Goal: Task Accomplishment & Management: Use online tool/utility

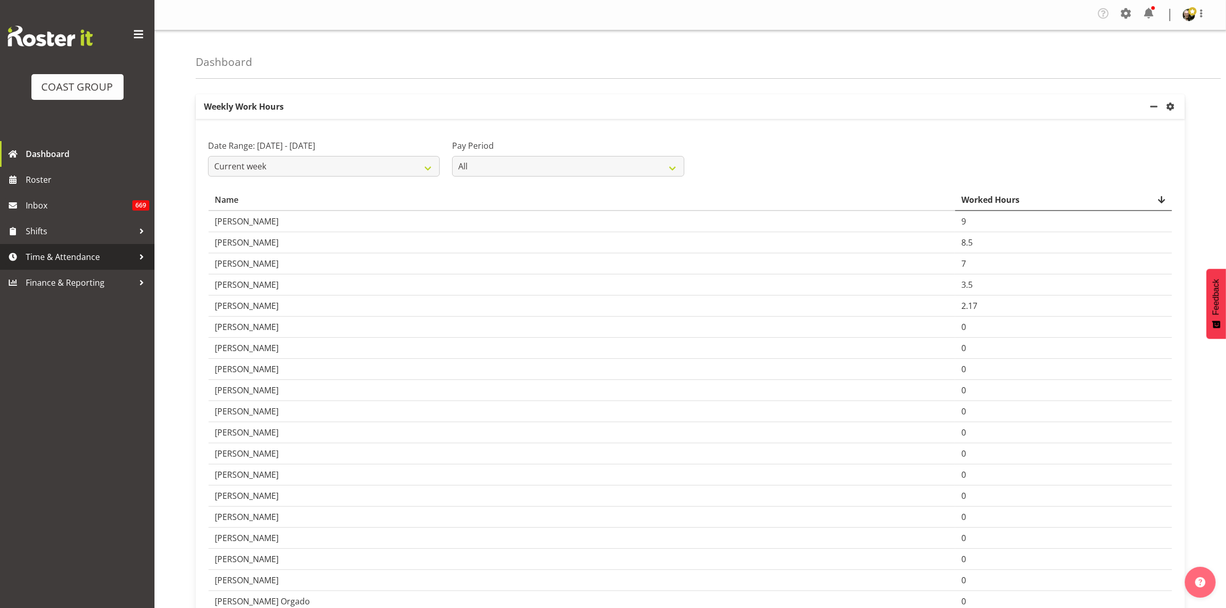
click at [119, 267] on link "Time & Attendance" at bounding box center [77, 257] width 154 height 26
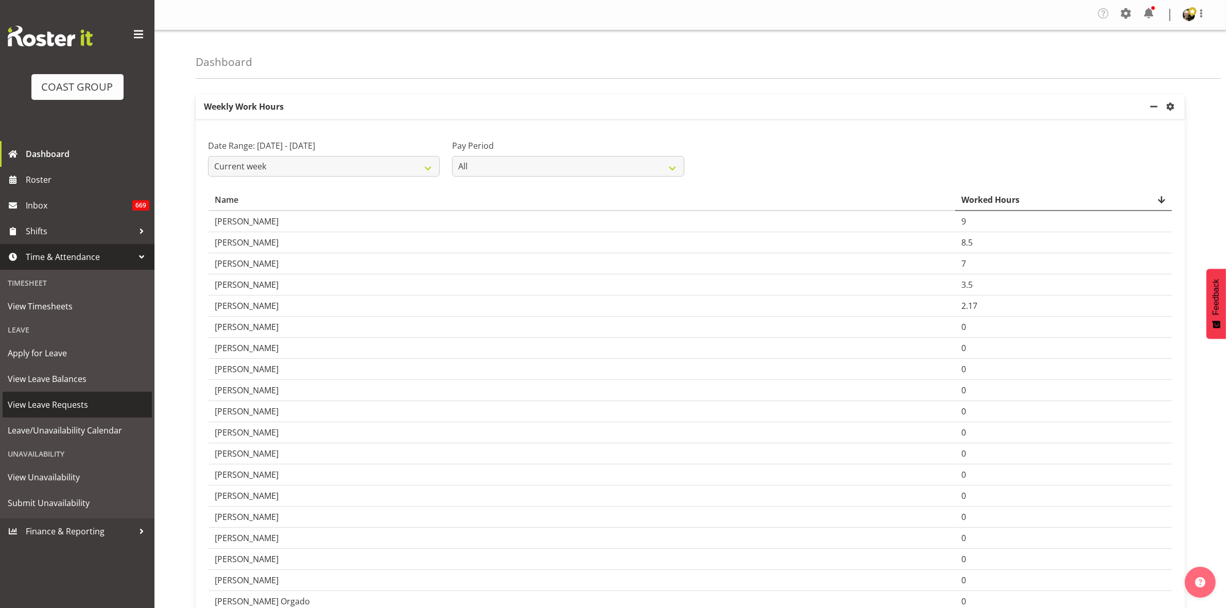
click at [86, 412] on link "View Leave Requests" at bounding box center [77, 405] width 149 height 26
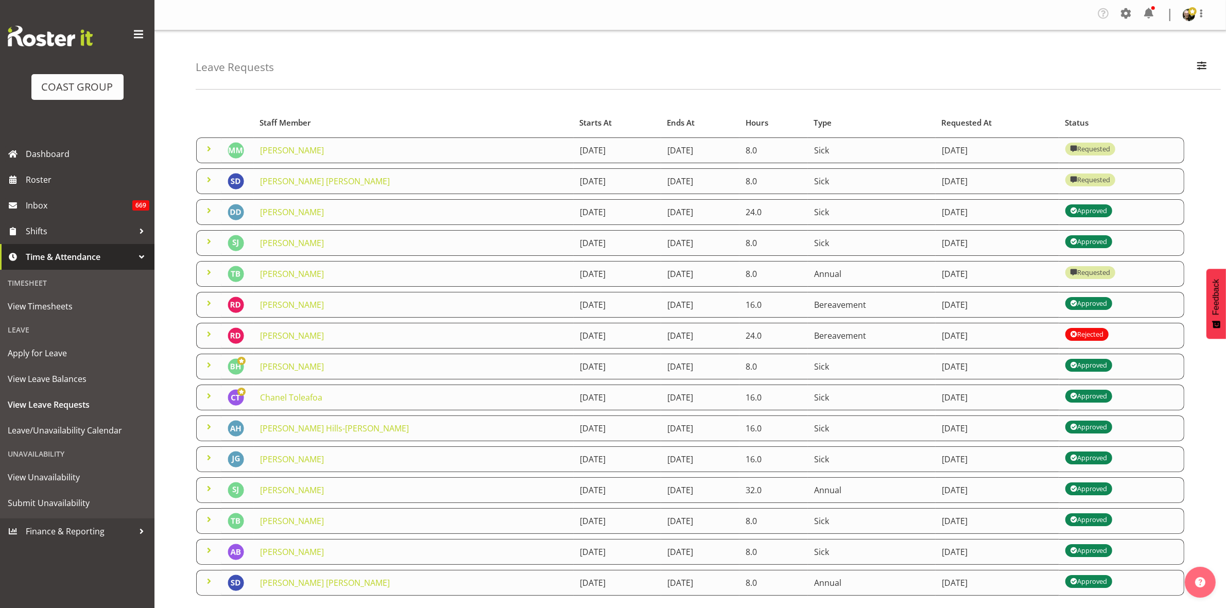
click at [210, 274] on span at bounding box center [209, 272] width 12 height 12
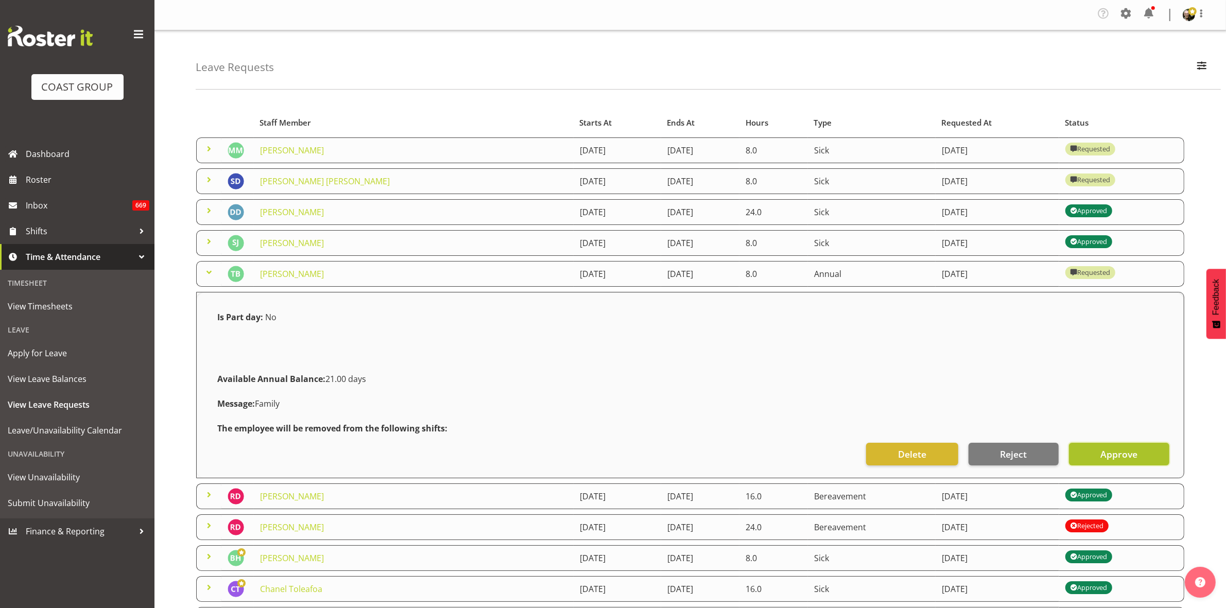
click at [1108, 454] on span "Approve" at bounding box center [1118, 453] width 37 height 13
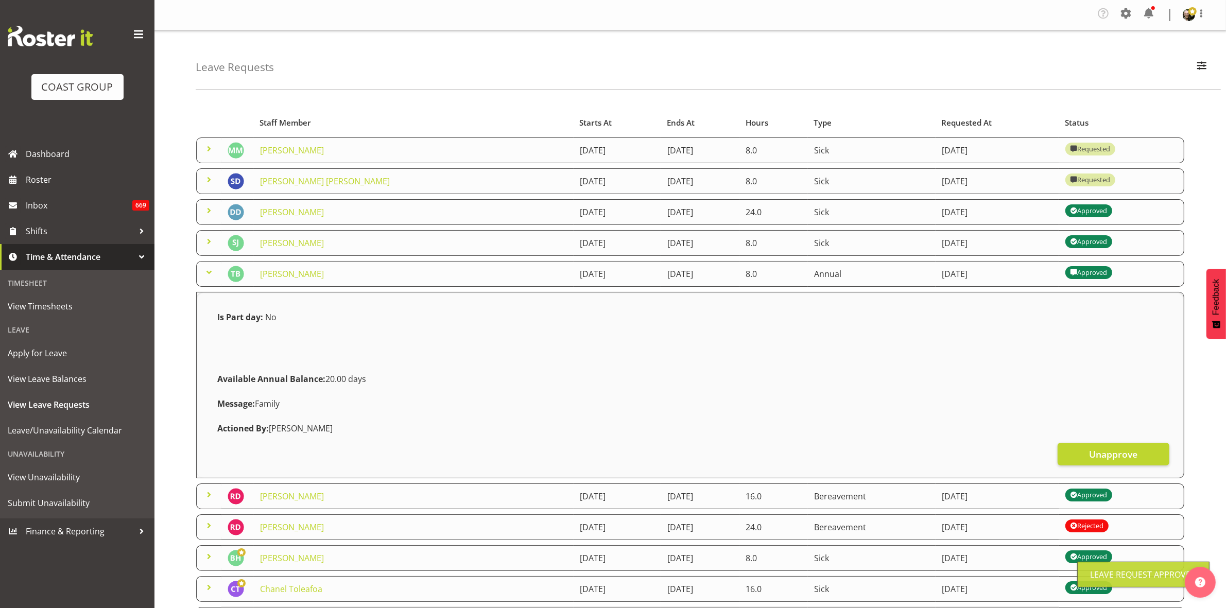
click at [203, 181] on span at bounding box center [209, 179] width 12 height 12
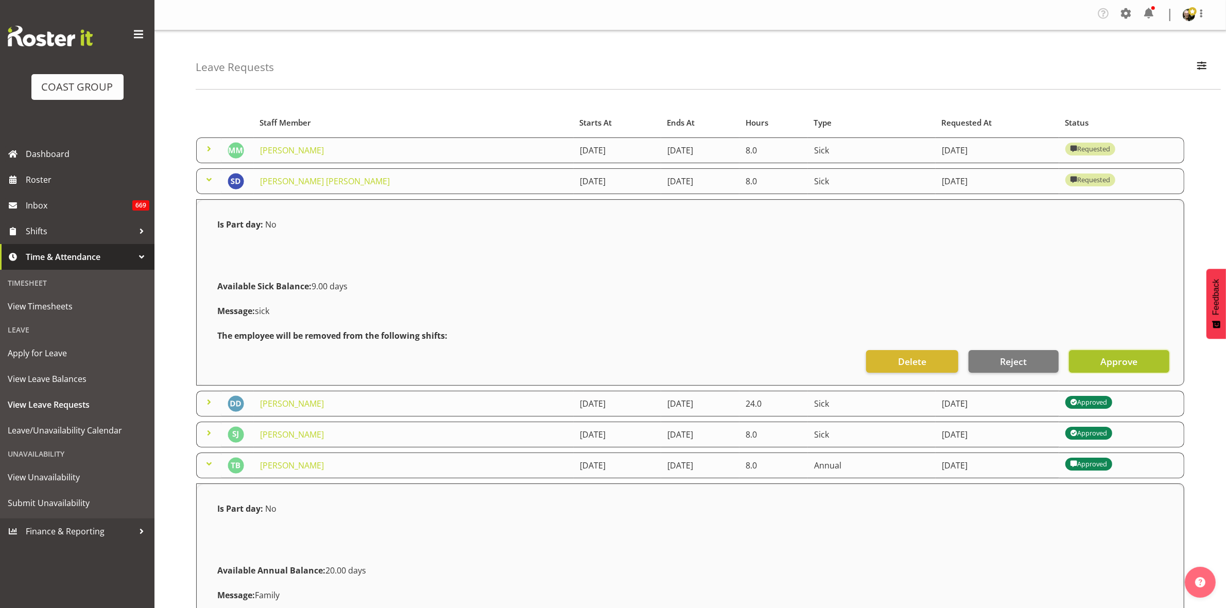
click at [1107, 364] on span "Approve" at bounding box center [1118, 361] width 37 height 13
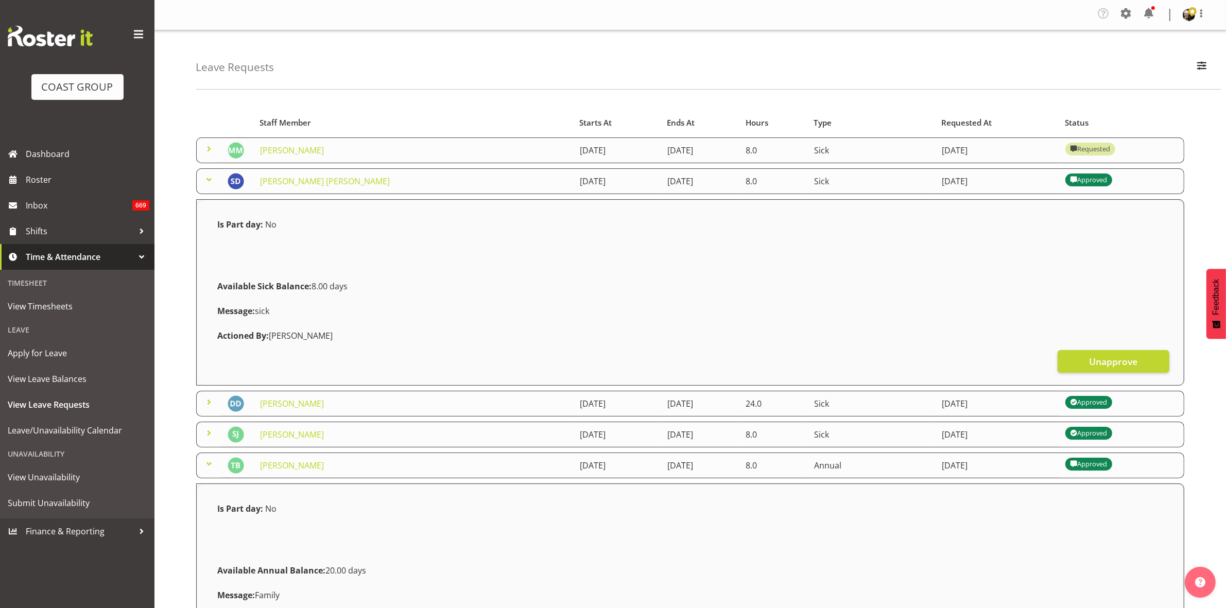
click at [206, 147] on span at bounding box center [209, 149] width 12 height 12
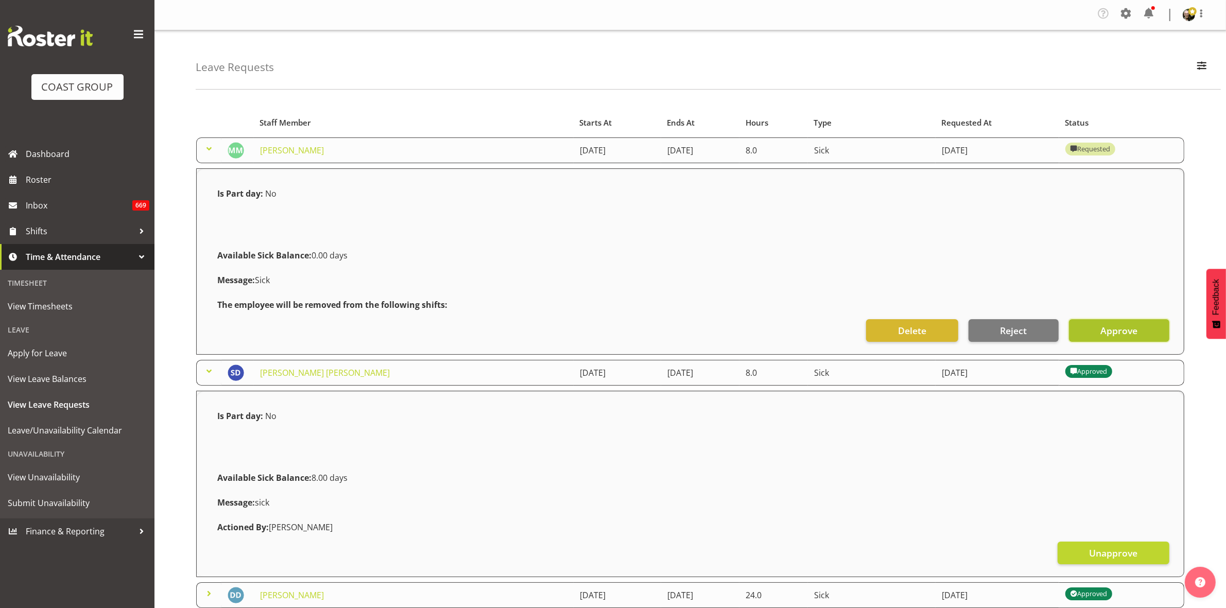
click at [1100, 331] on span "Approve" at bounding box center [1118, 330] width 37 height 13
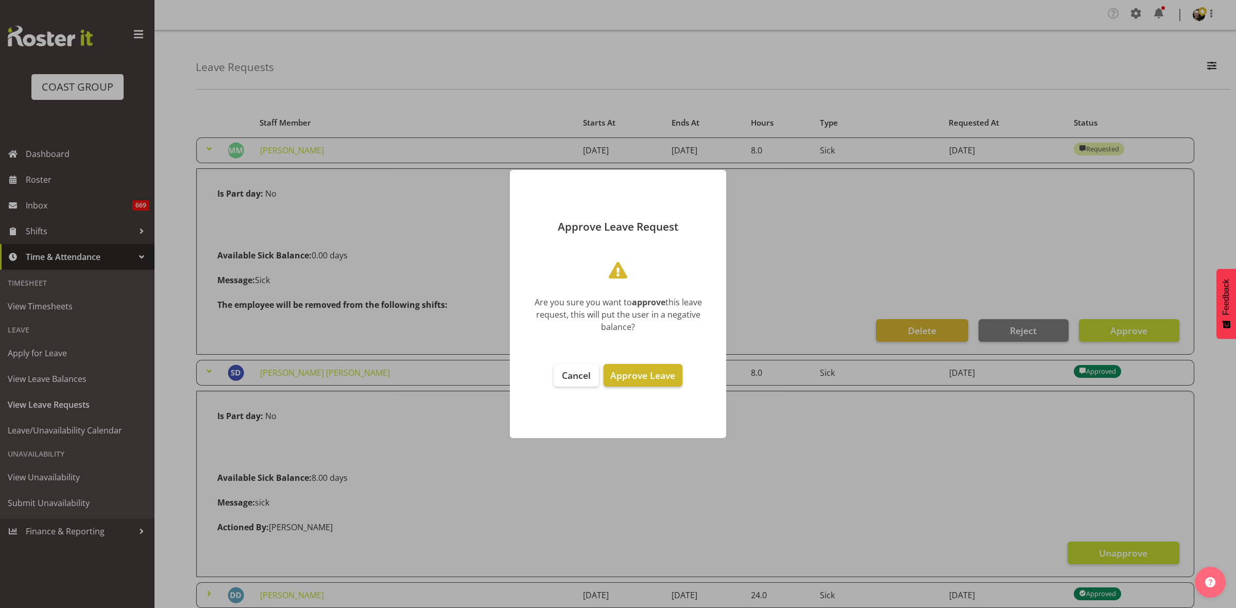
click at [644, 381] on button "Approve Leave" at bounding box center [642, 375] width 78 height 23
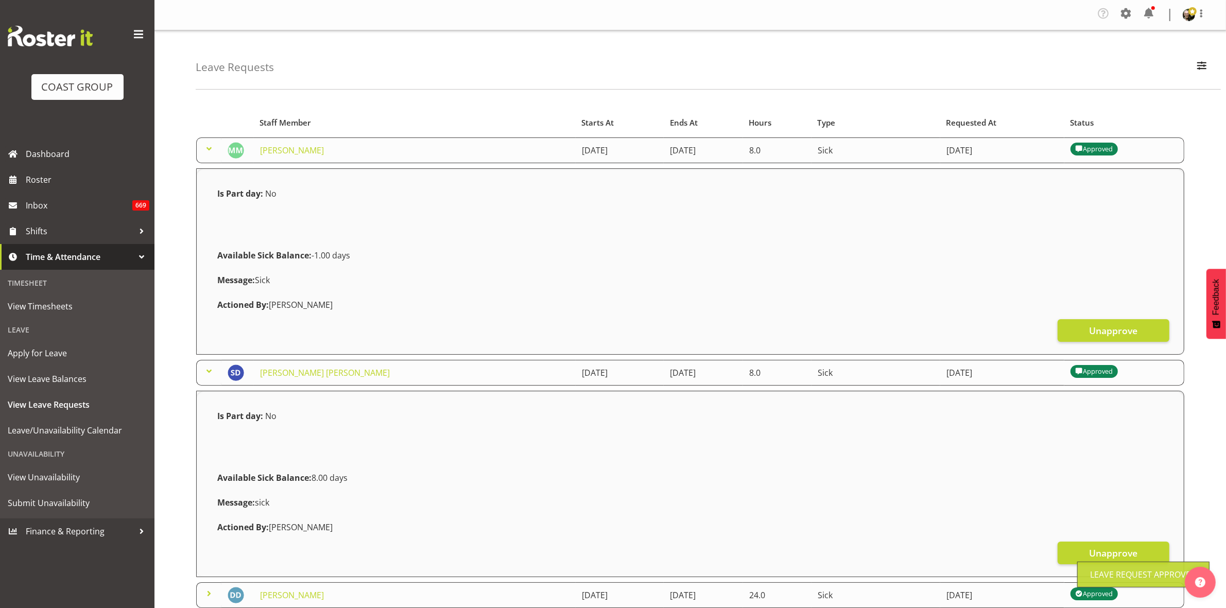
click at [206, 149] on span at bounding box center [209, 149] width 12 height 12
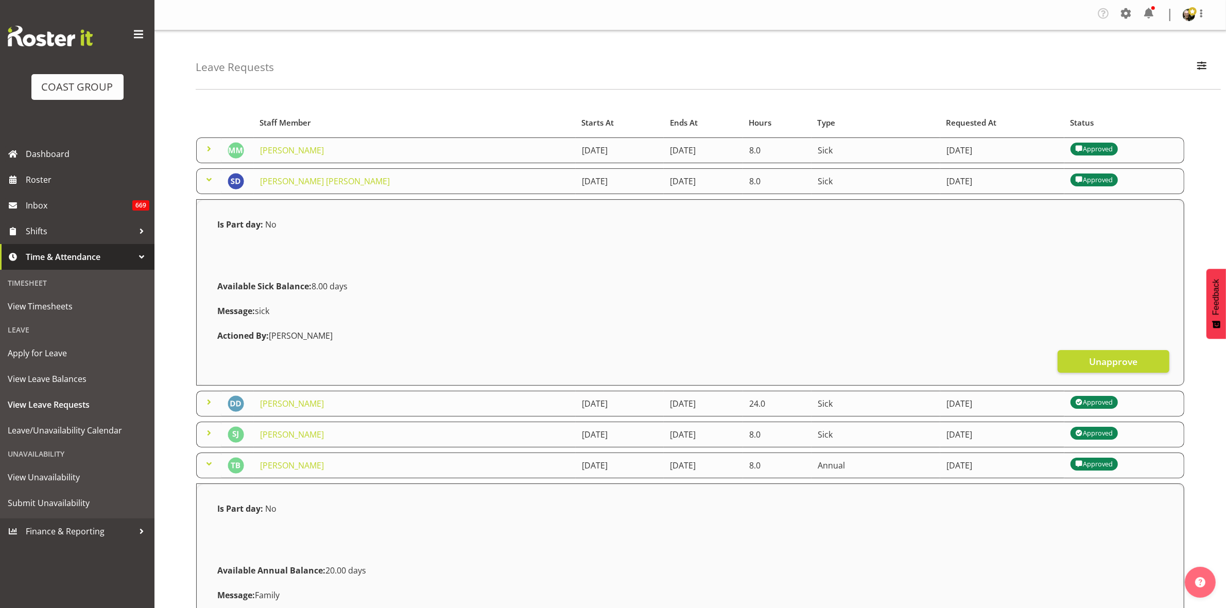
click at [210, 182] on span at bounding box center [209, 179] width 12 height 12
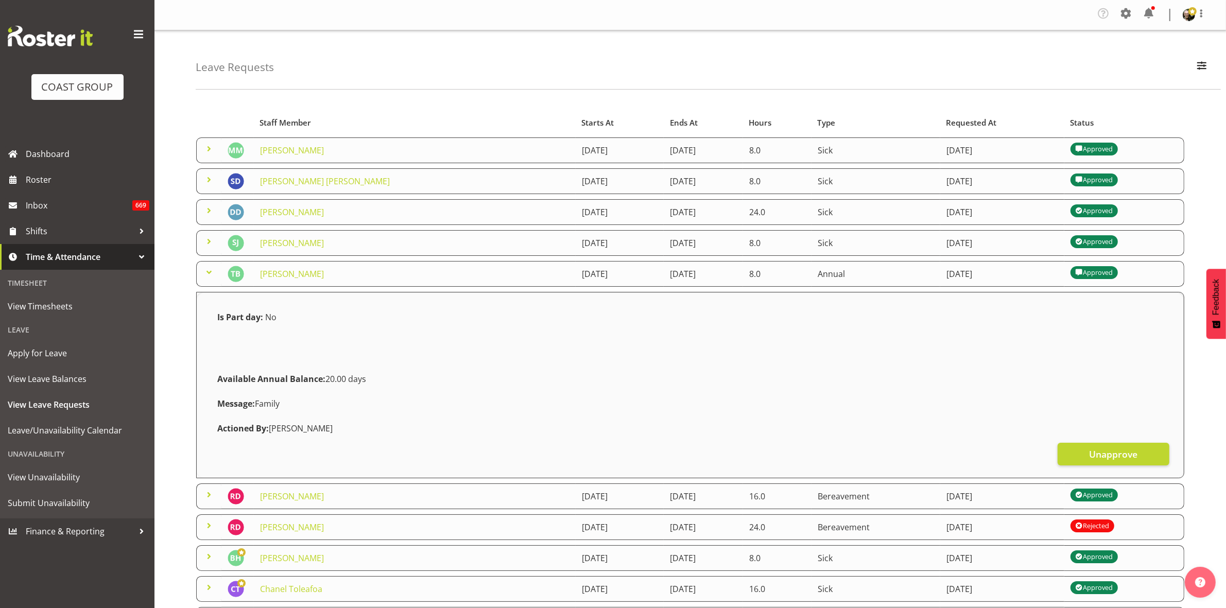
click at [207, 270] on span at bounding box center [209, 272] width 12 height 12
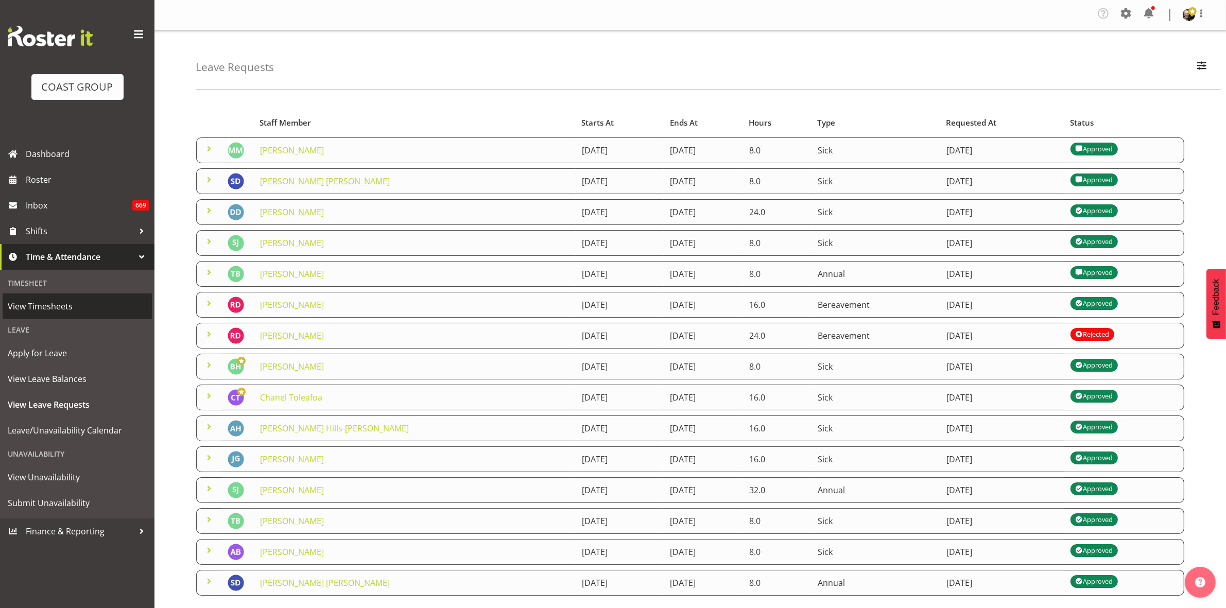
click at [71, 305] on span "View Timesheets" at bounding box center [77, 306] width 139 height 15
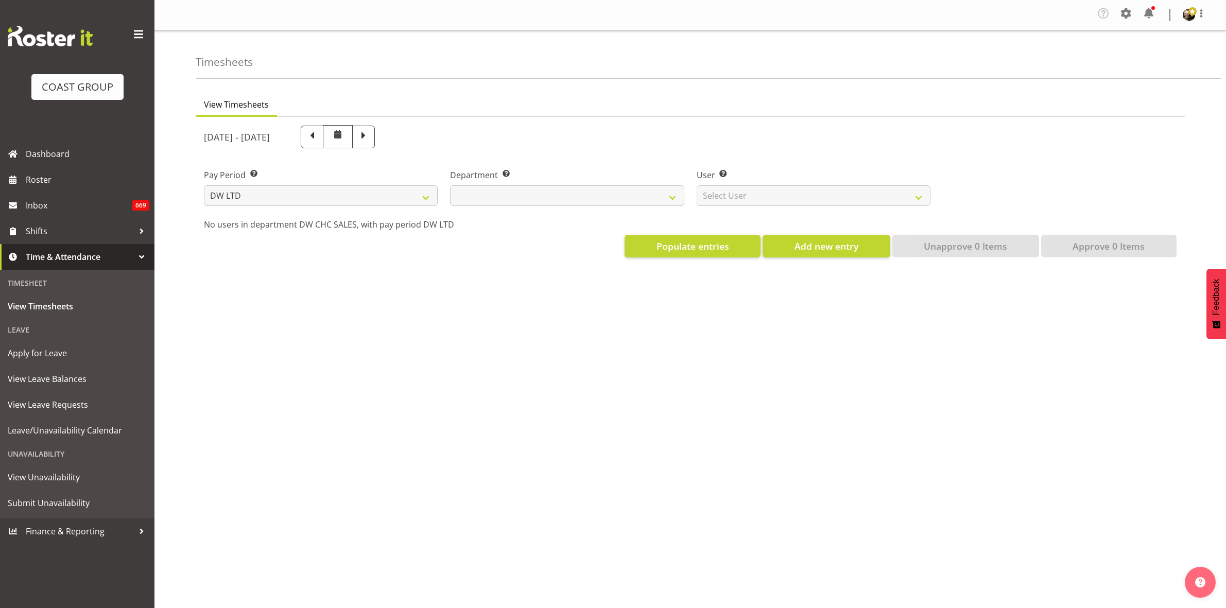
select select "8"
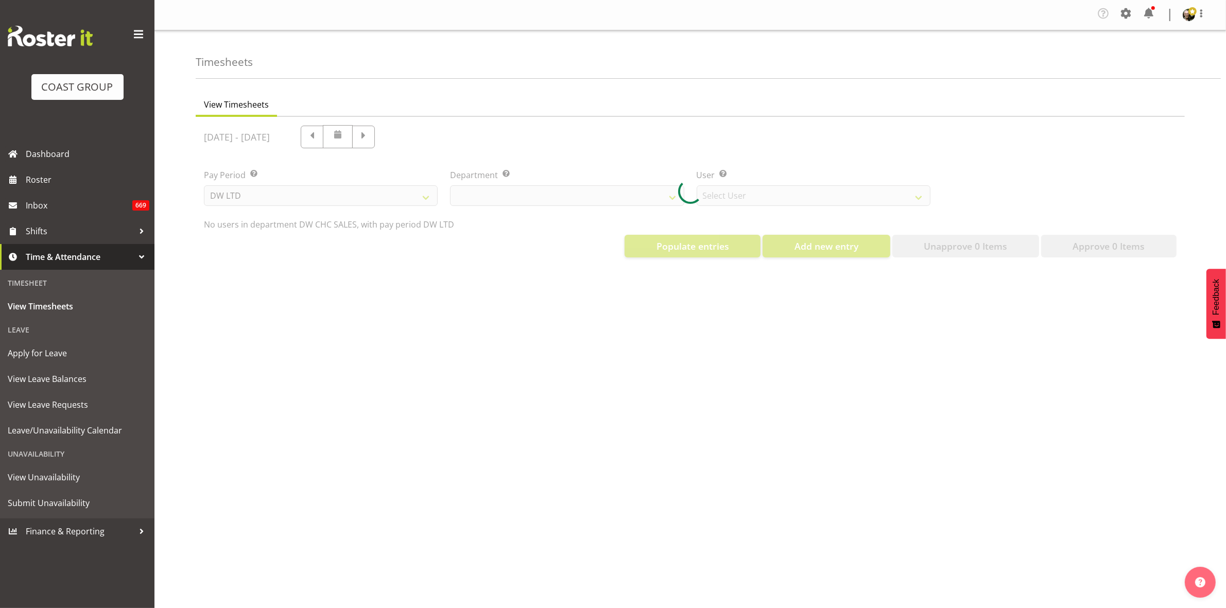
select select "30"
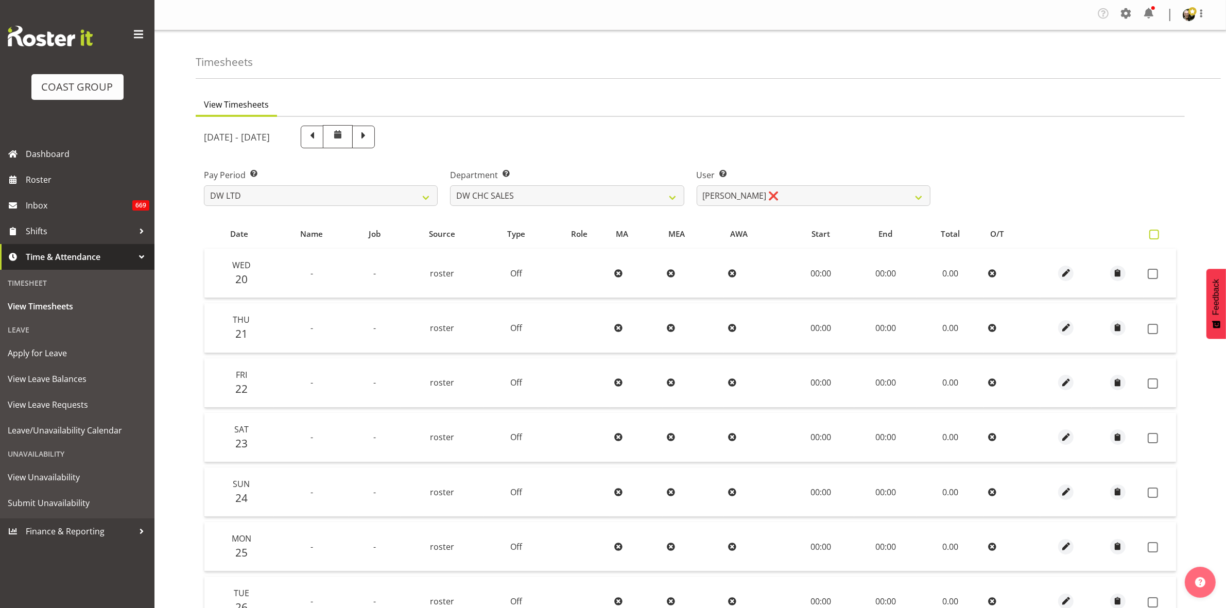
click at [1159, 233] on label at bounding box center [1156, 235] width 15 height 10
click at [1156, 233] on input "checkbox" at bounding box center [1152, 234] width 7 height 7
checkbox input "true"
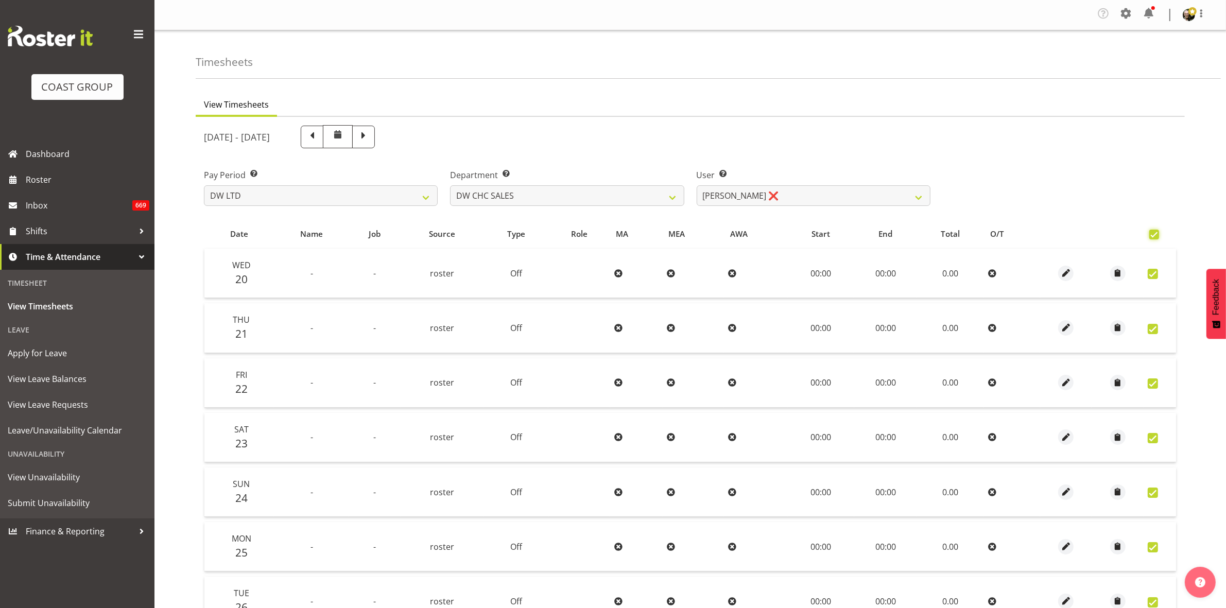
checkbox input "true"
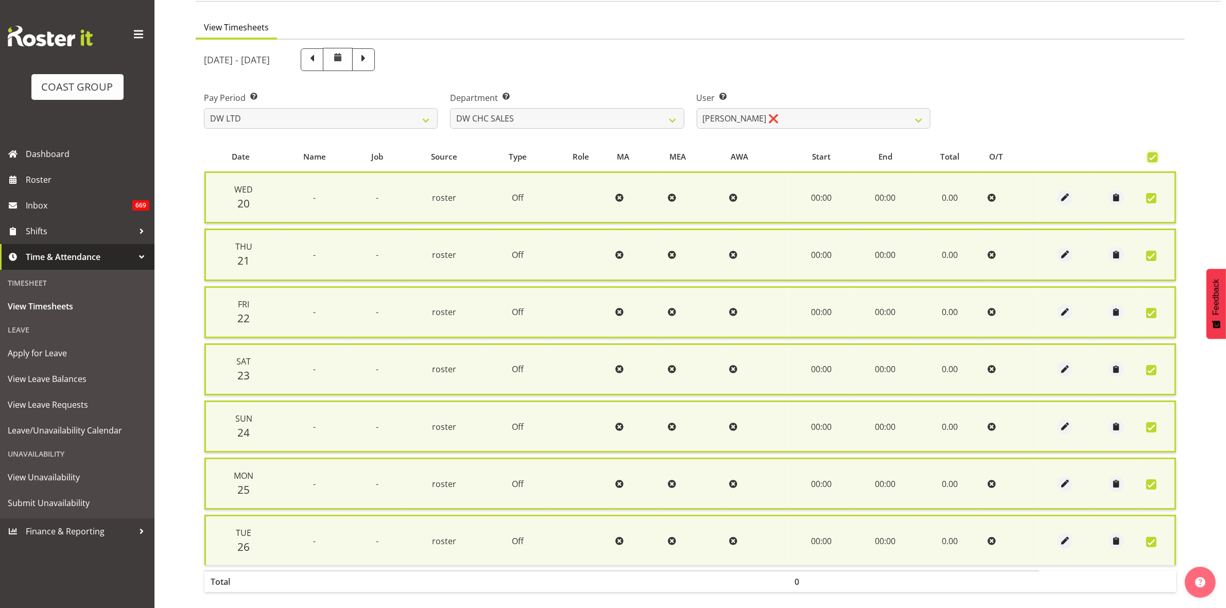
scroll to position [124, 0]
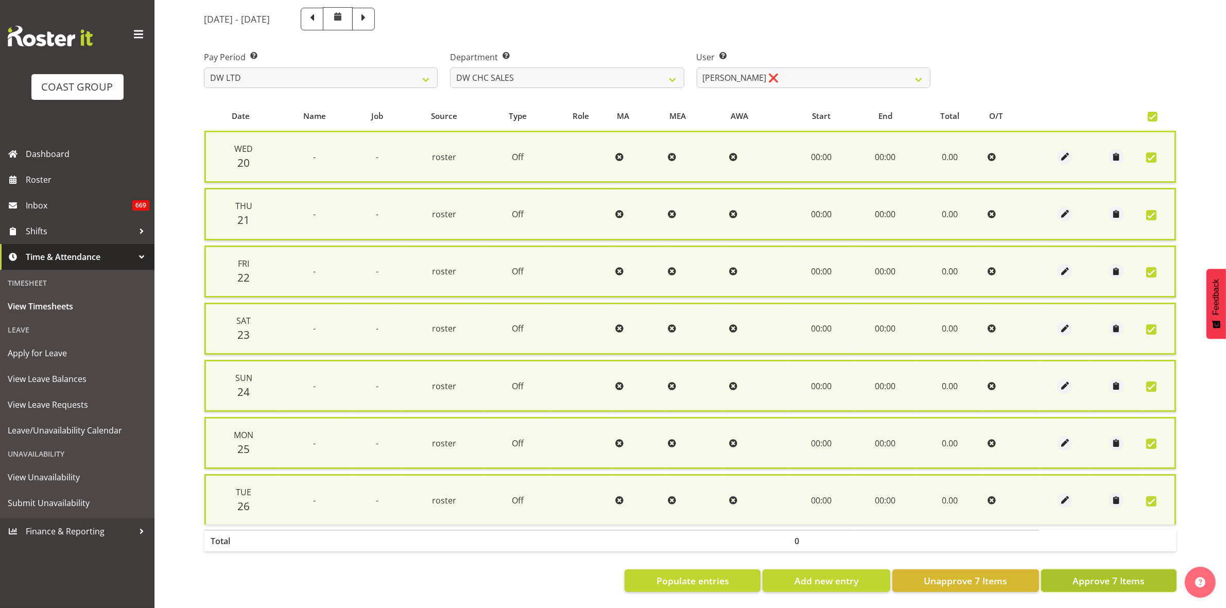
click at [1102, 574] on span "Approve 7 Items" at bounding box center [1108, 580] width 72 height 13
checkbox input "false"
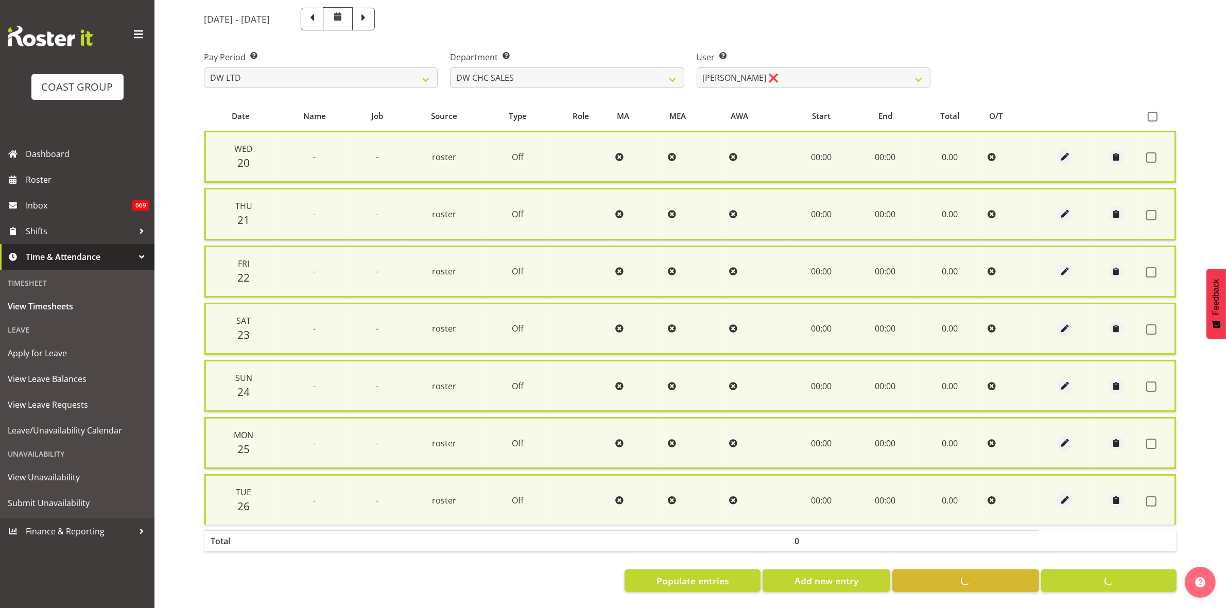
checkbox input "false"
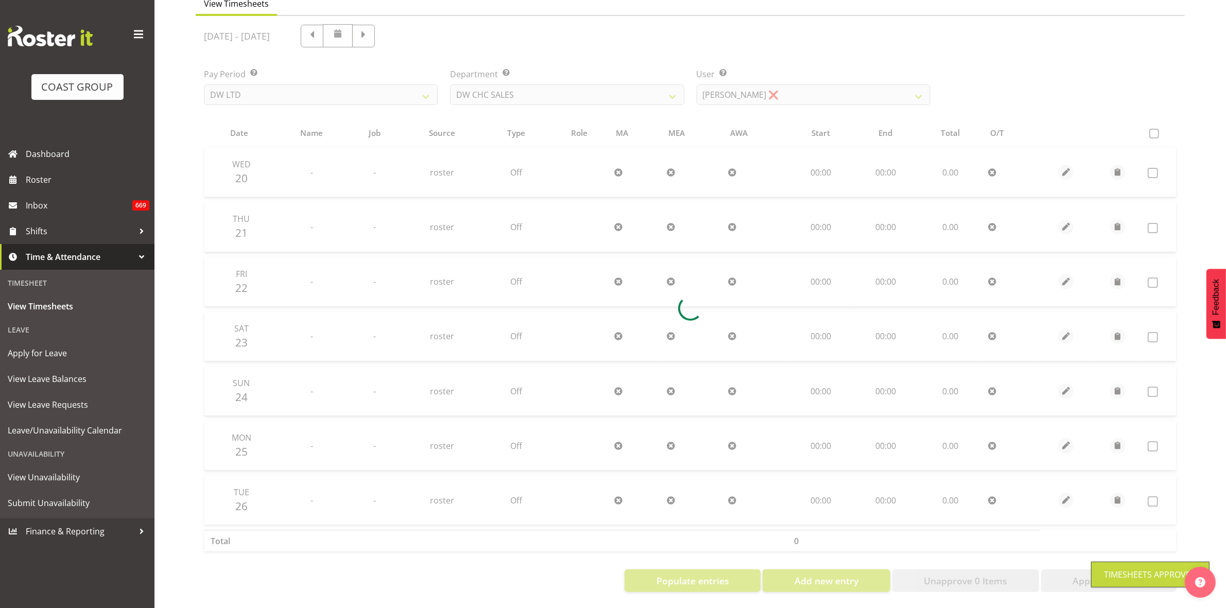
scroll to position [111, 0]
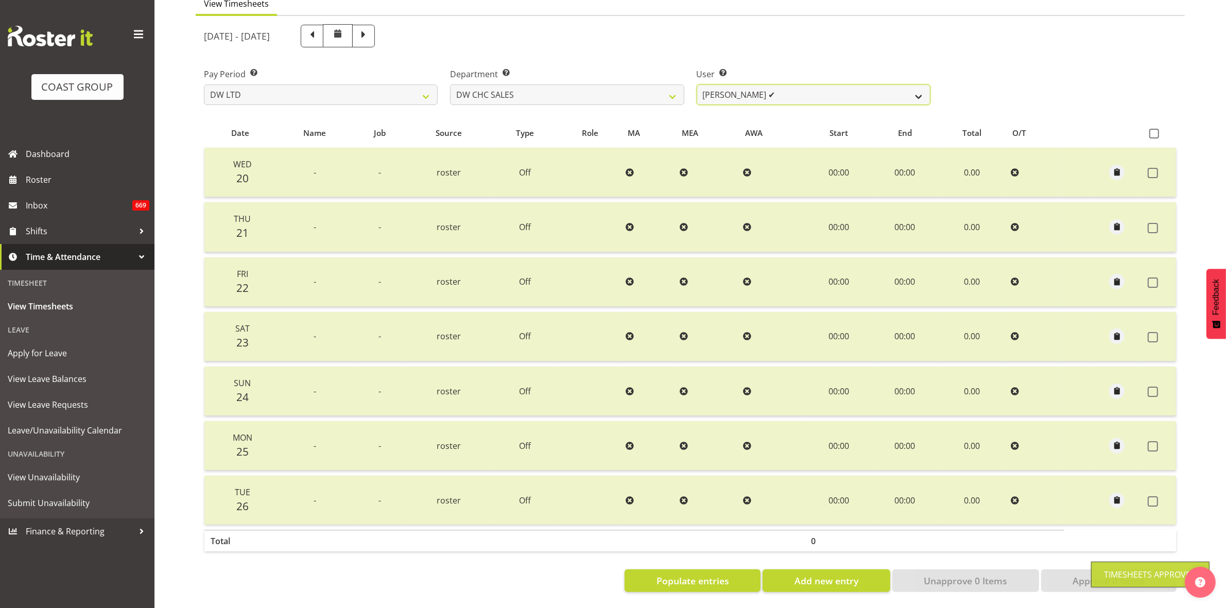
click at [918, 88] on select "[PERSON_NAME] ✔" at bounding box center [814, 94] width 234 height 21
click at [676, 89] on select "[PERSON_NAME] [PERSON_NAME] ACCOUNTS/OFFICE DW CHC DW CHC DESIGN DW CHC PRODUCT…" at bounding box center [567, 94] width 234 height 21
click at [450, 84] on select "[PERSON_NAME] [PERSON_NAME] ACCOUNTS/OFFICE DW CHC DW CHC DESIGN DW CHC PRODUCT…" at bounding box center [567, 94] width 234 height 21
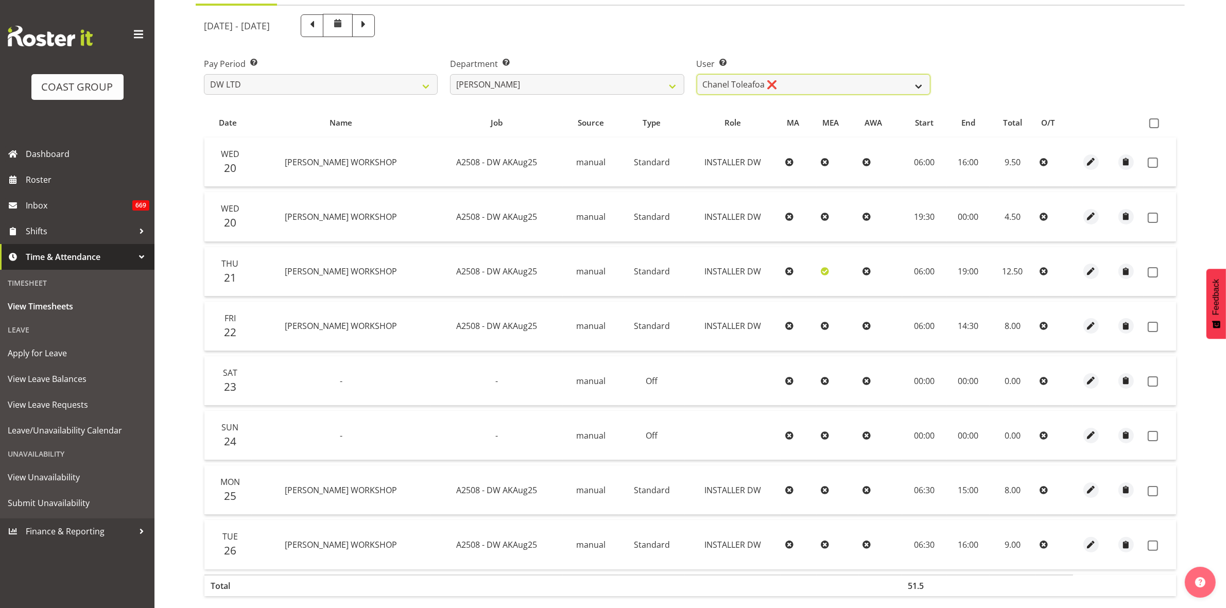
click at [922, 86] on select "Chanel Toleafoa ❌" at bounding box center [814, 84] width 234 height 21
click at [673, 79] on select "[PERSON_NAME] [PERSON_NAME] ACCOUNTS/OFFICE DW CHC DW CHC DESIGN DW CHC PRODUCT…" at bounding box center [567, 84] width 234 height 21
select select "145"
click at [450, 74] on select "[PERSON_NAME] [PERSON_NAME] ACCOUNTS/OFFICE DW CHC DW CHC DESIGN DW CHC PRODUCT…" at bounding box center [567, 84] width 234 height 21
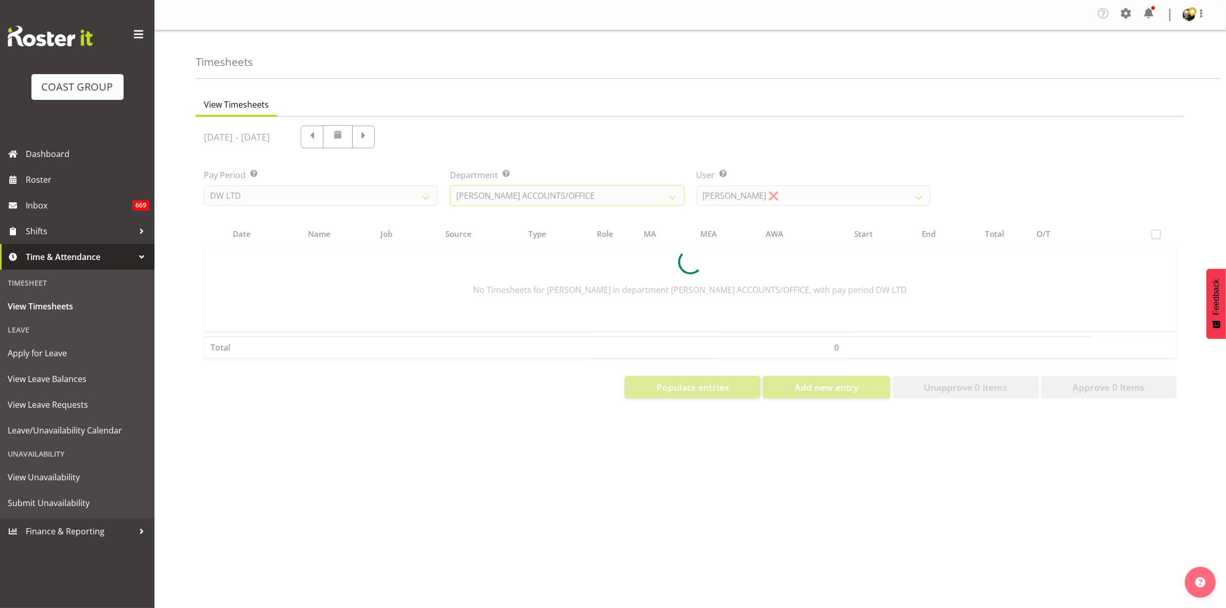
scroll to position [0, 0]
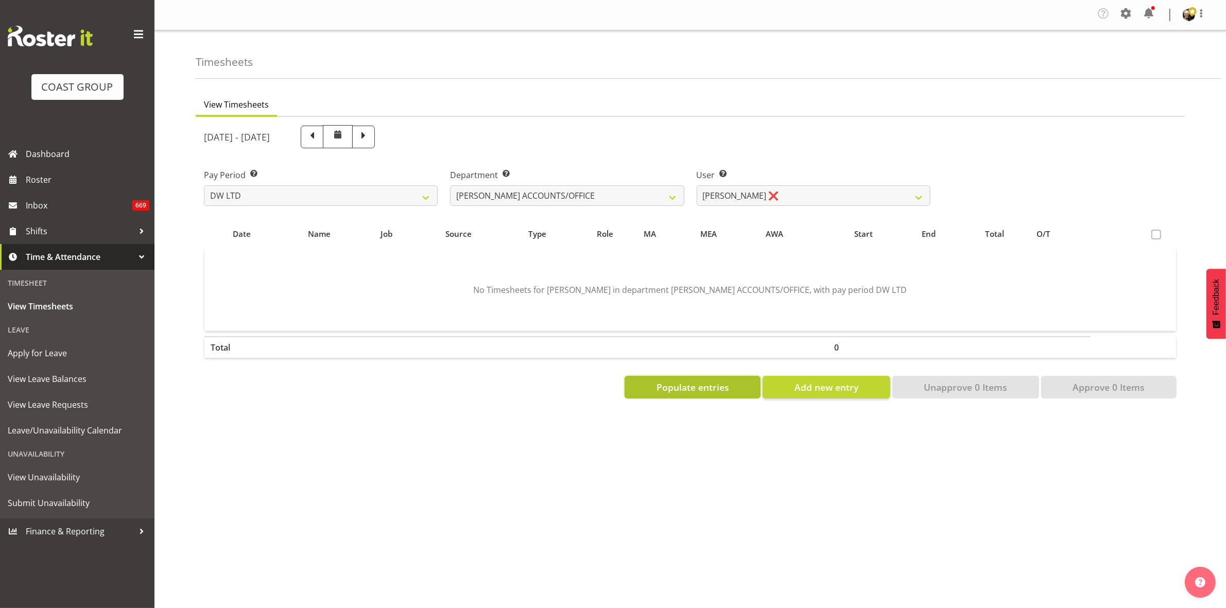
click at [683, 395] on button "Populate entries" at bounding box center [692, 387] width 136 height 23
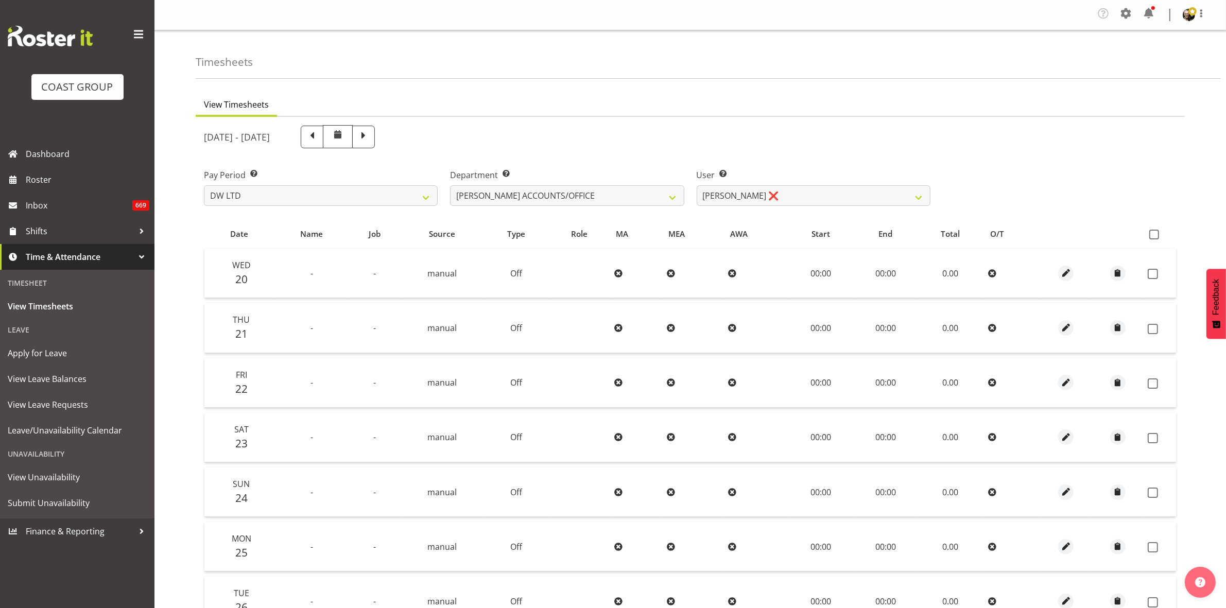
click at [1156, 228] on th at bounding box center [1159, 234] width 32 height 20
click at [1155, 233] on span at bounding box center [1154, 235] width 10 height 10
click at [1155, 233] on input "checkbox" at bounding box center [1152, 234] width 7 height 7
checkbox input "true"
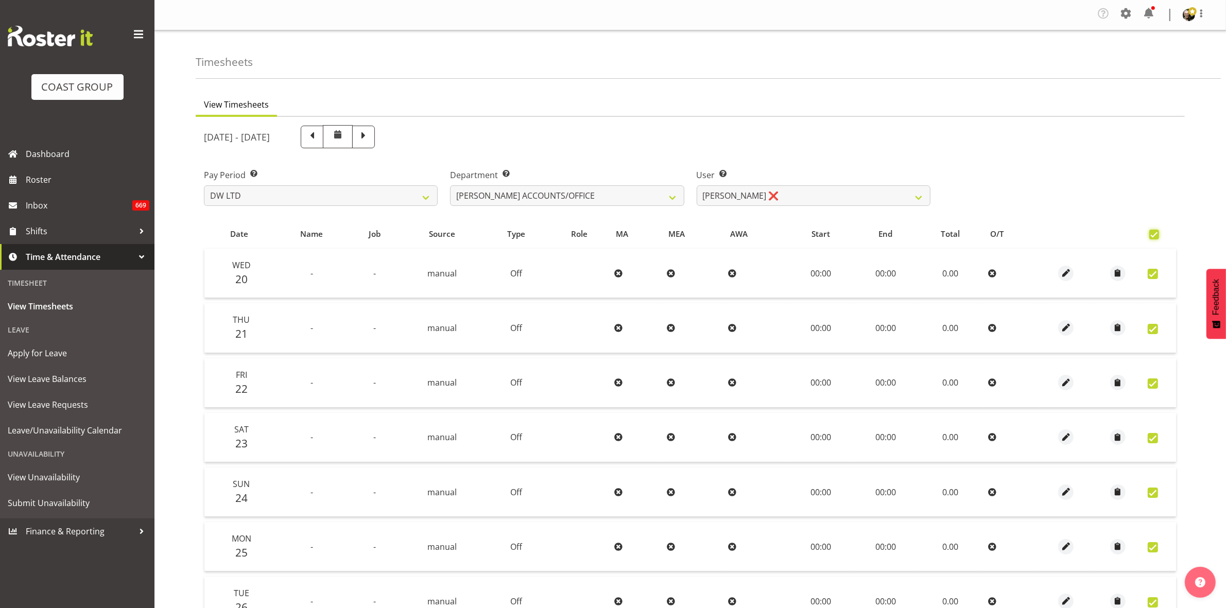
checkbox input "true"
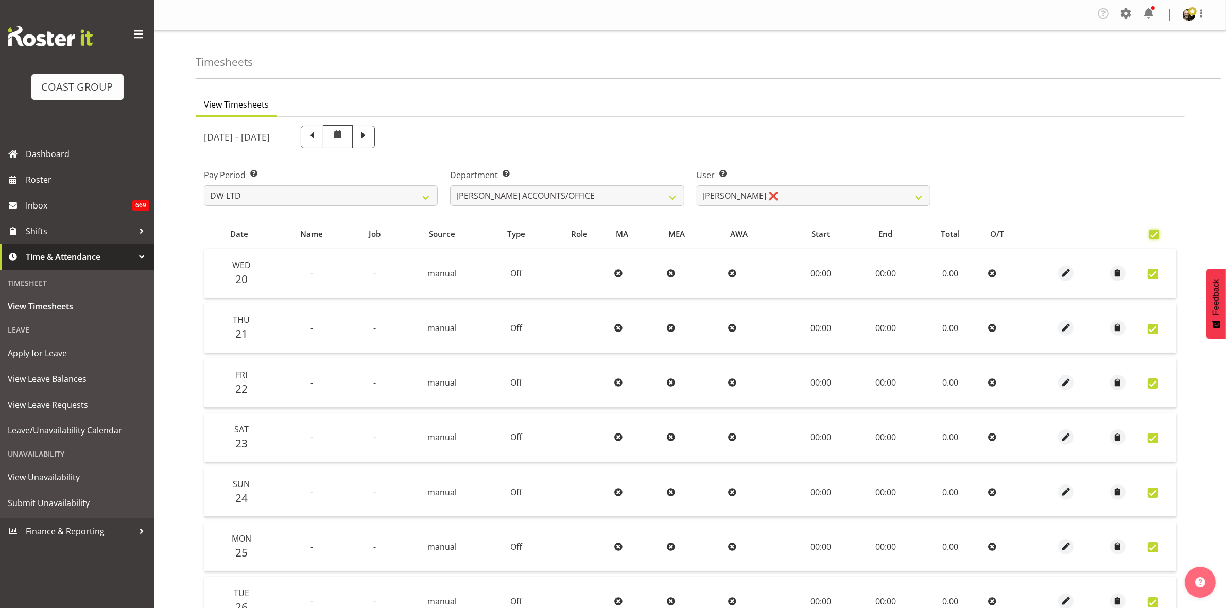
checkbox input "true"
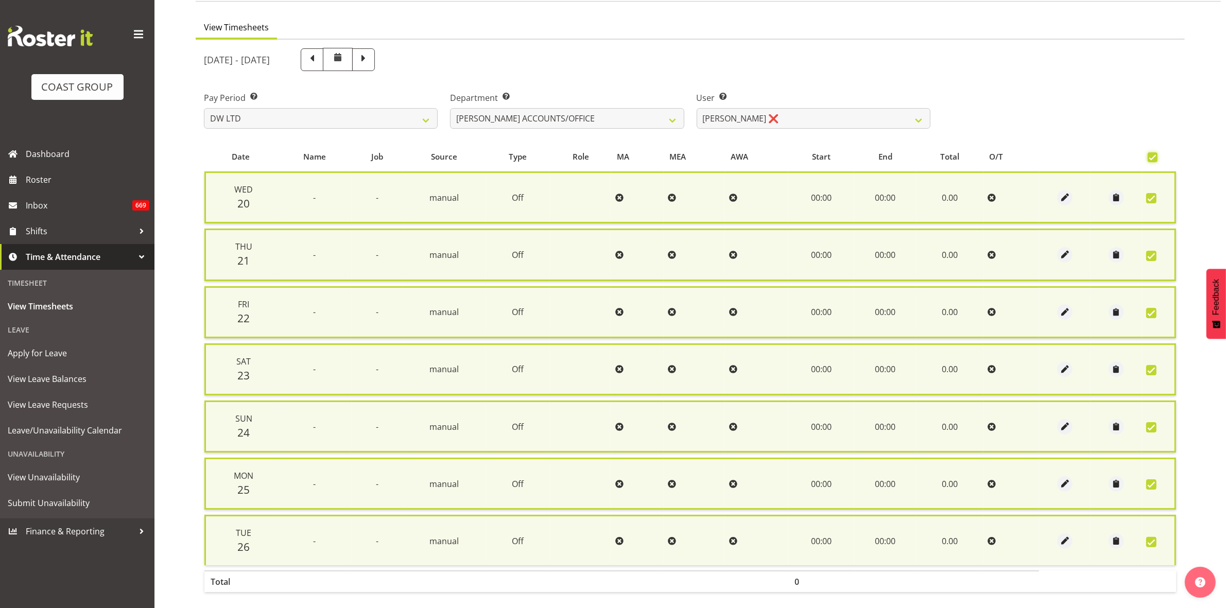
scroll to position [124, 0]
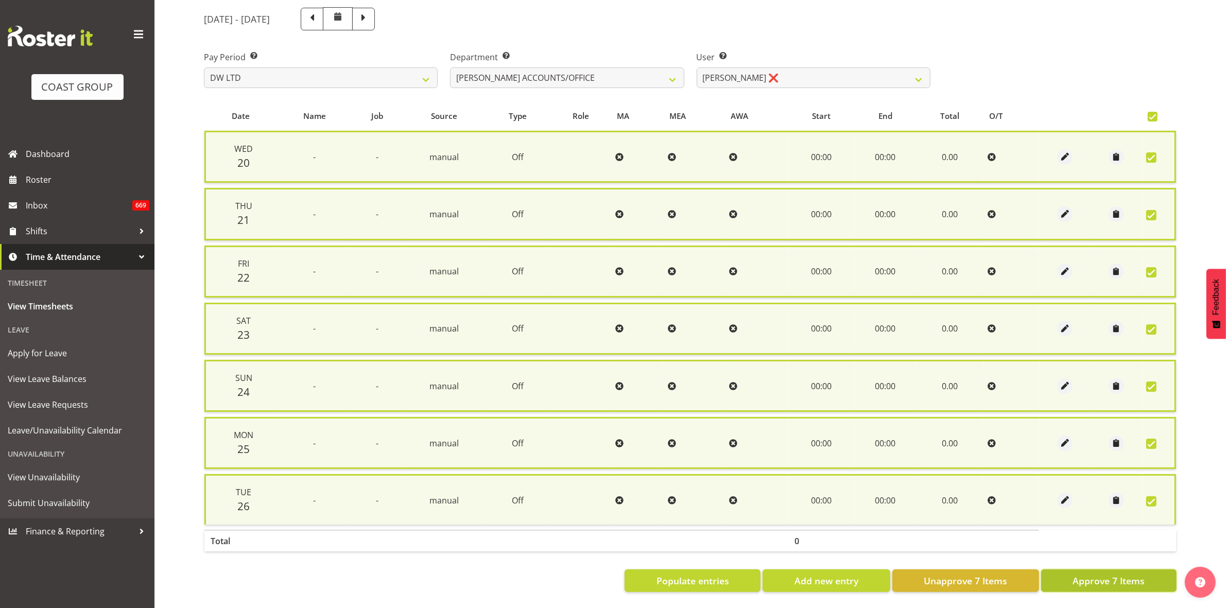
click at [1125, 574] on span "Approve 7 Items" at bounding box center [1108, 580] width 72 height 13
checkbox input "false"
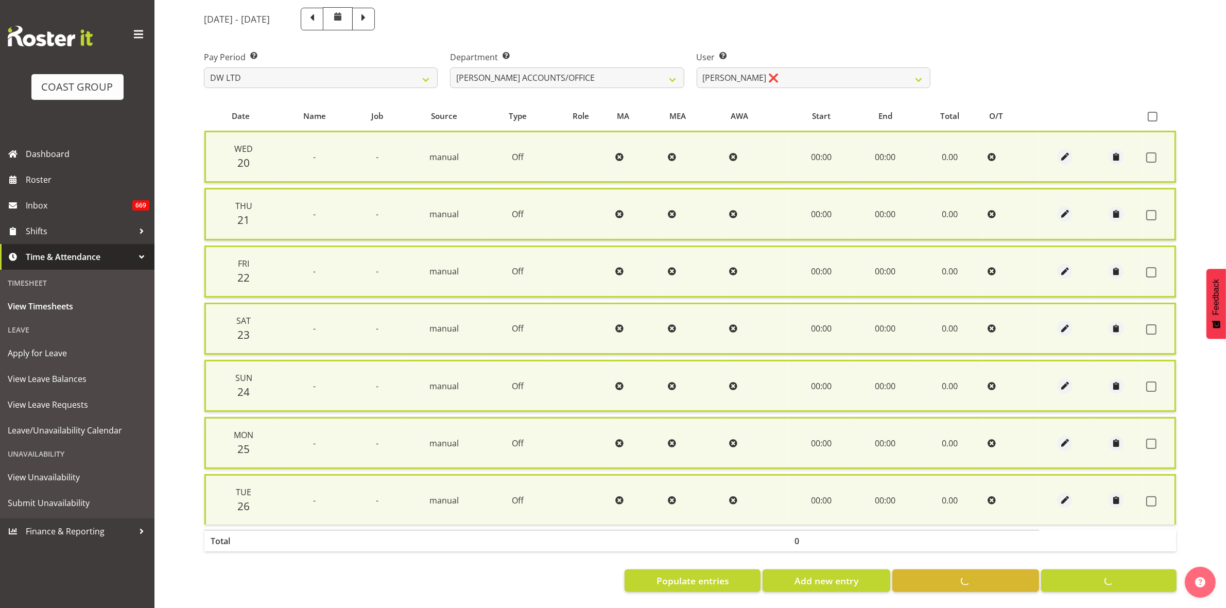
checkbox input "false"
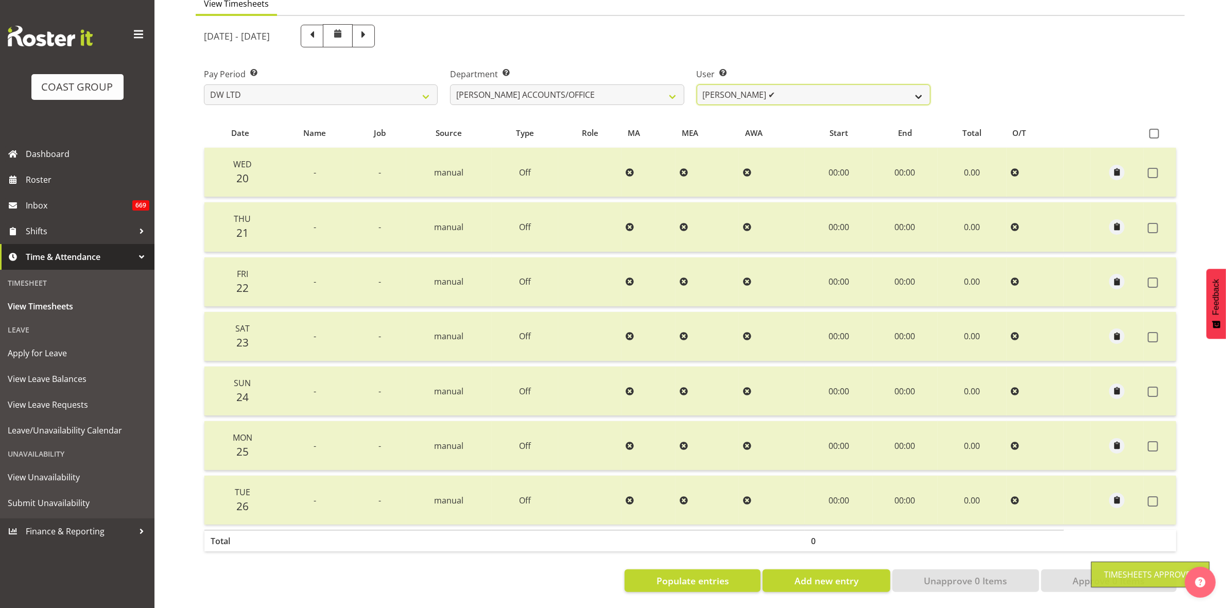
click at [920, 84] on select "[PERSON_NAME] ✔" at bounding box center [814, 94] width 234 height 21
click at [673, 84] on select "[PERSON_NAME] [PERSON_NAME] ACCOUNTS/OFFICE DW CHC DW CHC DESIGN DW CHC PRODUCT…" at bounding box center [567, 94] width 234 height 21
select select "28"
click at [450, 84] on select "[PERSON_NAME] [PERSON_NAME] ACCOUNTS/OFFICE DW CHC DW CHC DESIGN DW CHC PRODUCT…" at bounding box center [567, 94] width 234 height 21
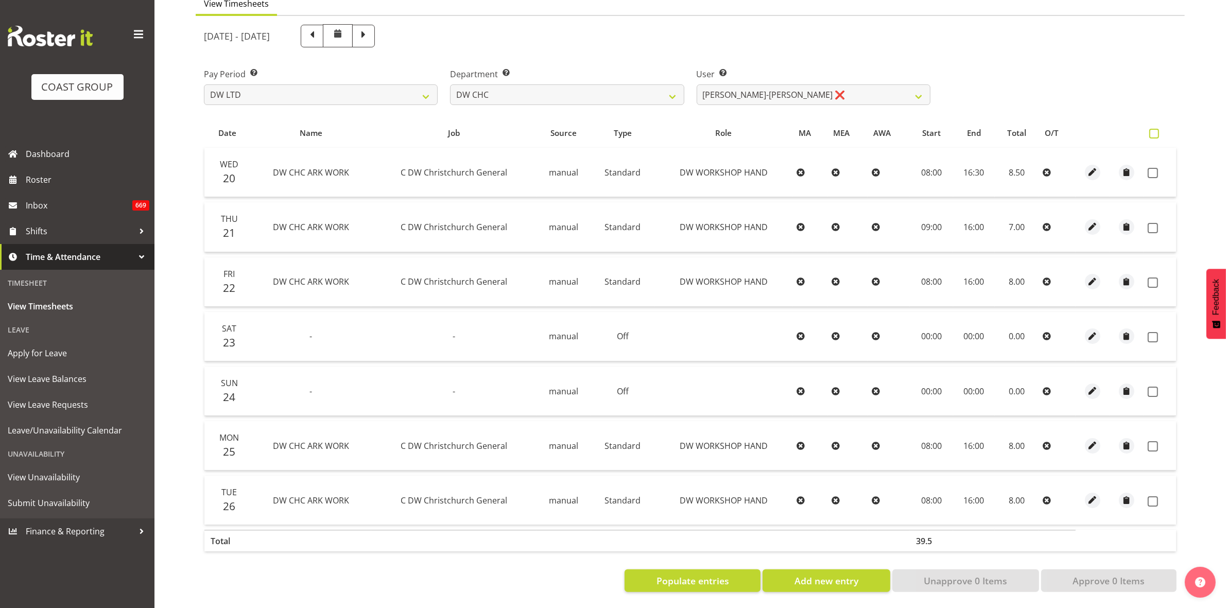
click at [1150, 129] on span at bounding box center [1154, 134] width 10 height 10
click at [1150, 130] on input "checkbox" at bounding box center [1152, 133] width 7 height 7
checkbox input "true"
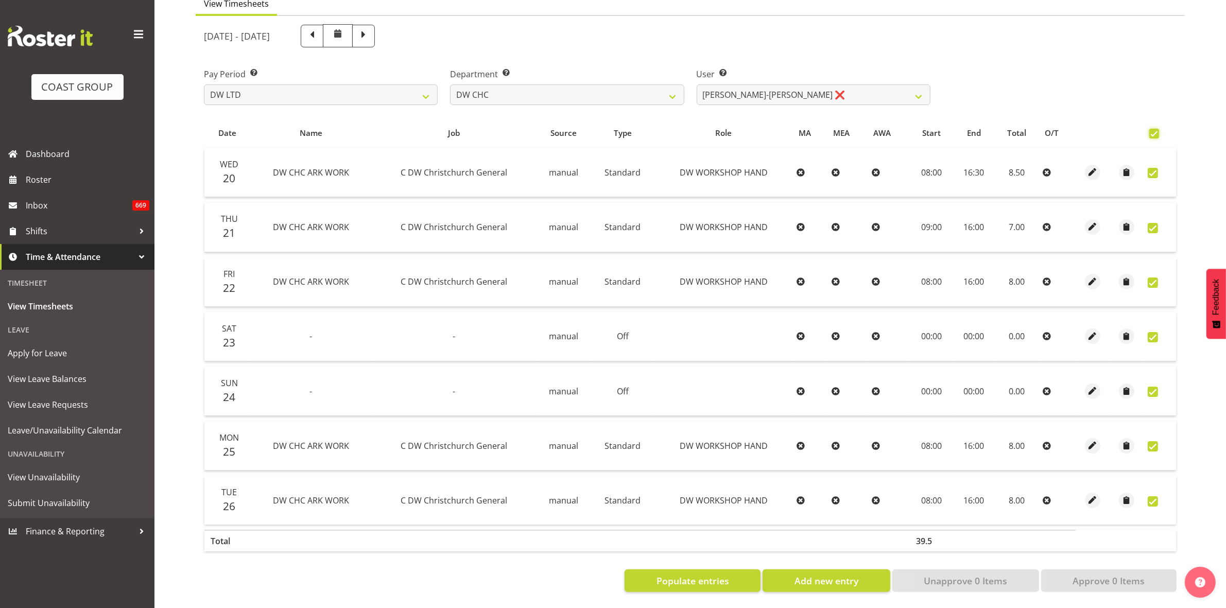
checkbox input "true"
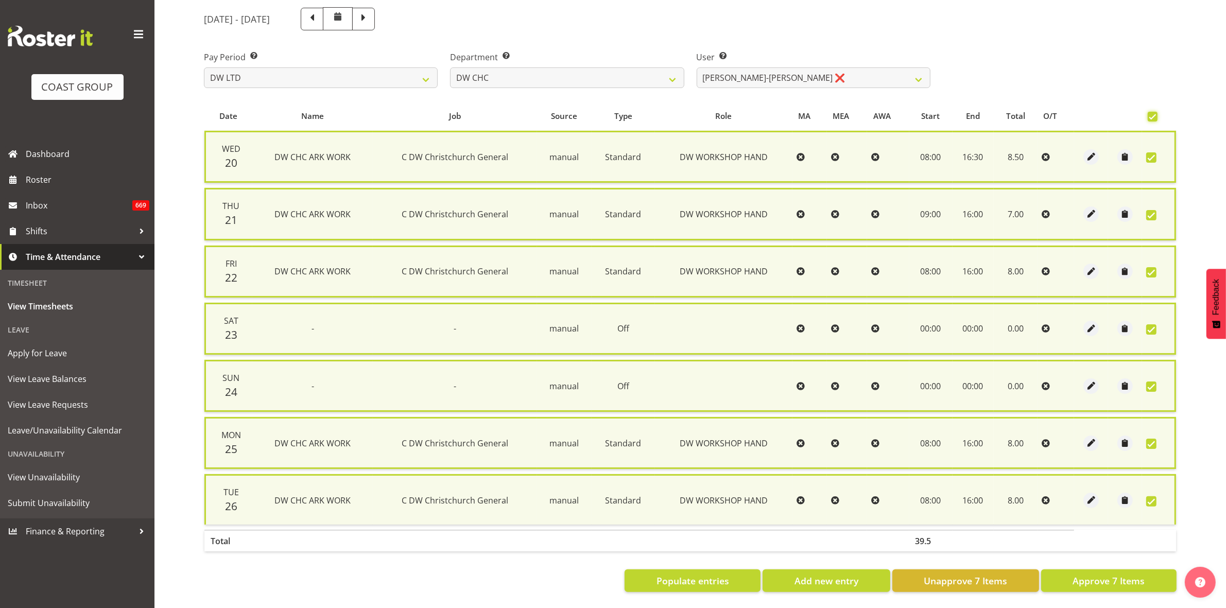
scroll to position [124, 0]
click at [1109, 574] on span "Approve 7 Items" at bounding box center [1108, 580] width 72 height 13
checkbox input "false"
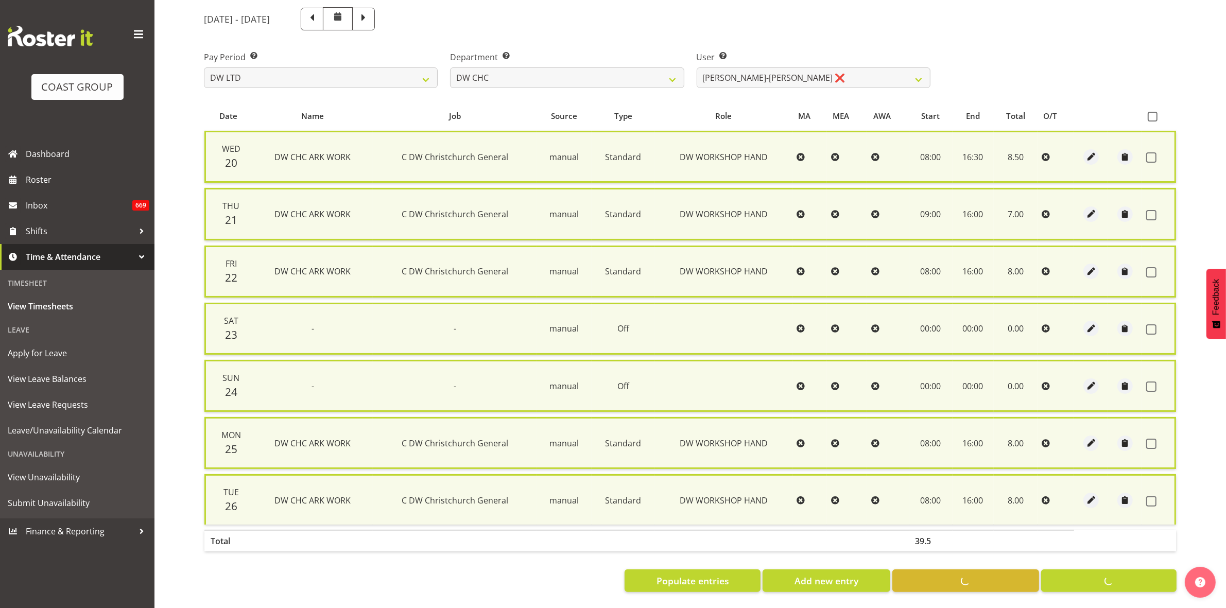
checkbox input "false"
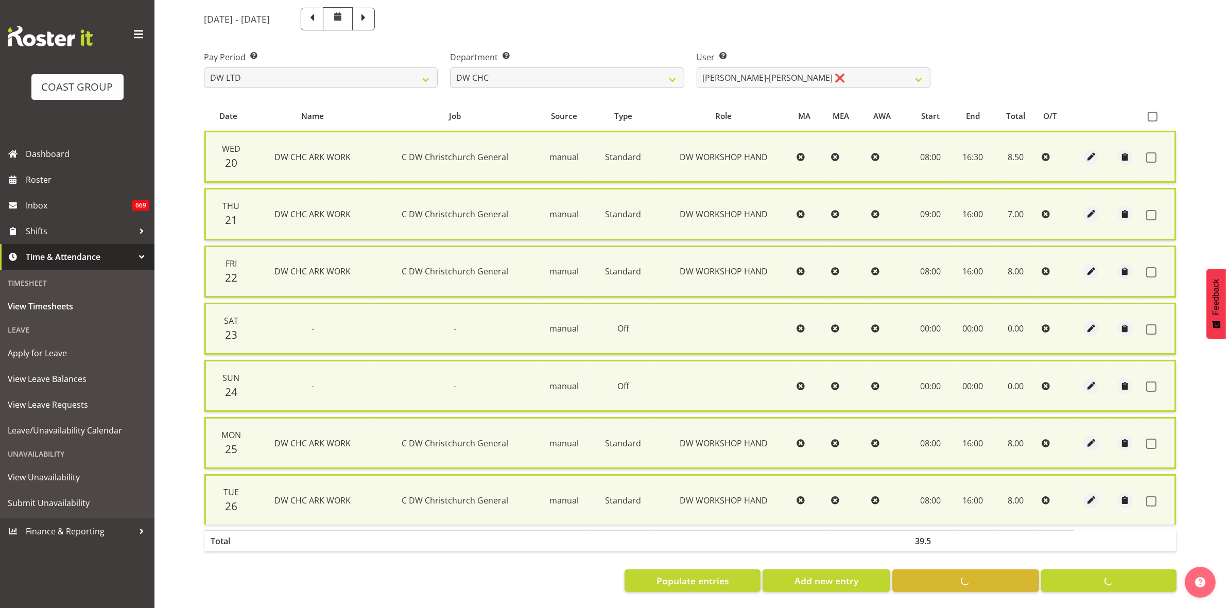
scroll to position [111, 0]
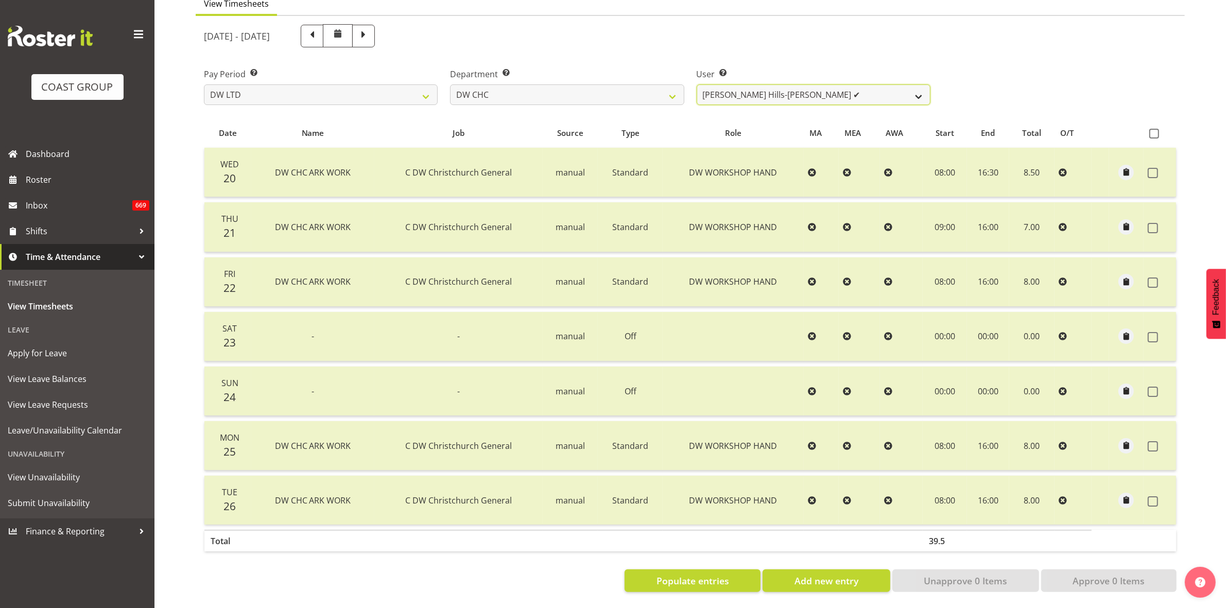
click at [919, 89] on select "[PERSON_NAME] Hills-[PERSON_NAME] ✔ [PERSON_NAME] ❌ [PERSON_NAME] ❌ [PERSON_NAM…" at bounding box center [814, 94] width 234 height 21
select select "4936"
click at [697, 84] on select "[PERSON_NAME] Hills-[PERSON_NAME] ✔ [PERSON_NAME] ❌ [PERSON_NAME] ❌ [PERSON_NAM…" at bounding box center [814, 94] width 234 height 21
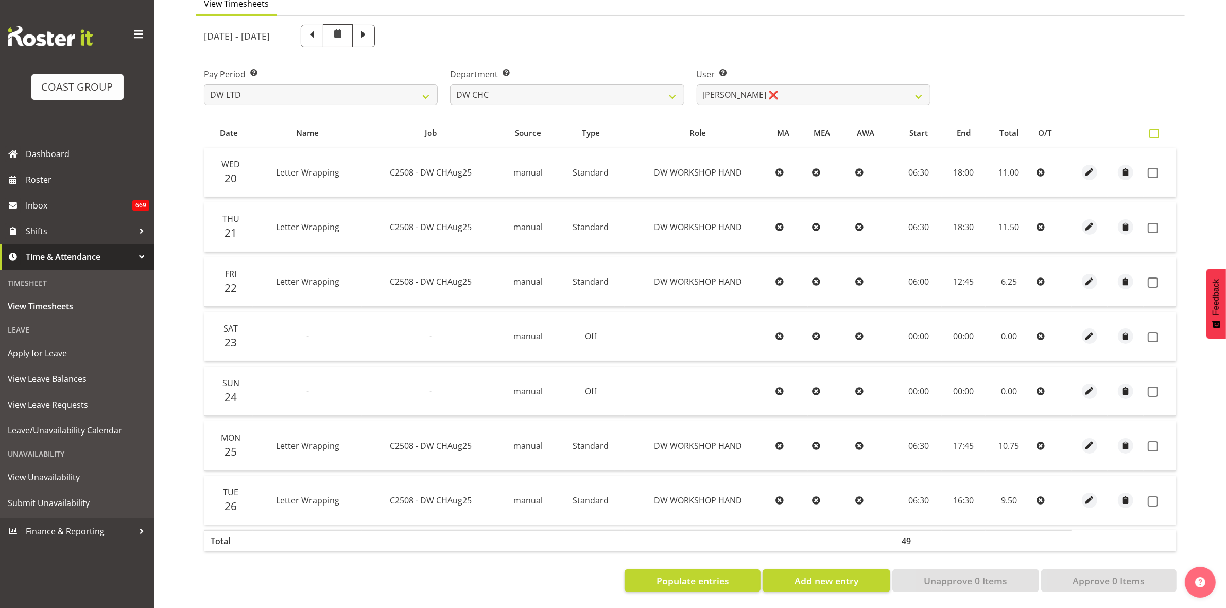
click at [1152, 129] on span at bounding box center [1154, 134] width 10 height 10
click at [1152, 130] on input "checkbox" at bounding box center [1152, 133] width 7 height 7
checkbox input "true"
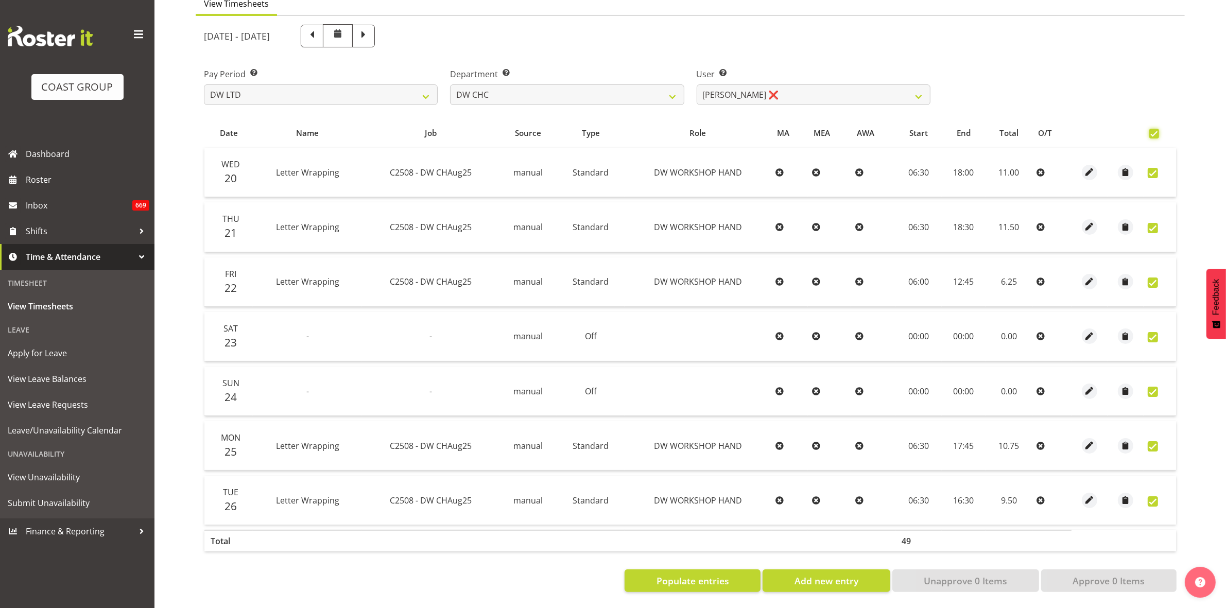
checkbox input "true"
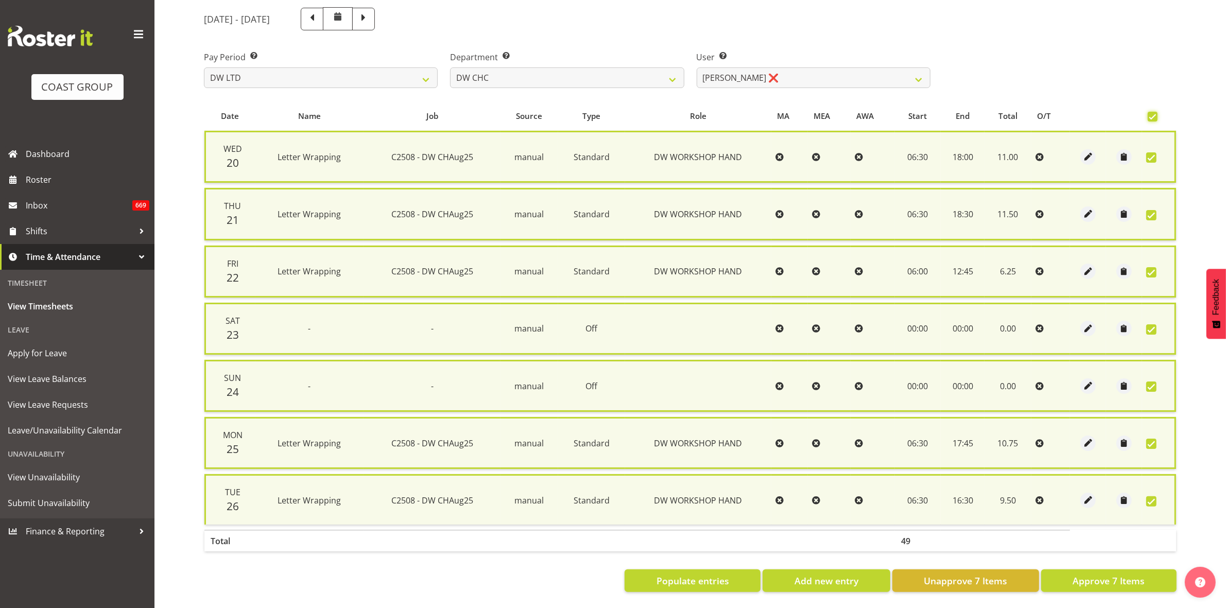
scroll to position [124, 0]
click at [1108, 574] on span "Approve 7 Items" at bounding box center [1108, 580] width 72 height 13
checkbox input "false"
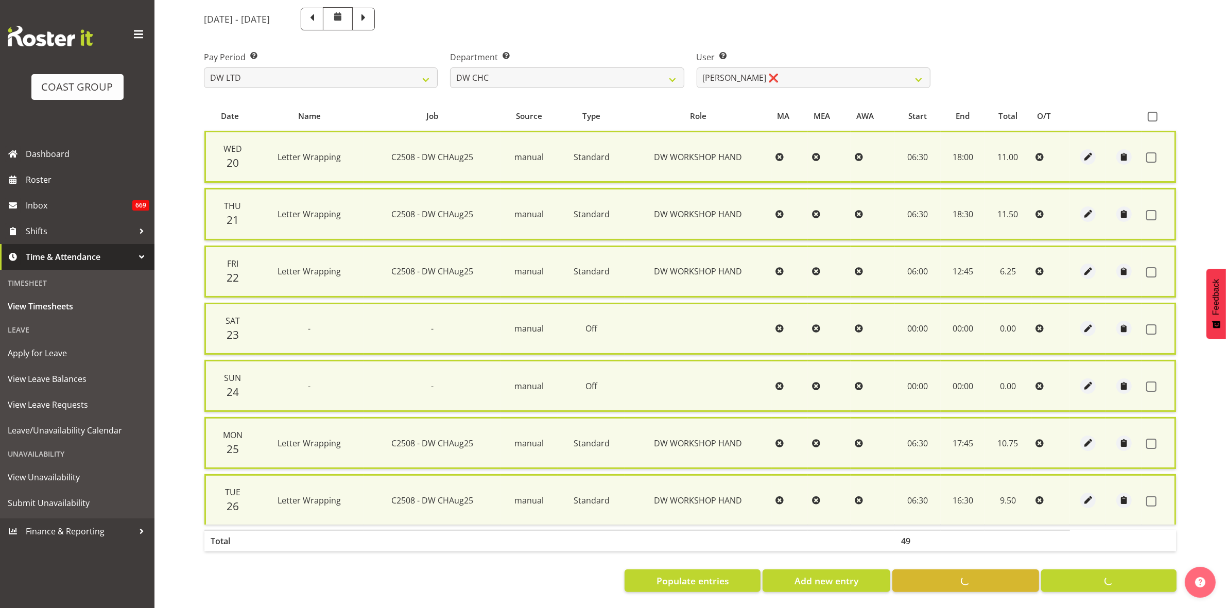
checkbox input "false"
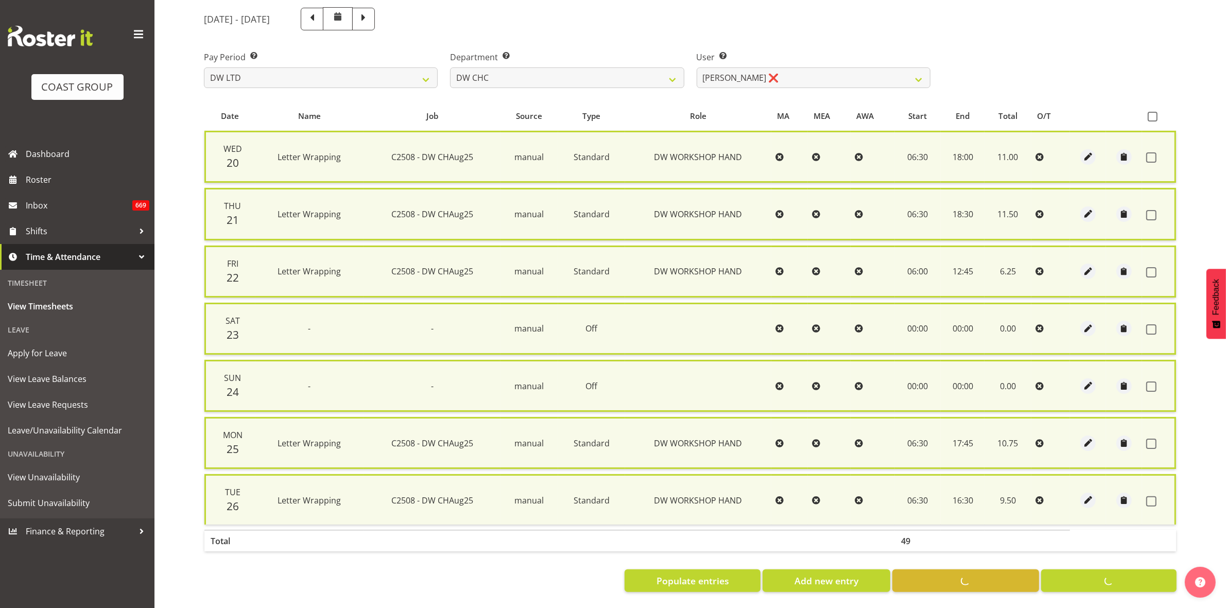
scroll to position [111, 0]
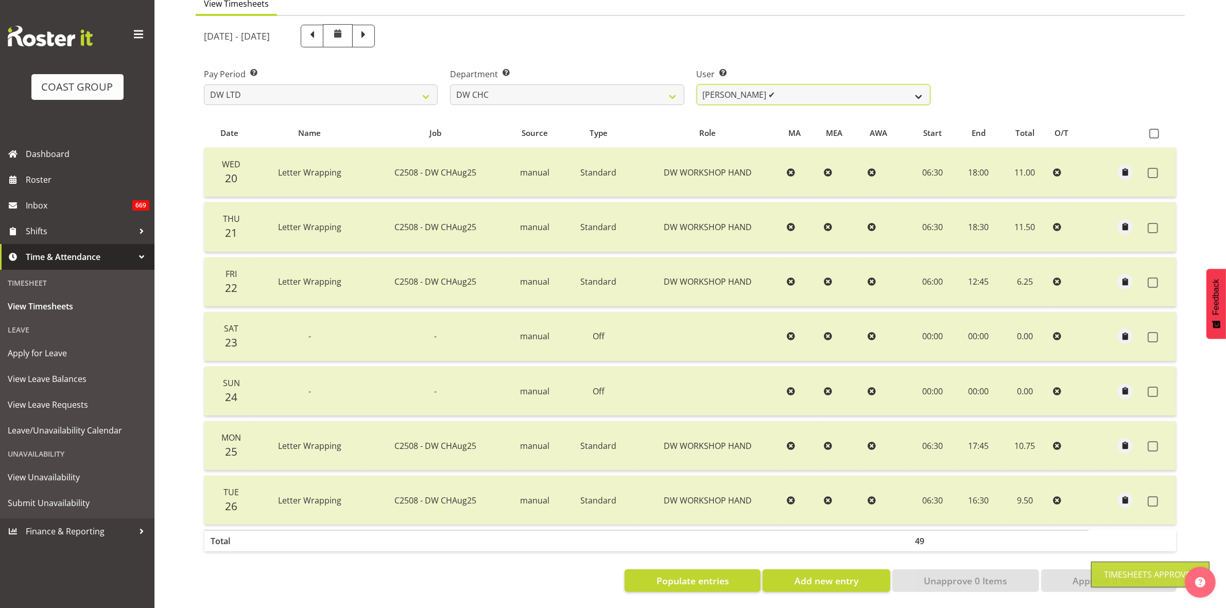
click at [919, 86] on select "[PERSON_NAME] Hills-[PERSON_NAME] ✔ [PERSON_NAME] ✔ [PERSON_NAME] ❌ [PERSON_NAM…" at bounding box center [814, 94] width 234 height 21
select select "1167"
click at [697, 84] on select "[PERSON_NAME] Hills-[PERSON_NAME] ✔ [PERSON_NAME] ✔ [PERSON_NAME] ❌ [PERSON_NAM…" at bounding box center [814, 94] width 234 height 21
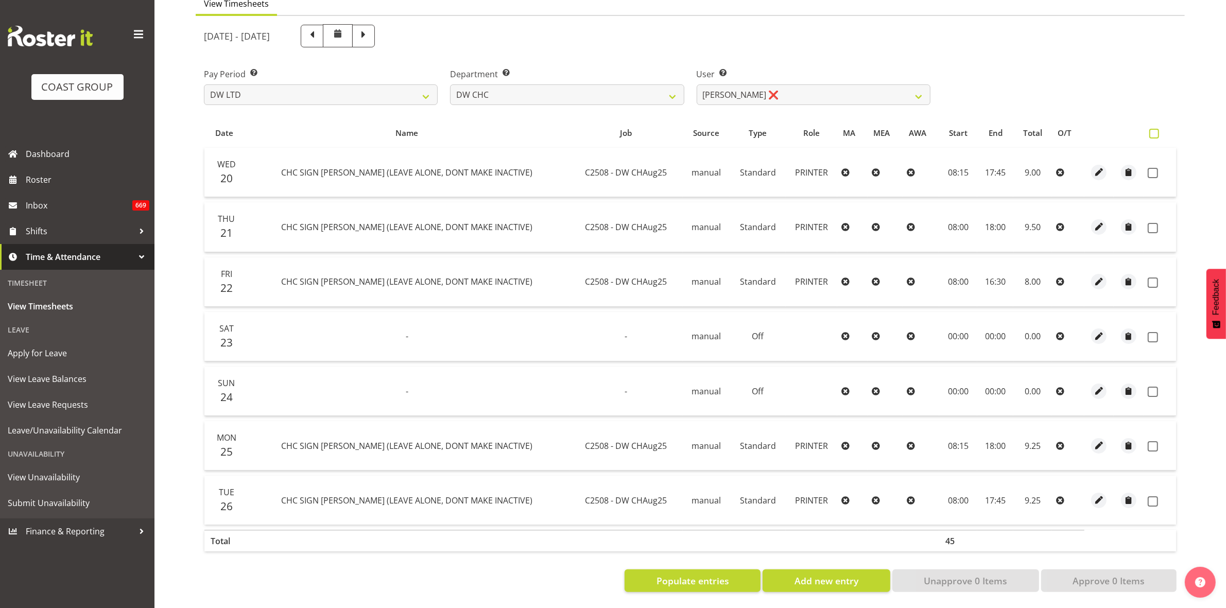
click at [1151, 129] on span at bounding box center [1154, 134] width 10 height 10
click at [1151, 130] on input "checkbox" at bounding box center [1152, 133] width 7 height 7
checkbox input "true"
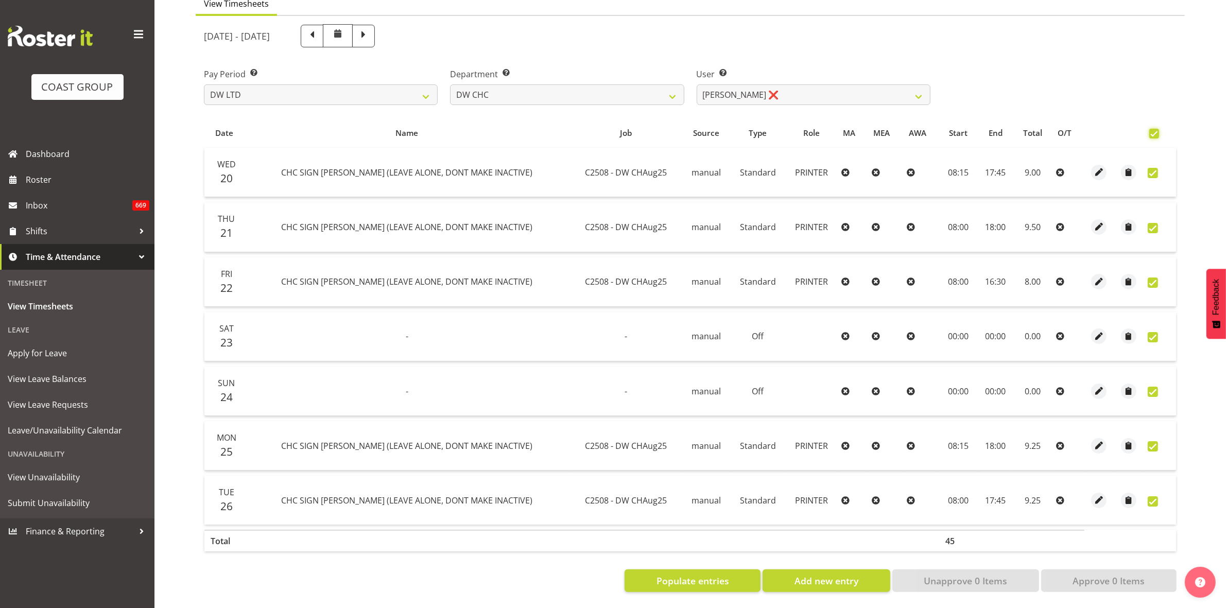
checkbox input "true"
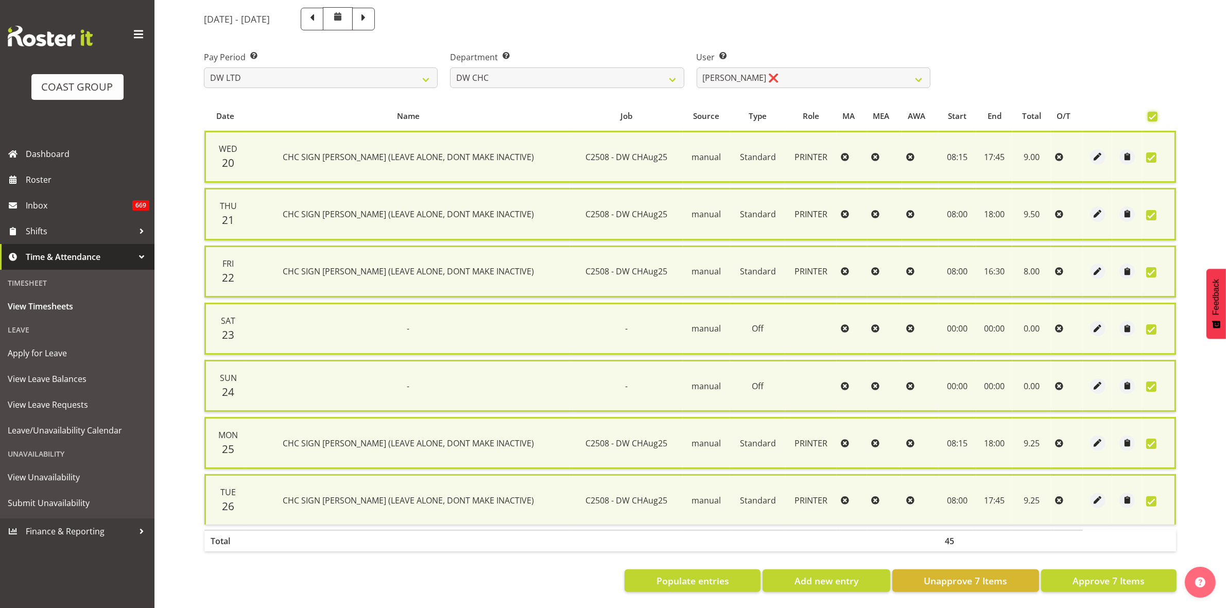
scroll to position [124, 0]
click at [1132, 577] on span "Approve 7 Items" at bounding box center [1108, 580] width 72 height 13
checkbox input "false"
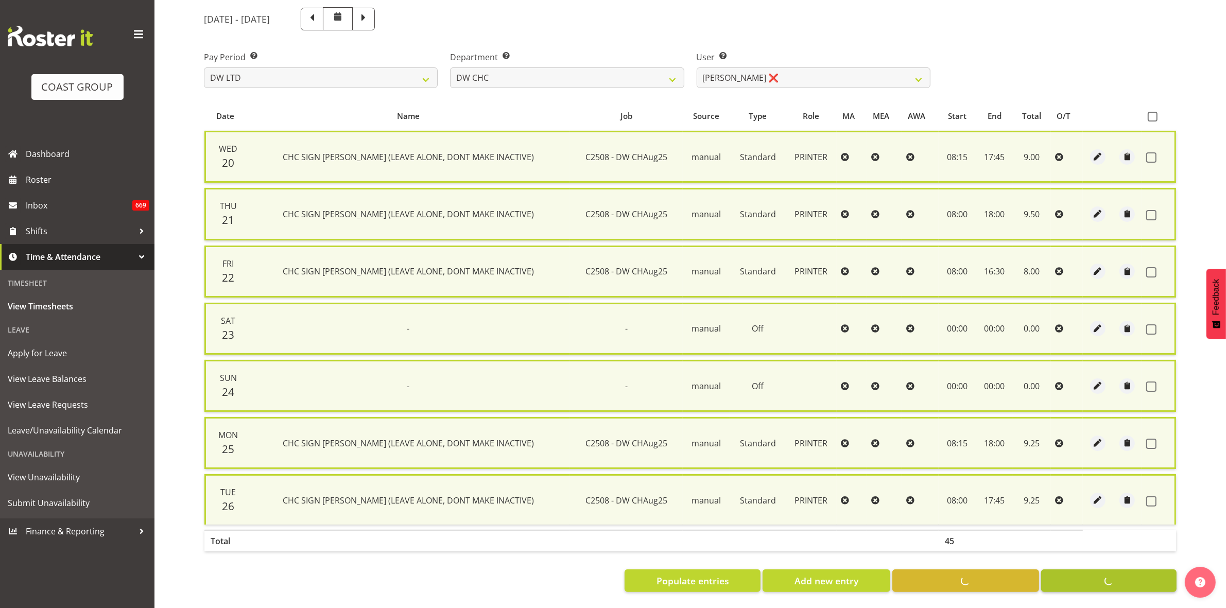
checkbox input "false"
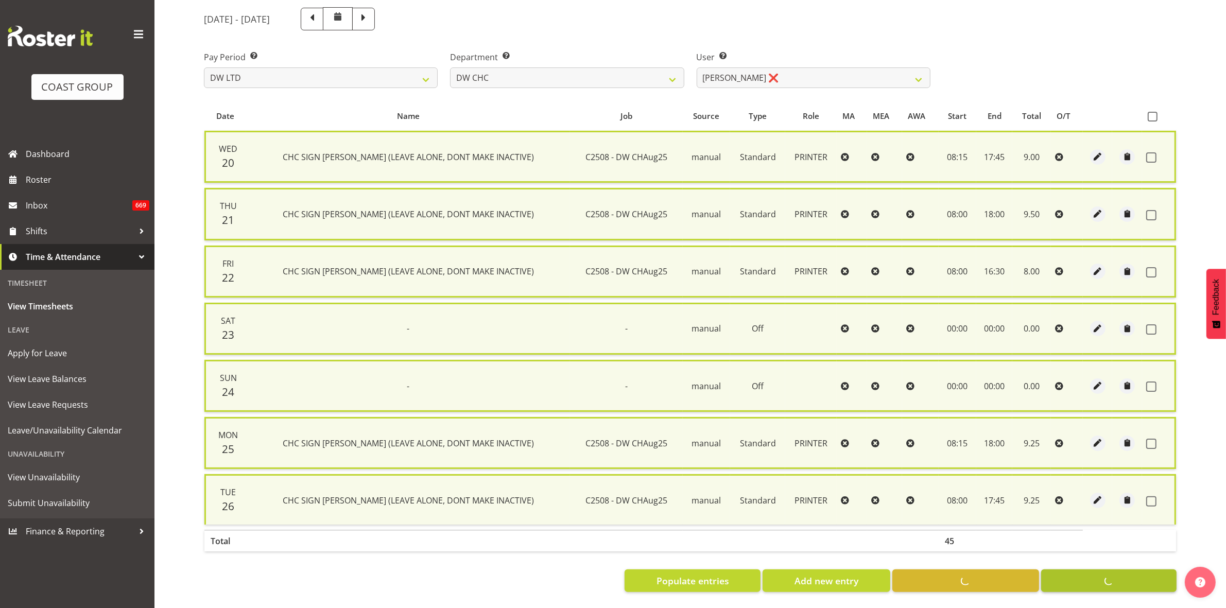
scroll to position [111, 0]
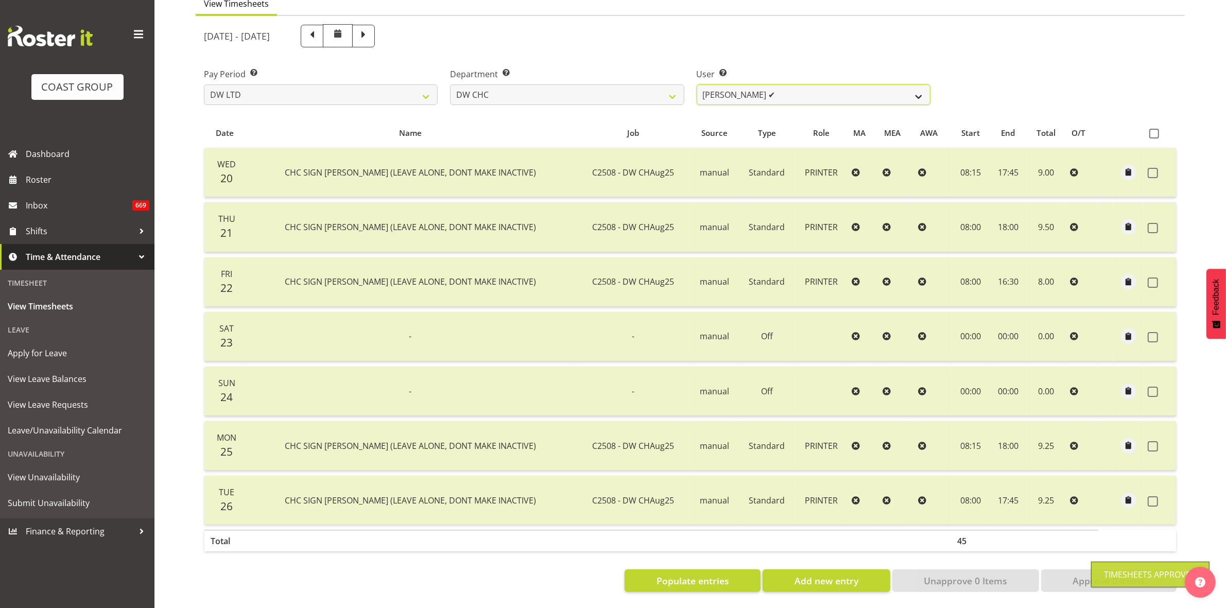
click at [922, 88] on select "[PERSON_NAME] Hills-[PERSON_NAME] ✔ [PERSON_NAME] ✔ [PERSON_NAME] ✔ [PERSON_NAM…" at bounding box center [814, 94] width 234 height 21
select select "11178"
click at [697, 84] on select "[PERSON_NAME] Hills-[PERSON_NAME] ✔ [PERSON_NAME] ✔ [PERSON_NAME] ✔ [PERSON_NAM…" at bounding box center [814, 94] width 234 height 21
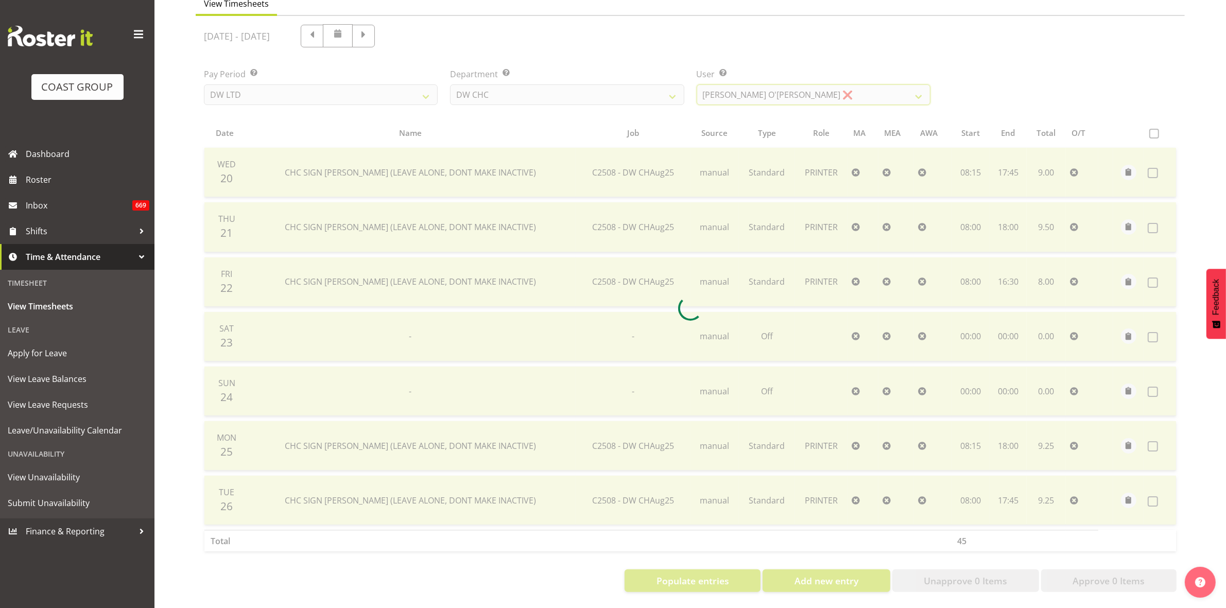
scroll to position [0, 0]
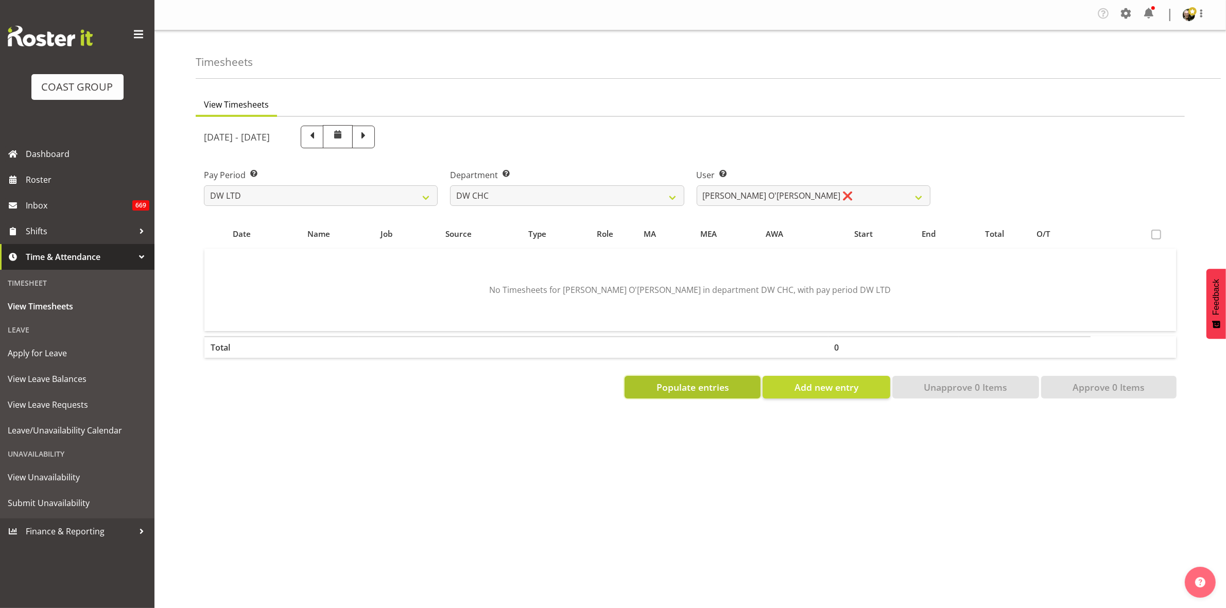
click at [673, 388] on span "Populate entries" at bounding box center [692, 386] width 73 height 13
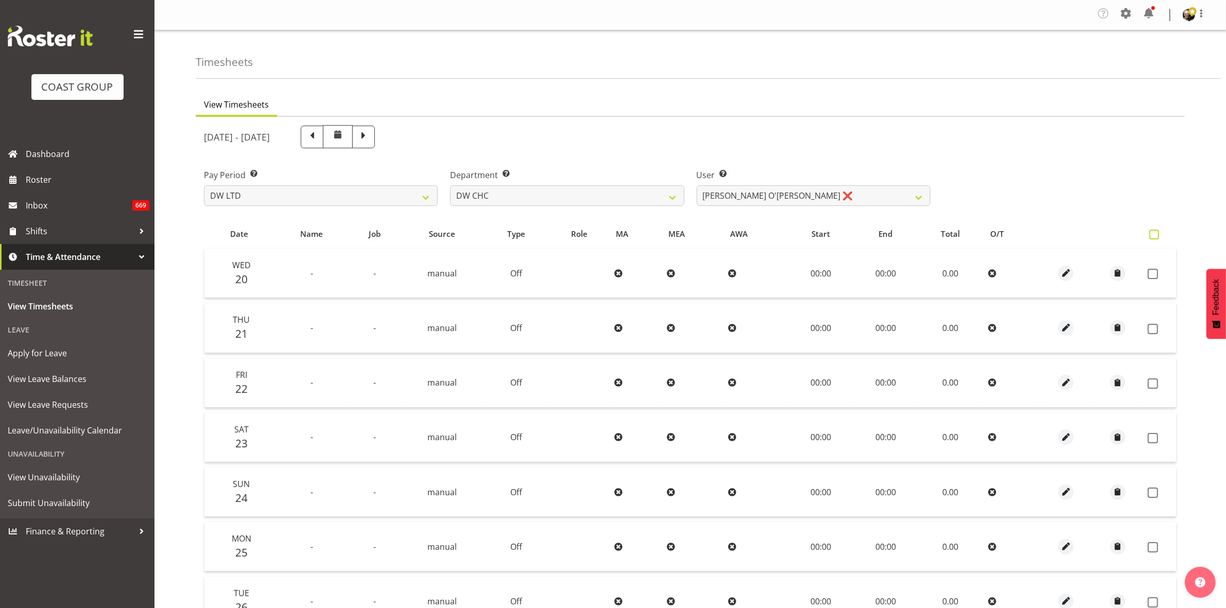
click at [1152, 233] on span at bounding box center [1154, 235] width 10 height 10
click at [1152, 233] on input "checkbox" at bounding box center [1152, 234] width 7 height 7
checkbox input "true"
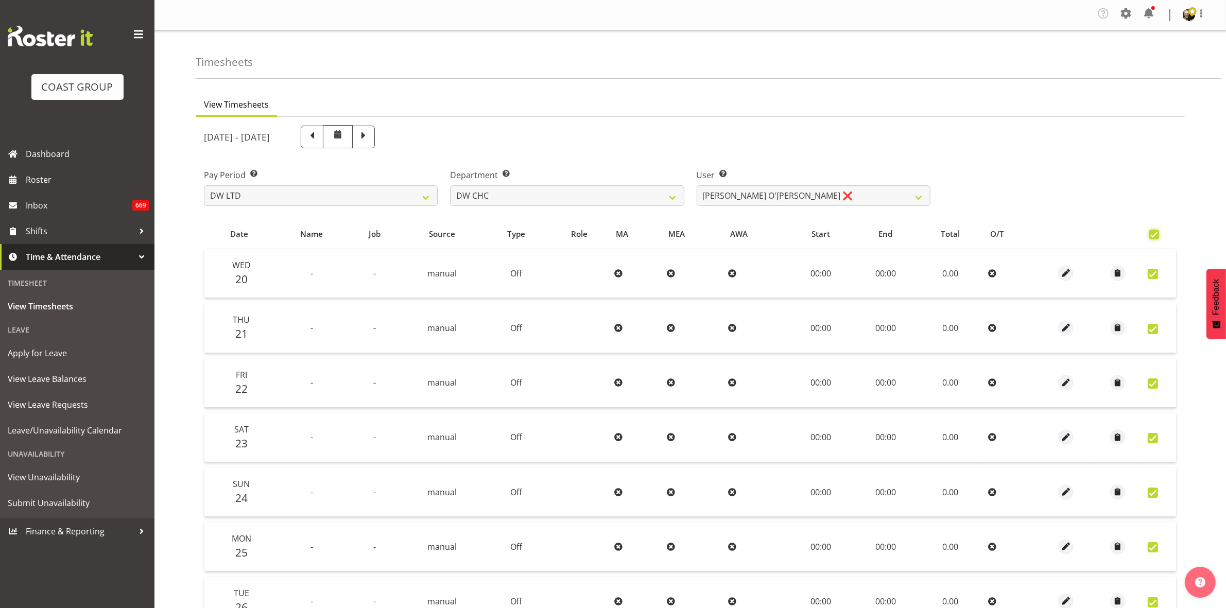
checkbox input "true"
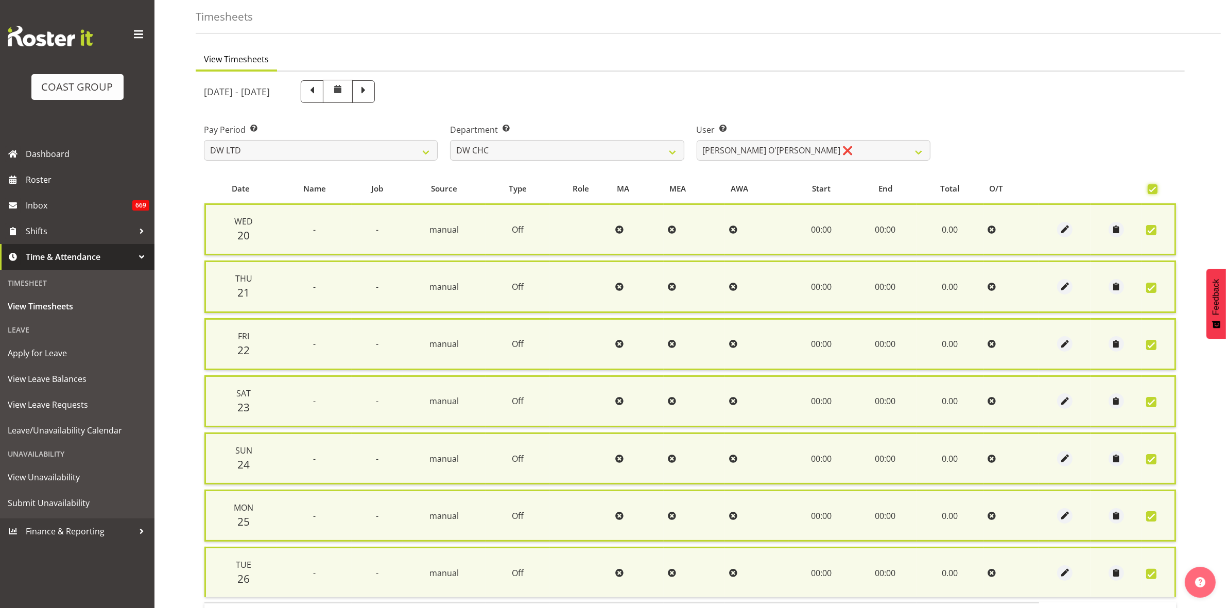
scroll to position [124, 0]
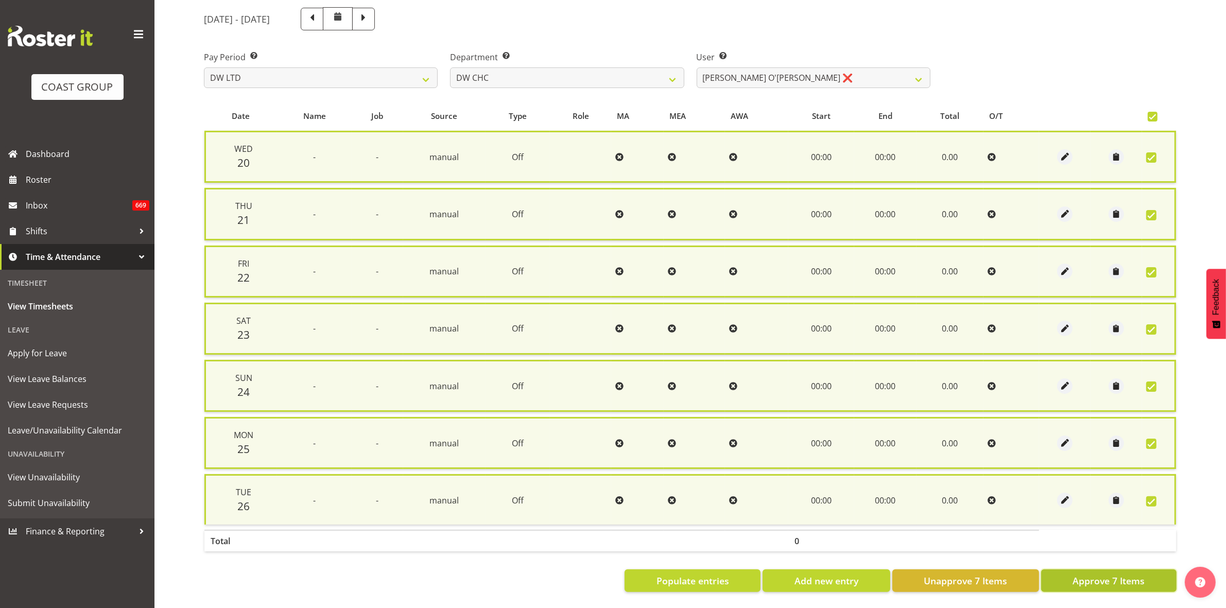
click at [1126, 574] on span "Approve 7 Items" at bounding box center [1108, 580] width 72 height 13
checkbox input "false"
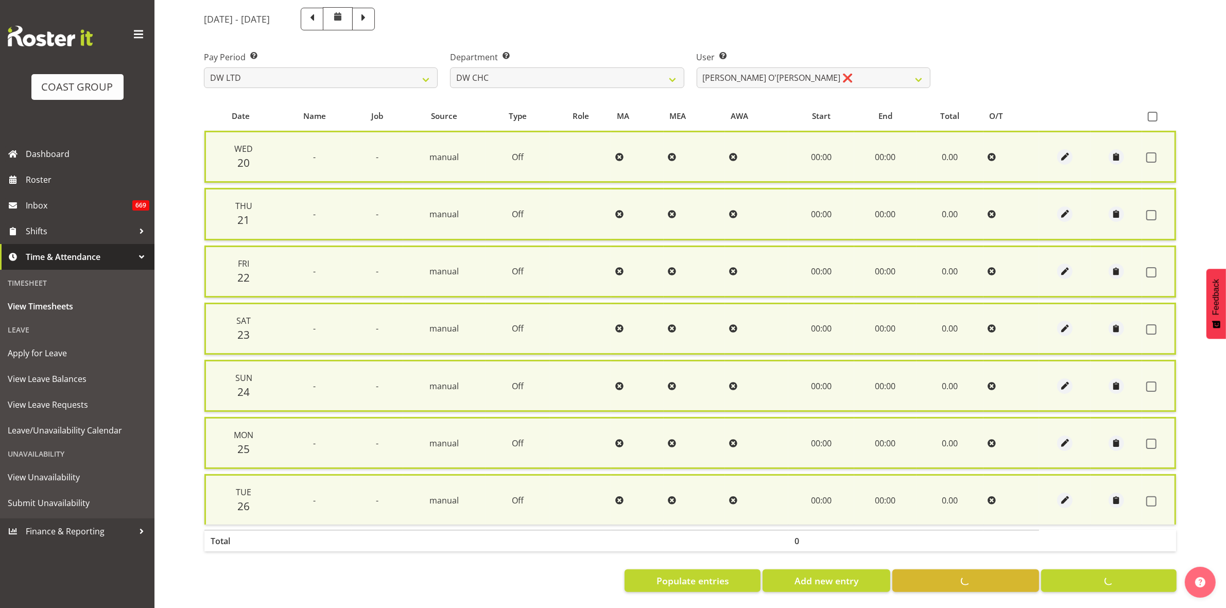
checkbox input "false"
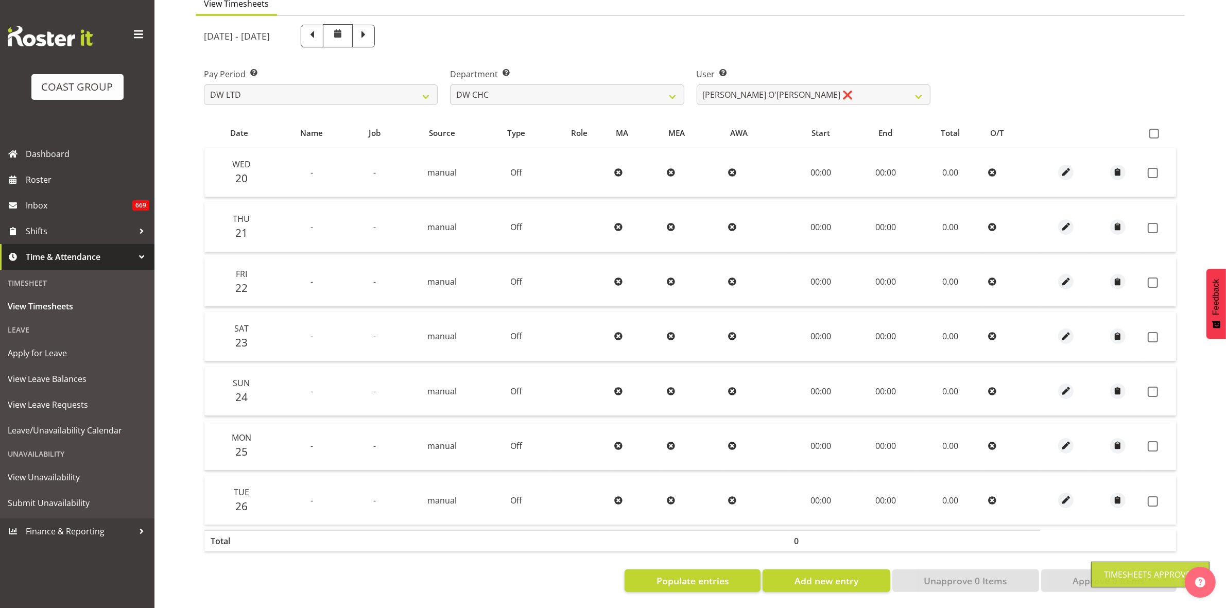
scroll to position [111, 0]
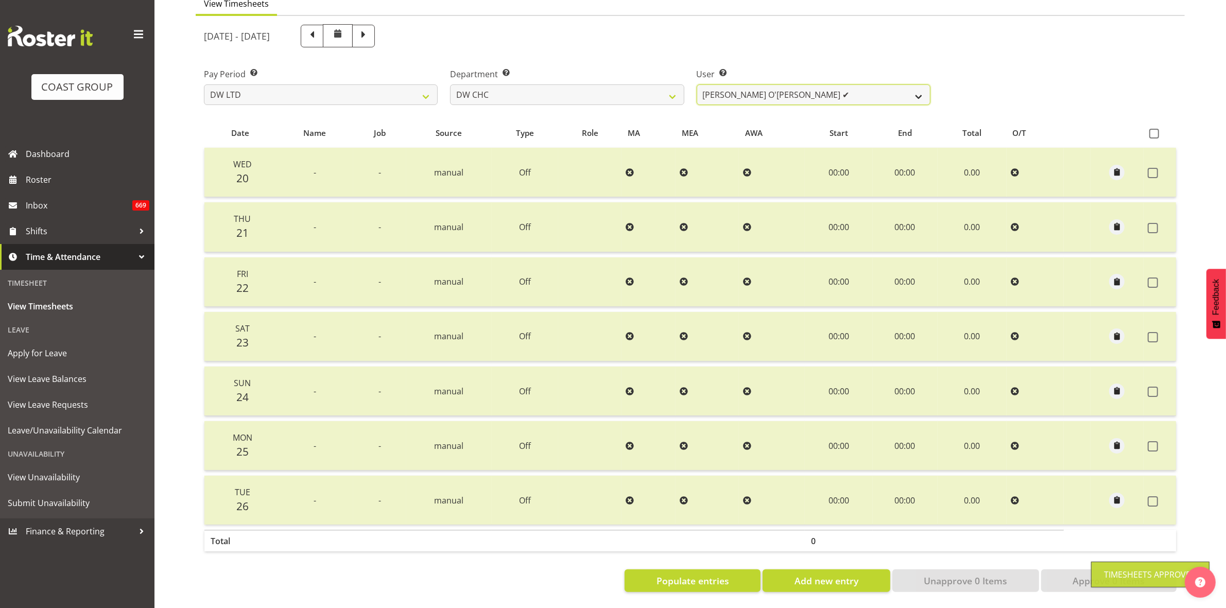
click at [917, 84] on select "[PERSON_NAME] Hills-[PERSON_NAME] ✔ [PERSON_NAME] ✔ [PERSON_NAME] ✔ [PERSON_NAM…" at bounding box center [814, 94] width 234 height 21
select select "10862"
click at [697, 84] on select "[PERSON_NAME] Hills-[PERSON_NAME] ✔ [PERSON_NAME] ✔ [PERSON_NAME] ✔ [PERSON_NAM…" at bounding box center [814, 94] width 234 height 21
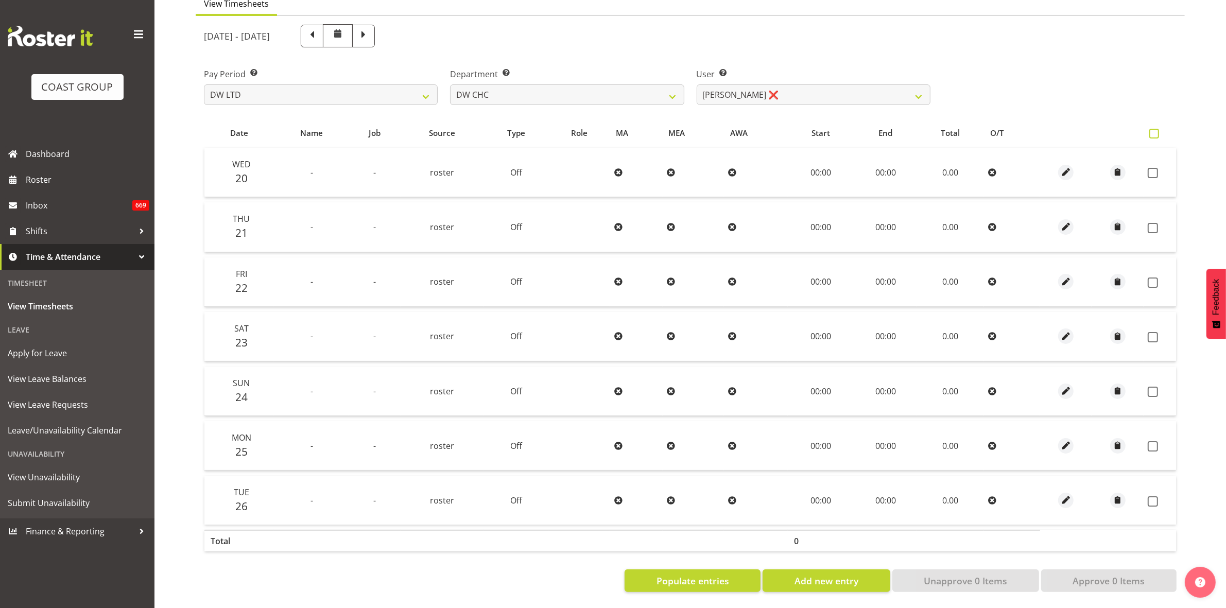
click at [1157, 129] on span at bounding box center [1154, 134] width 10 height 10
click at [1156, 130] on input "checkbox" at bounding box center [1152, 133] width 7 height 7
checkbox input "true"
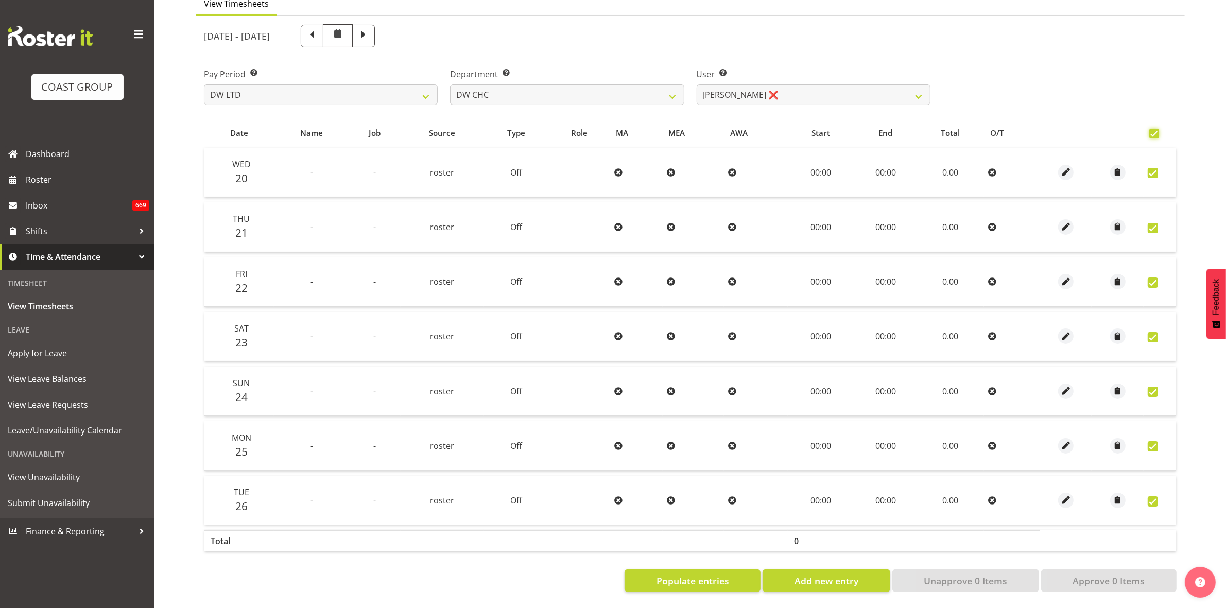
checkbox input "true"
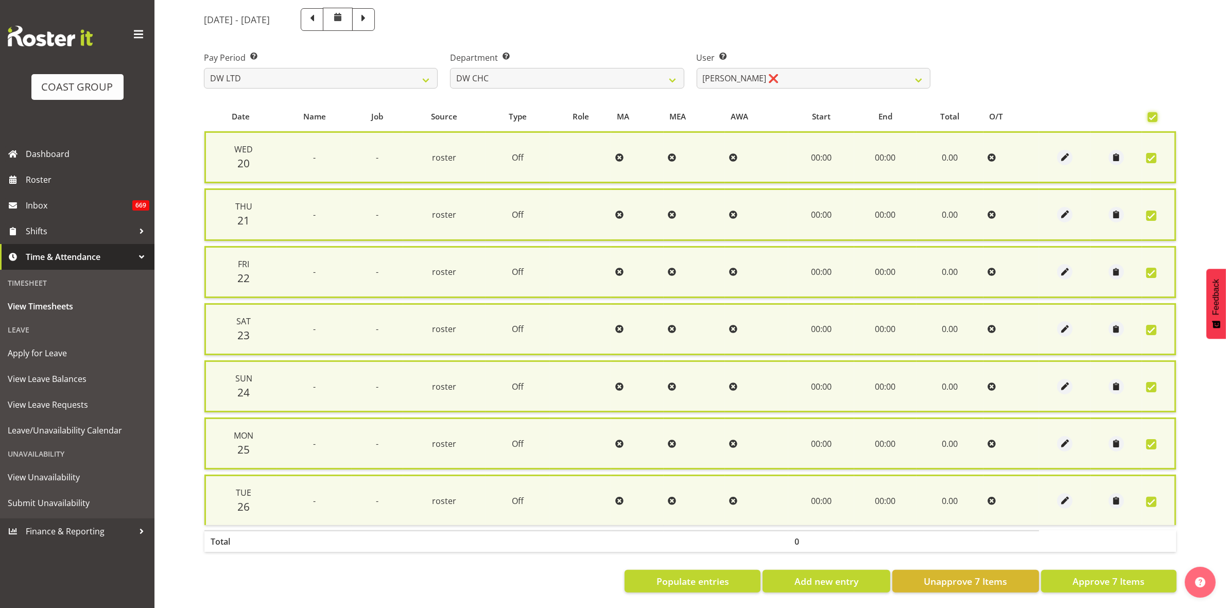
scroll to position [124, 0]
click at [1134, 574] on span "Approve 7 Items" at bounding box center [1108, 580] width 72 height 13
checkbox input "false"
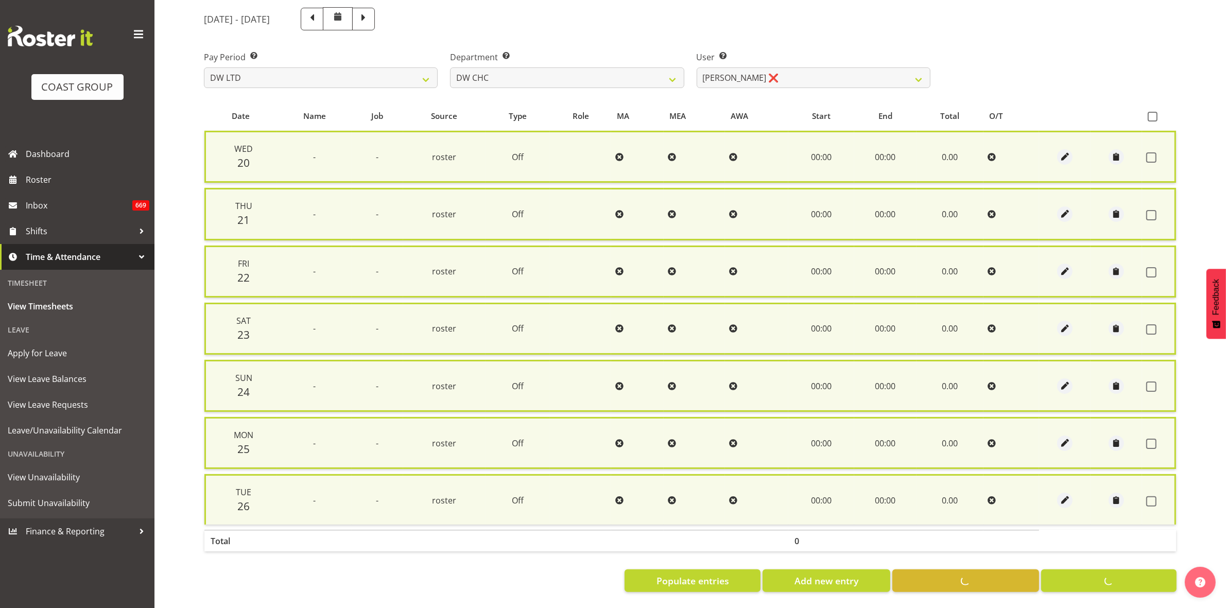
checkbox input "false"
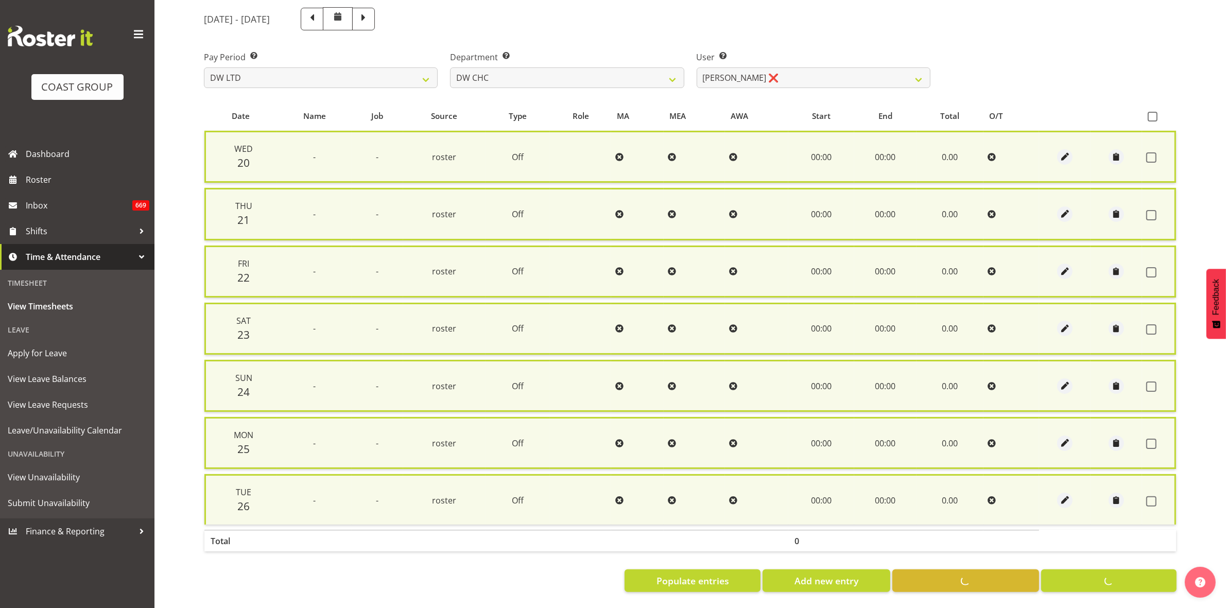
scroll to position [111, 0]
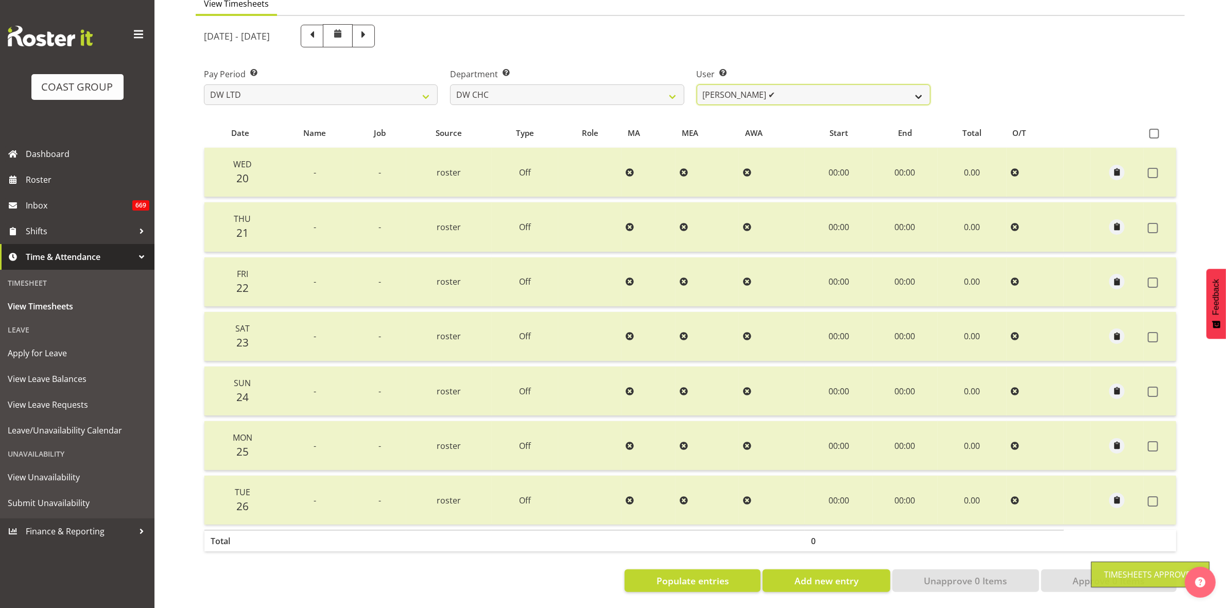
click at [920, 84] on select "[PERSON_NAME] Hills-[PERSON_NAME] ✔ [PERSON_NAME] ✔ [PERSON_NAME] ✔ [PERSON_NAM…" at bounding box center [814, 94] width 234 height 21
select select "1178"
click at [697, 84] on select "[PERSON_NAME] Hills-[PERSON_NAME] ✔ [PERSON_NAME] ✔ [PERSON_NAME] ✔ [PERSON_NAM…" at bounding box center [814, 94] width 234 height 21
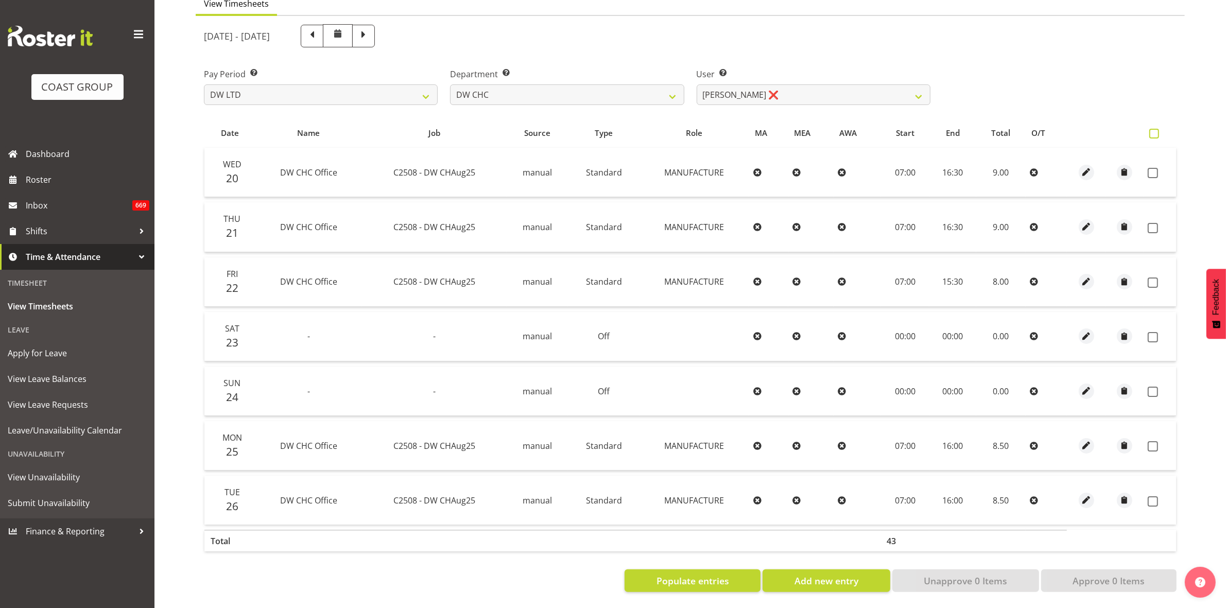
click at [1152, 129] on span at bounding box center [1154, 134] width 10 height 10
click at [1152, 130] on input "checkbox" at bounding box center [1152, 133] width 7 height 7
checkbox input "true"
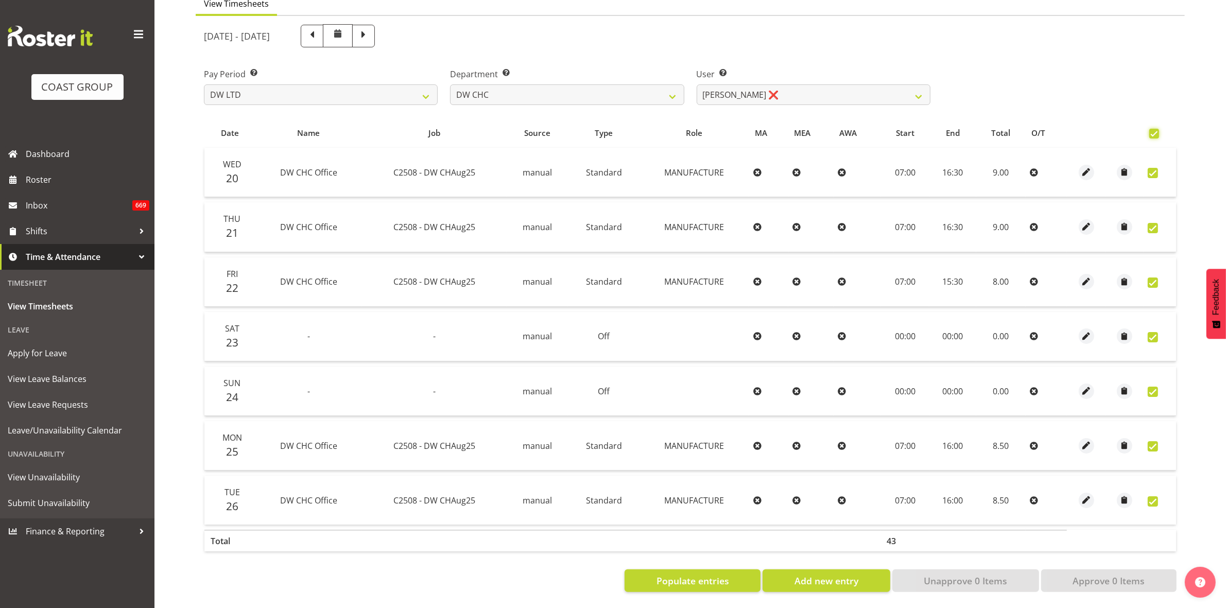
checkbox input "true"
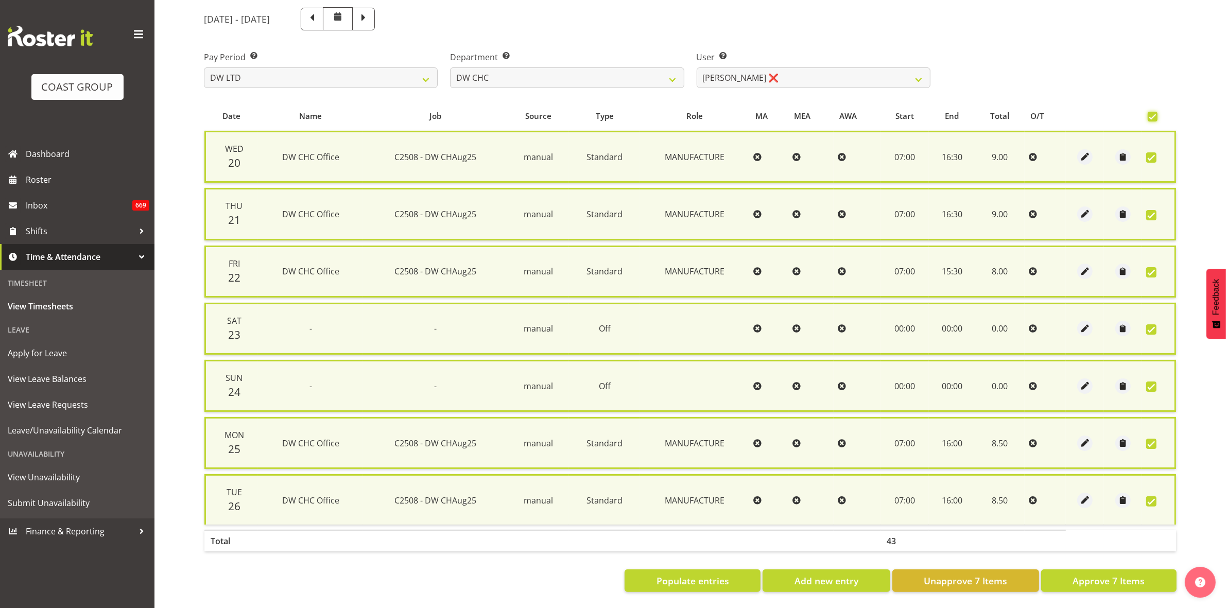
scroll to position [124, 0]
click at [1128, 574] on span "Approve 7 Items" at bounding box center [1108, 580] width 72 height 13
checkbox input "false"
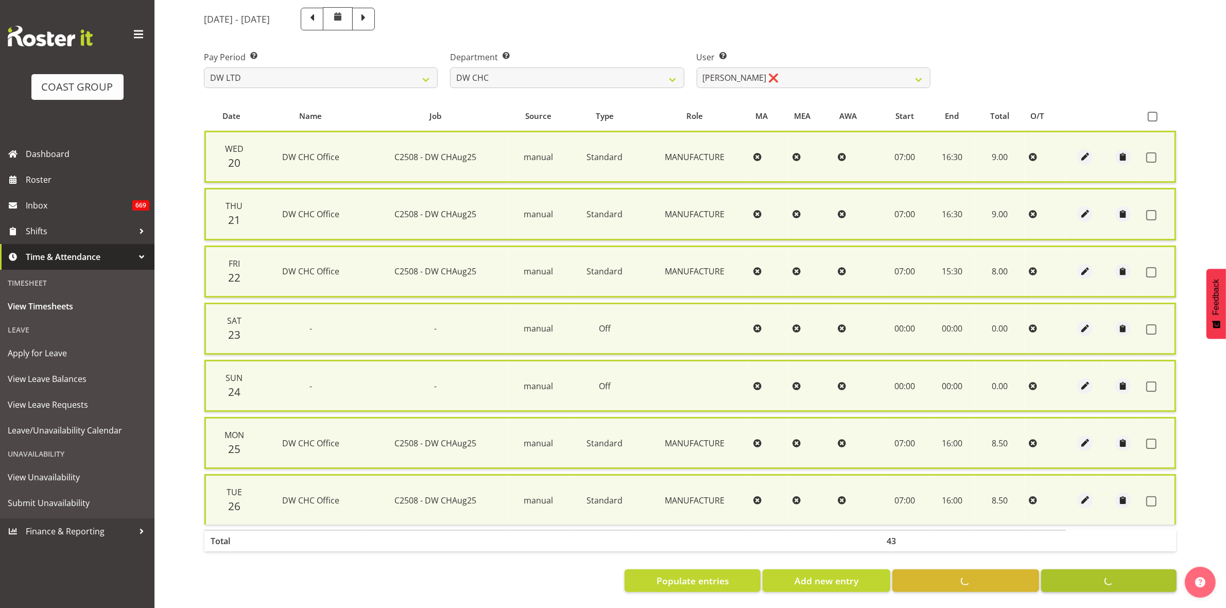
checkbox input "false"
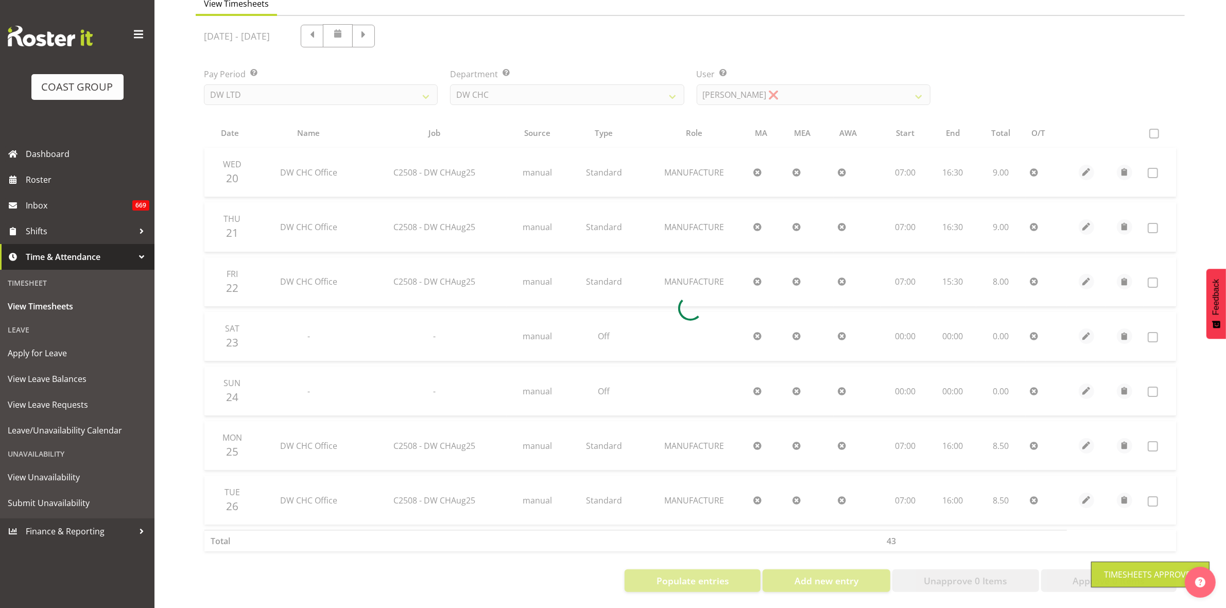
scroll to position [111, 0]
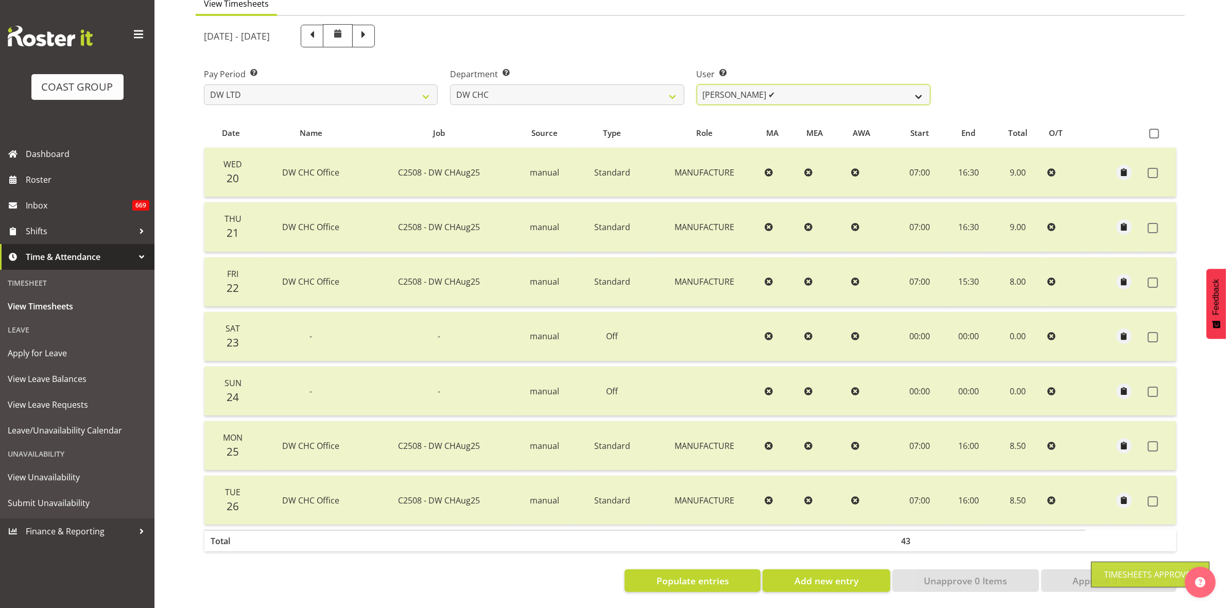
click at [916, 89] on select "[PERSON_NAME] Hills-[PERSON_NAME] ✔ [PERSON_NAME] ✔ [PERSON_NAME] ✔ [PERSON_NAM…" at bounding box center [814, 94] width 234 height 21
select select "3937"
click at [697, 84] on select "[PERSON_NAME] Hills-[PERSON_NAME] ✔ [PERSON_NAME] ✔ [PERSON_NAME] ✔ [PERSON_NAM…" at bounding box center [814, 94] width 234 height 21
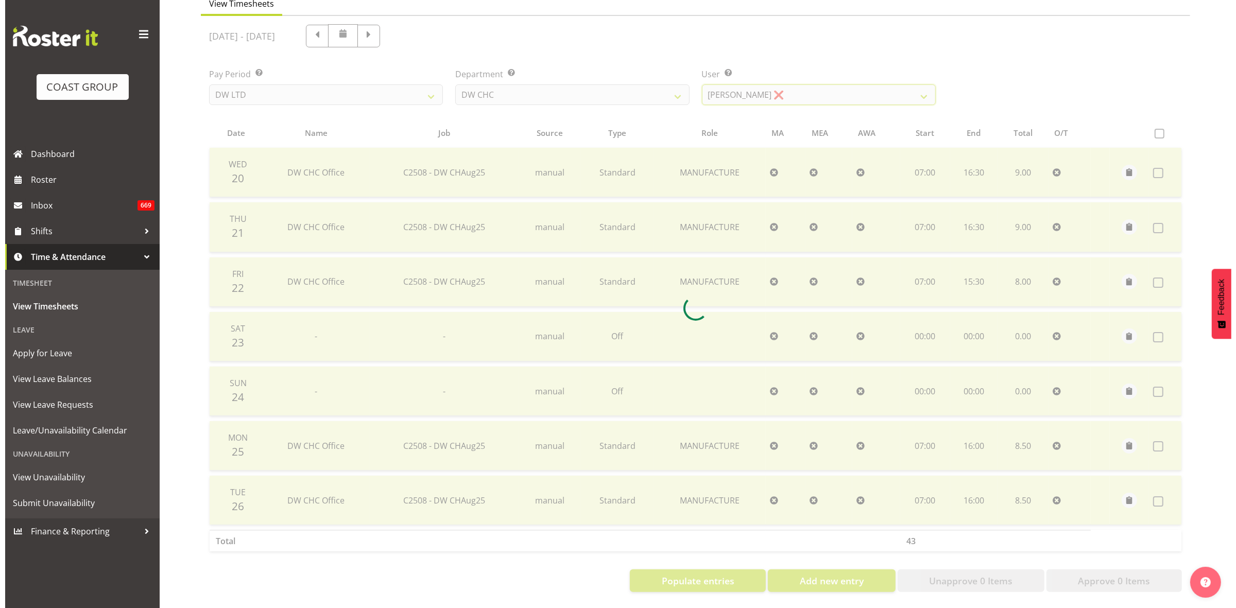
scroll to position [0, 0]
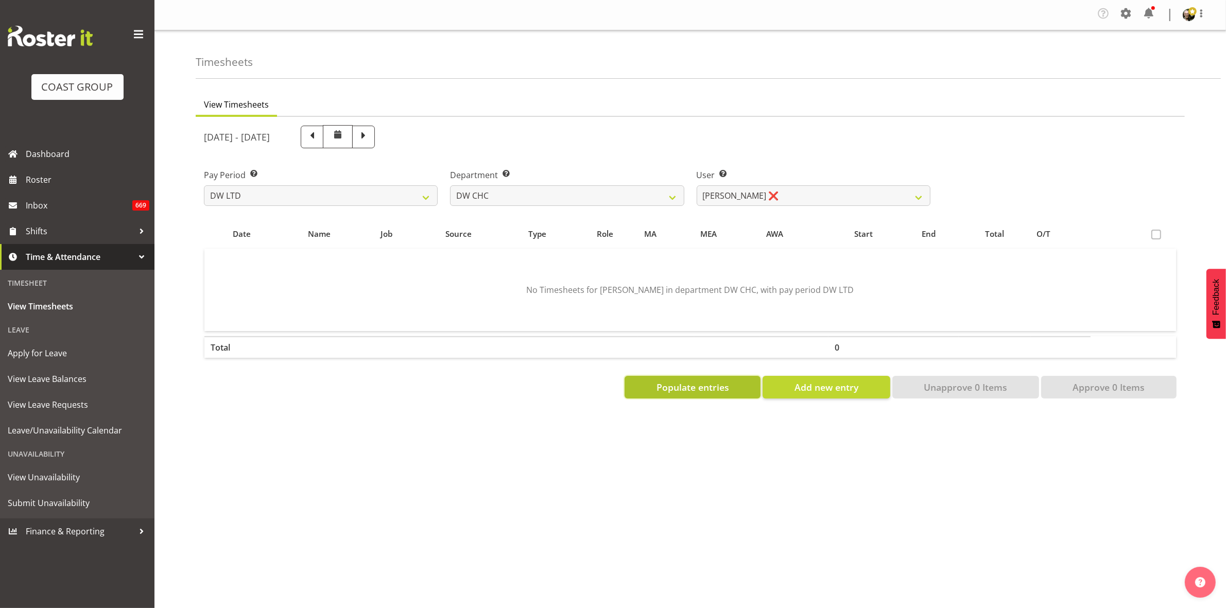
click at [719, 384] on span "Populate entries" at bounding box center [692, 386] width 73 height 13
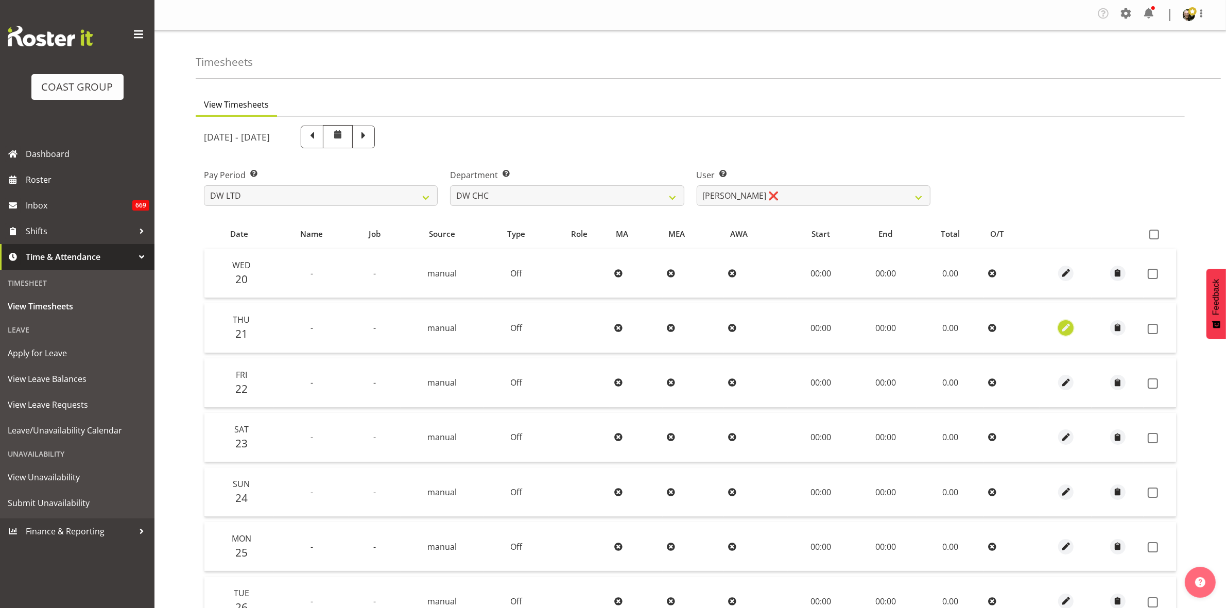
click at [1068, 331] on span "button" at bounding box center [1066, 328] width 12 height 12
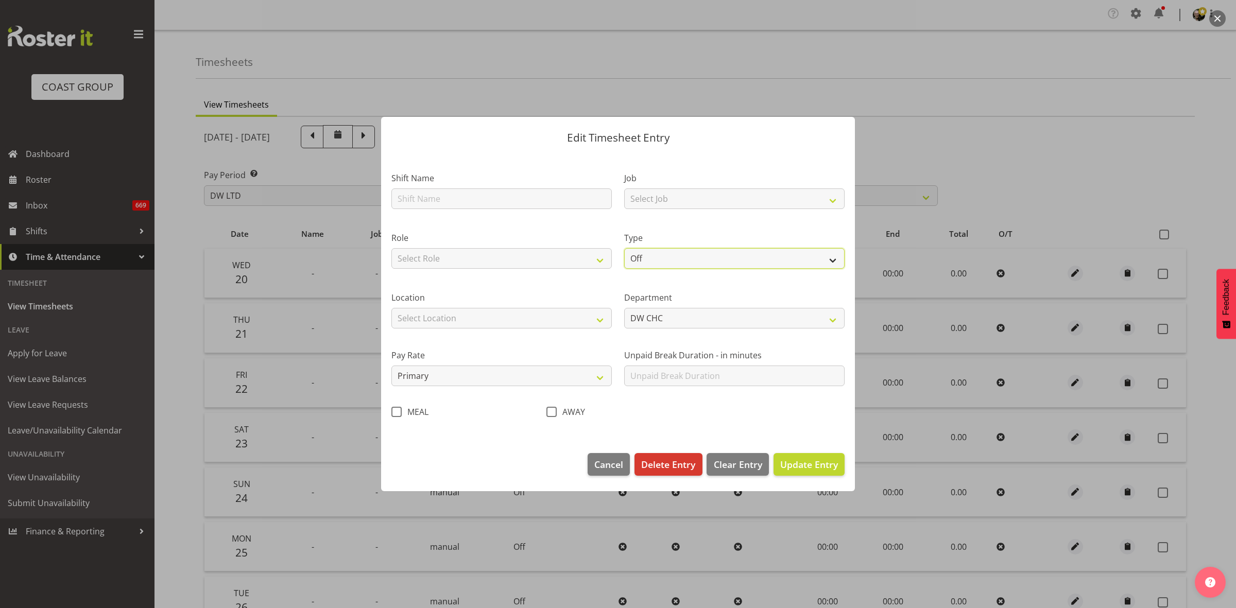
click at [828, 258] on select "Off Standard Public Holiday Public Holiday (Worked) Day In Lieu Annual Leave Si…" at bounding box center [734, 258] width 220 height 21
select select "Standard"
click at [624, 248] on select "Off Standard Public Holiday Public Holiday (Worked) Day In Lieu Annual Leave Si…" at bounding box center [734, 258] width 220 height 21
select select "7"
select select "2025"
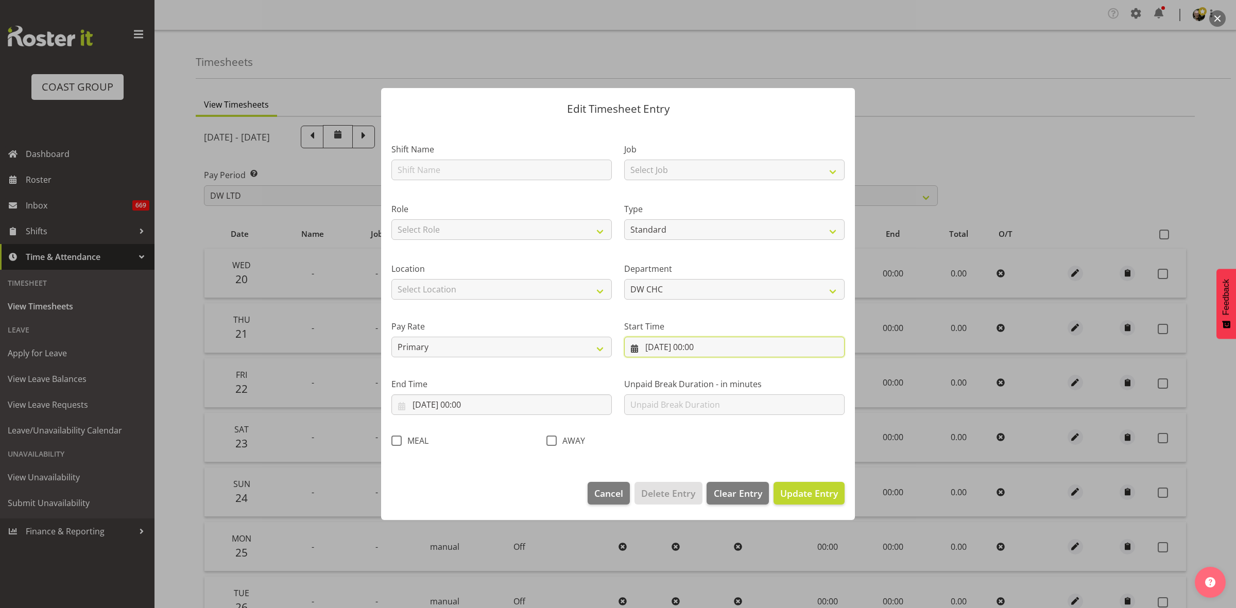
click at [762, 353] on input "[DATE] 00:00" at bounding box center [734, 347] width 220 height 21
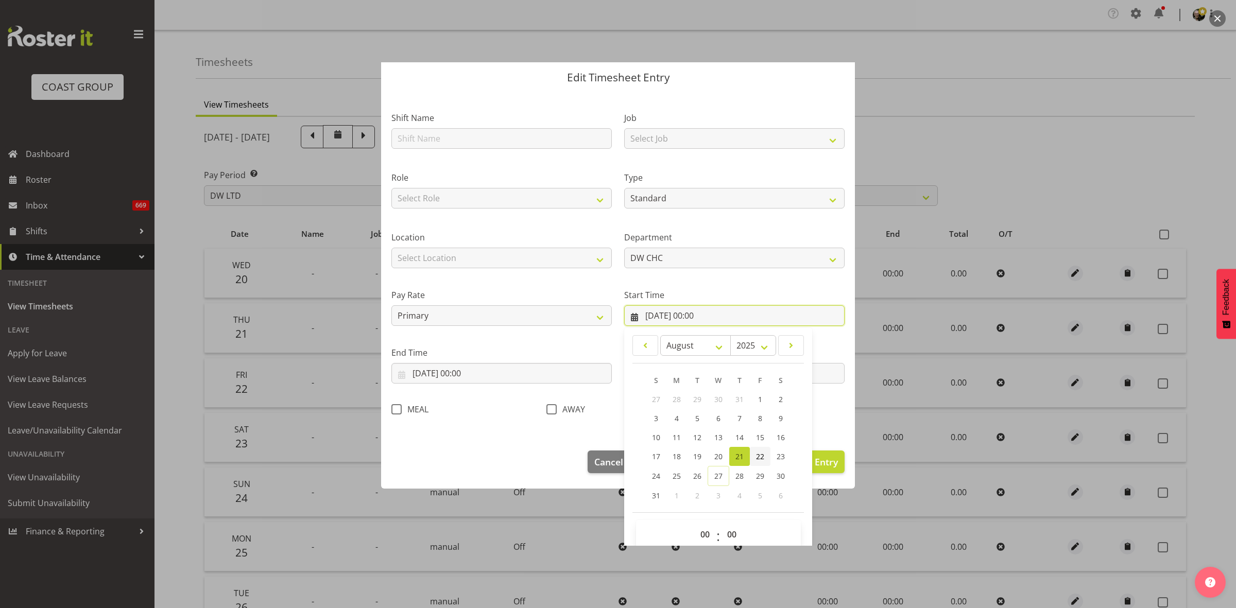
scroll to position [47, 0]
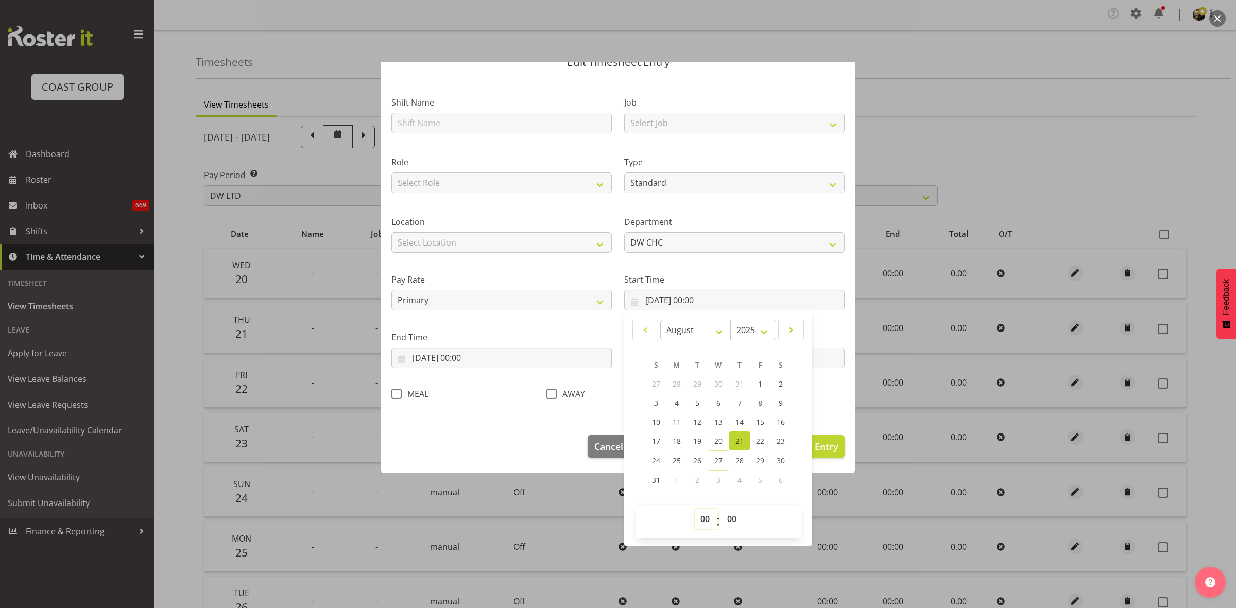
click at [699, 518] on select "00 01 02 03 04 05 06 07 08 09 10 11 12 13 14 15 16 17 18 19 20 21 22 23" at bounding box center [705, 519] width 23 height 21
select select "9"
click at [694, 509] on select "00 01 02 03 04 05 06 07 08 09 10 11 12 13 14 15 16 17 18 19 20 21 22 23" at bounding box center [705, 519] width 23 height 21
type input "[DATE] 09:00"
click at [729, 514] on select "00 01 02 03 04 05 06 07 08 09 10 11 12 13 14 15 16 17 18 19 20 21 22 23 24 25 2…" at bounding box center [732, 519] width 23 height 21
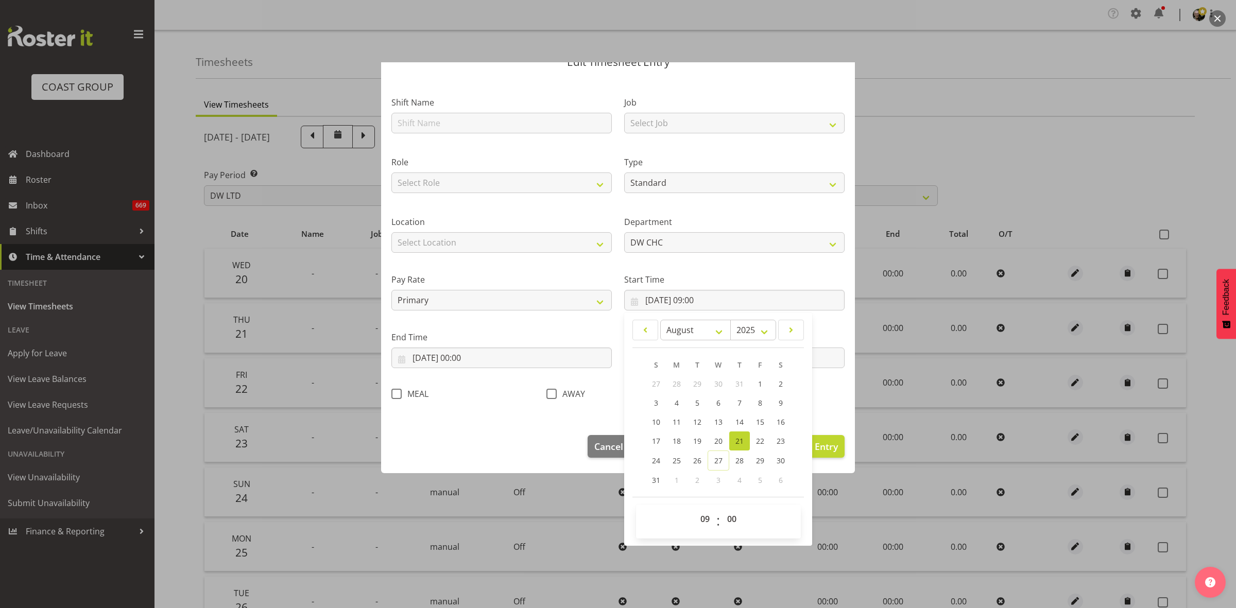
click at [828, 411] on section "Shift Name Job Select Job 1 Carlton Events 1 [PERSON_NAME][GEOGRAPHIC_DATA] 1 […" at bounding box center [618, 251] width 474 height 347
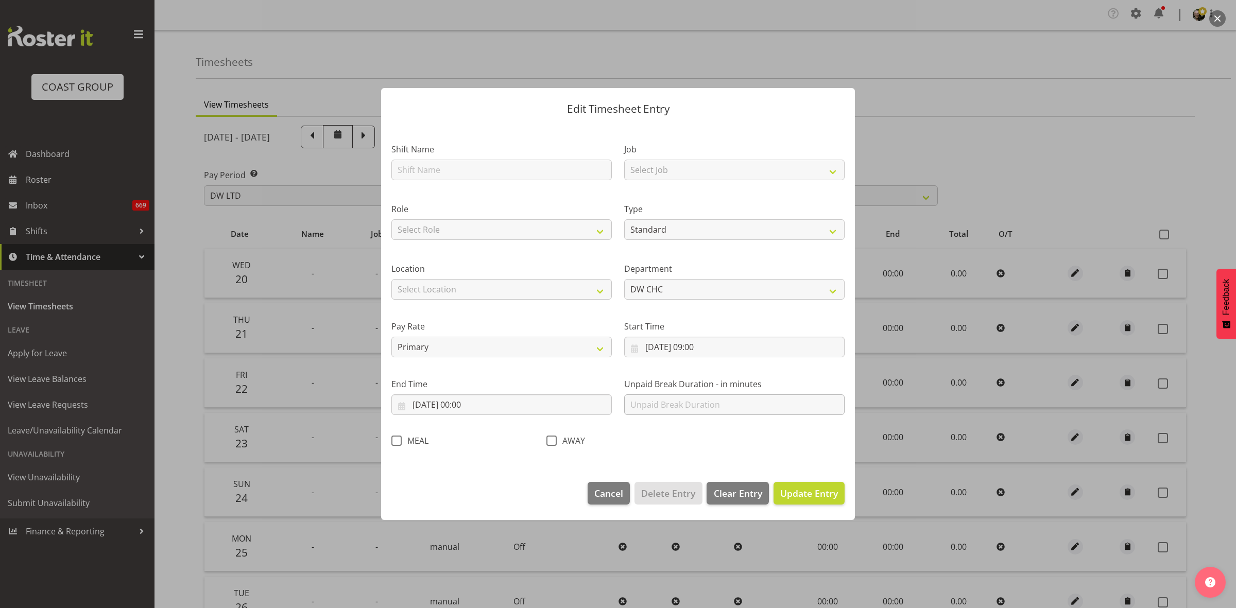
scroll to position [0, 0]
click at [501, 405] on input "[DATE] 00:00" at bounding box center [501, 404] width 220 height 21
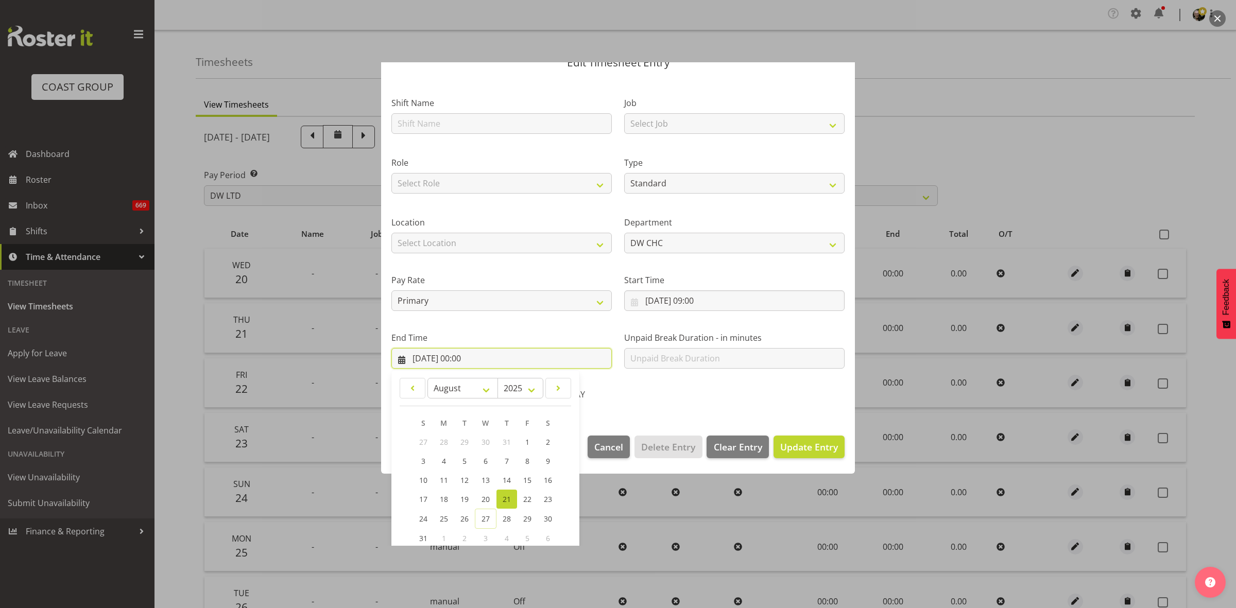
scroll to position [105, 0]
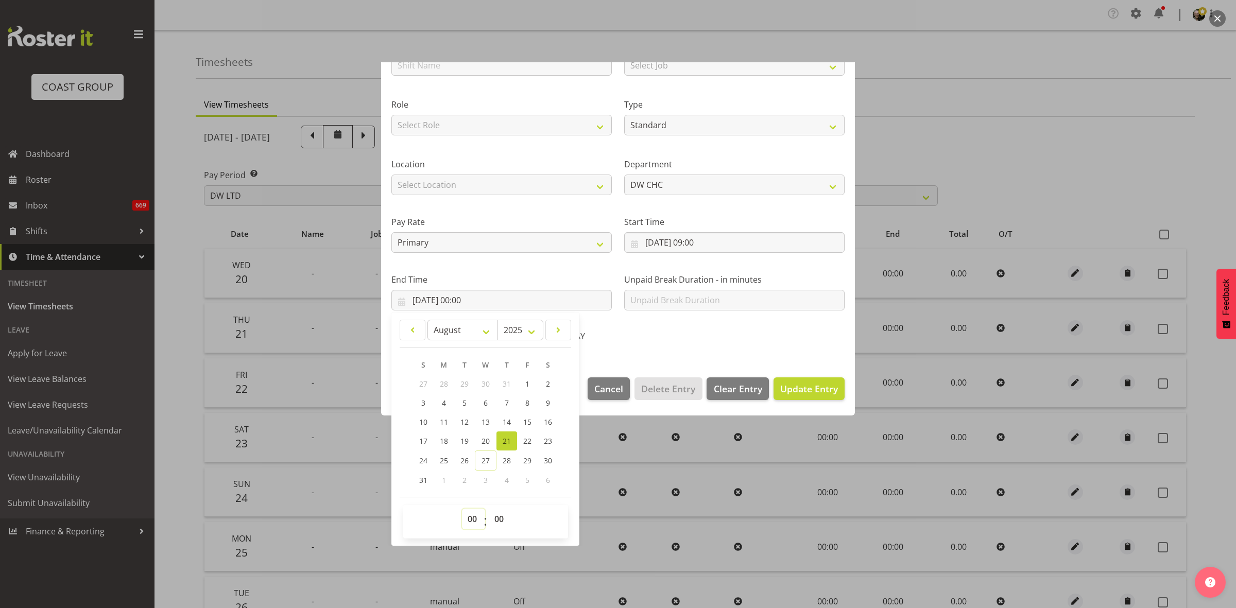
click at [474, 519] on select "00 01 02 03 04 05 06 07 08 09 10 11 12 13 14 15 16 17 18 19 20 21 22 23" at bounding box center [473, 519] width 23 height 21
select select "14"
click at [462, 509] on select "00 01 02 03 04 05 06 07 08 09 10 11 12 13 14 15 16 17 18 19 20 21 22 23" at bounding box center [473, 519] width 23 height 21
type input "[DATE] 14:00"
click at [502, 518] on select "00 01 02 03 04 05 06 07 08 09 10 11 12 13 14 15 16 17 18 19 20 21 22 23 24 25 2…" at bounding box center [500, 519] width 23 height 21
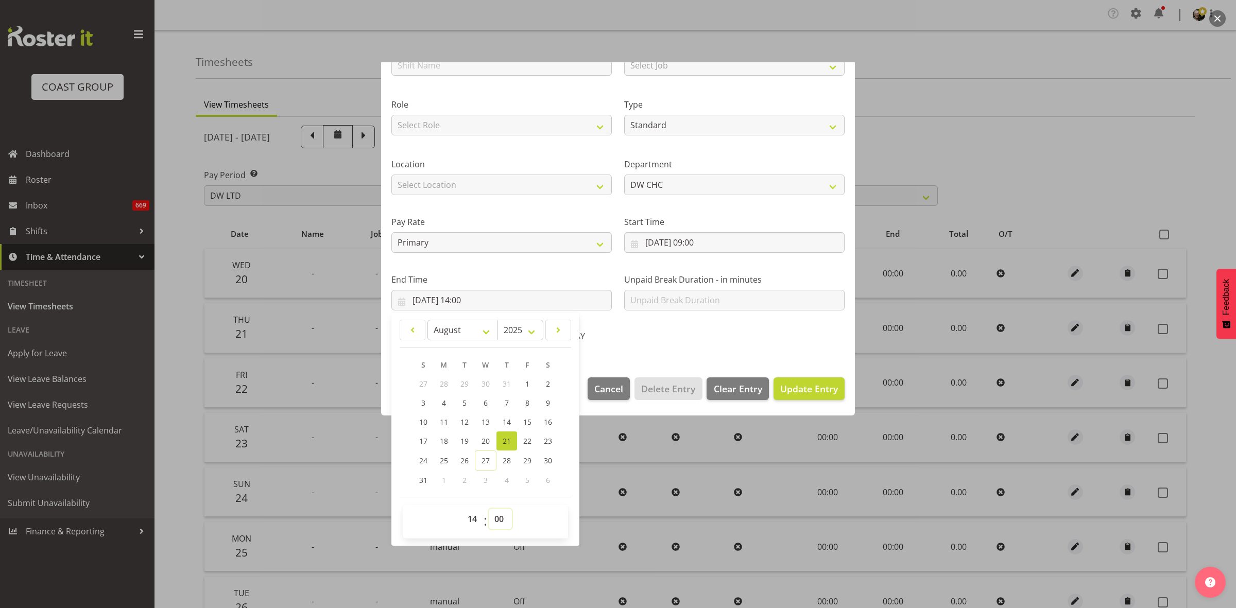
select select "30"
click at [489, 509] on select "00 01 02 03 04 05 06 07 08 09 10 11 12 13 14 15 16 17 18 19 20 21 22 23 24 25 2…" at bounding box center [500, 519] width 23 height 21
type input "[DATE] 14:30"
click at [783, 388] on span "Update Entry" at bounding box center [809, 389] width 58 height 12
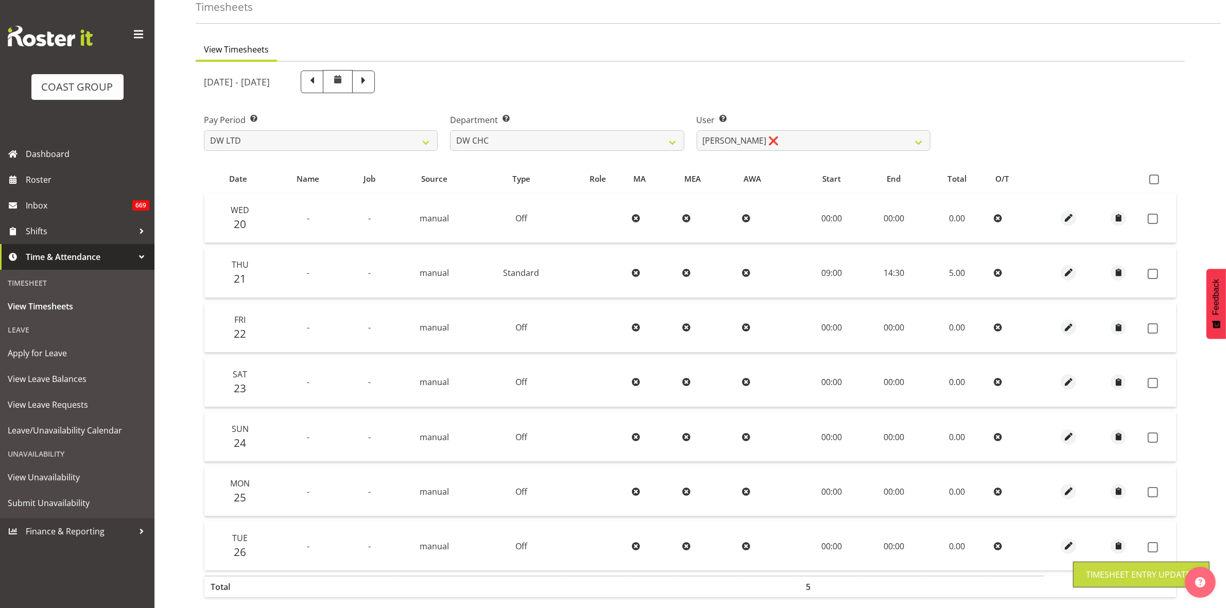
scroll to position [111, 0]
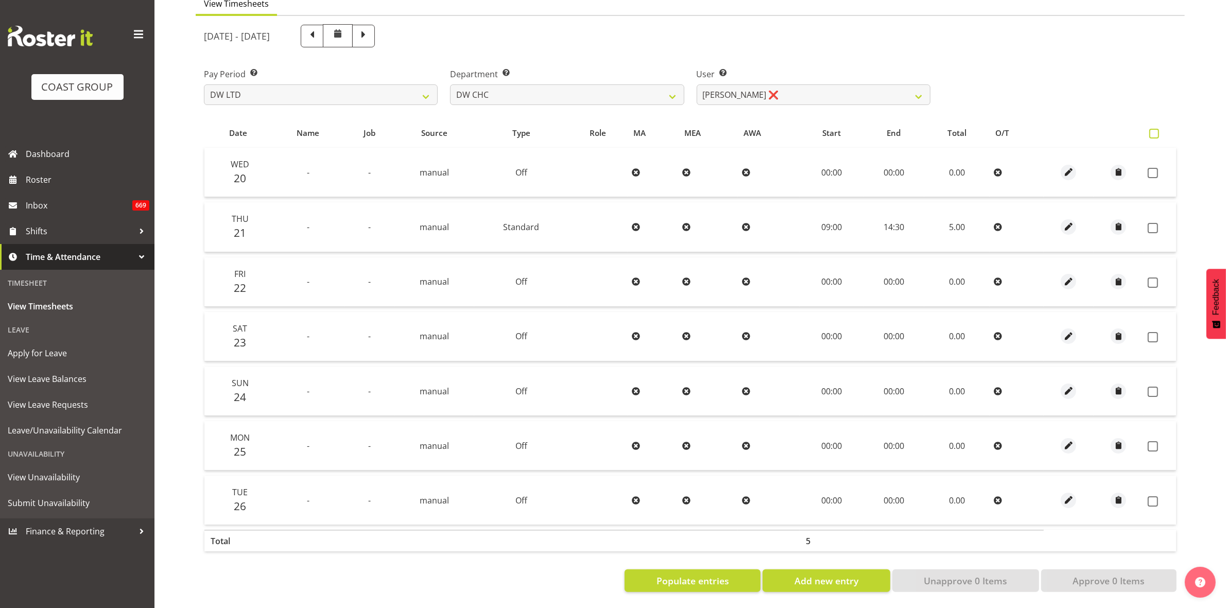
click at [1152, 129] on span at bounding box center [1154, 134] width 10 height 10
click at [1152, 130] on input "checkbox" at bounding box center [1152, 133] width 7 height 7
checkbox input "true"
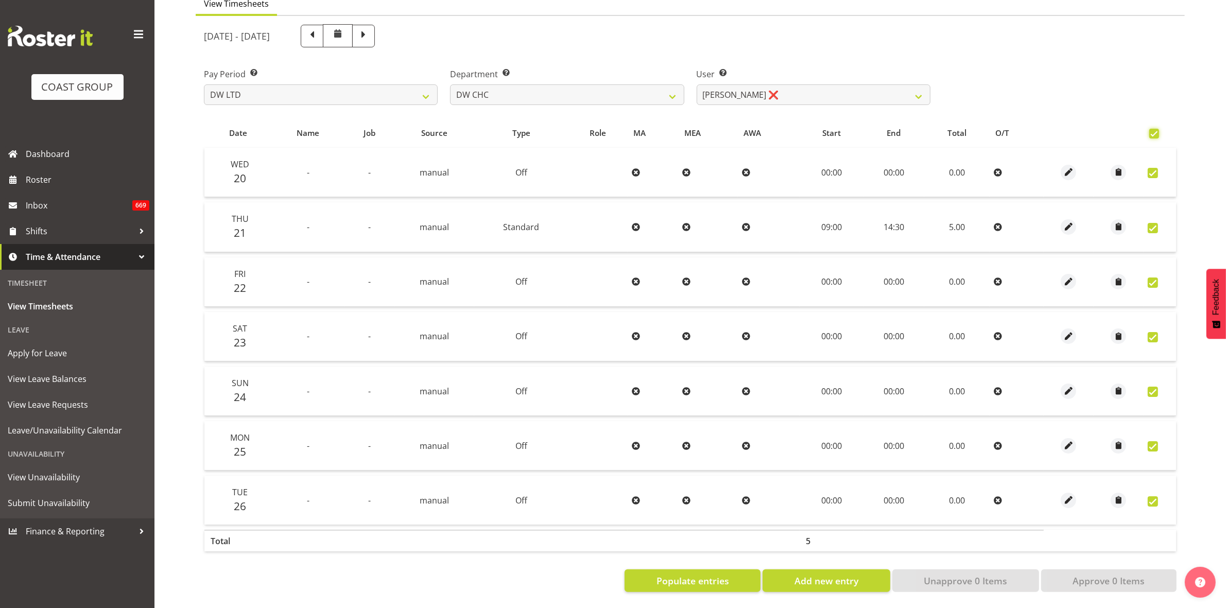
checkbox input "true"
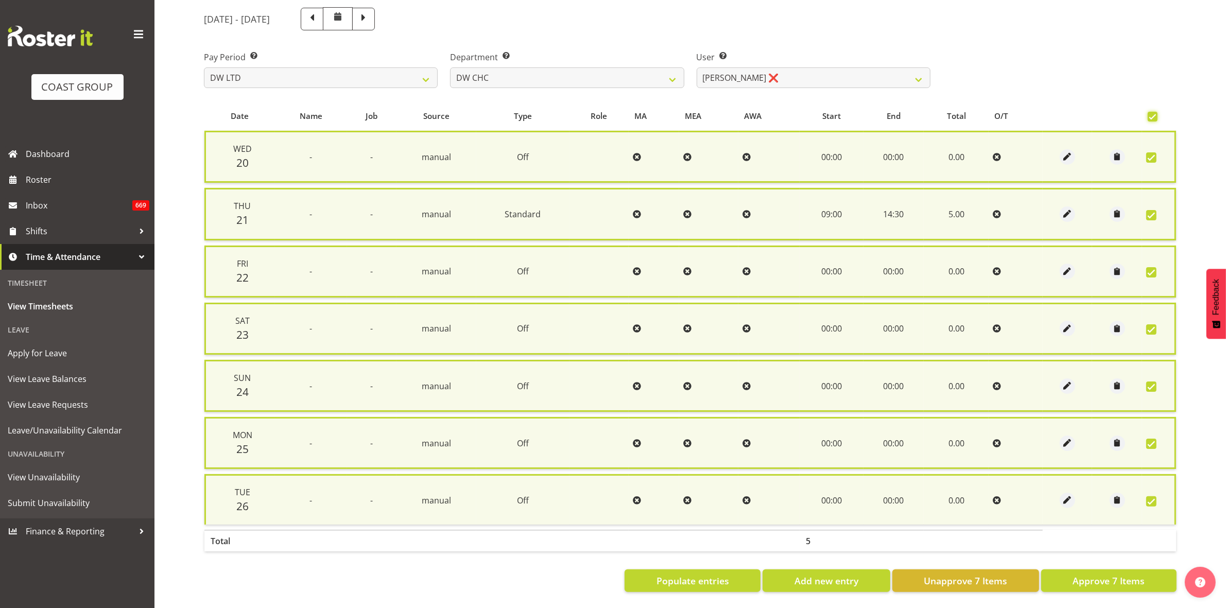
scroll to position [124, 0]
click at [1115, 574] on span "Approve 7 Items" at bounding box center [1108, 580] width 72 height 13
checkbox input "false"
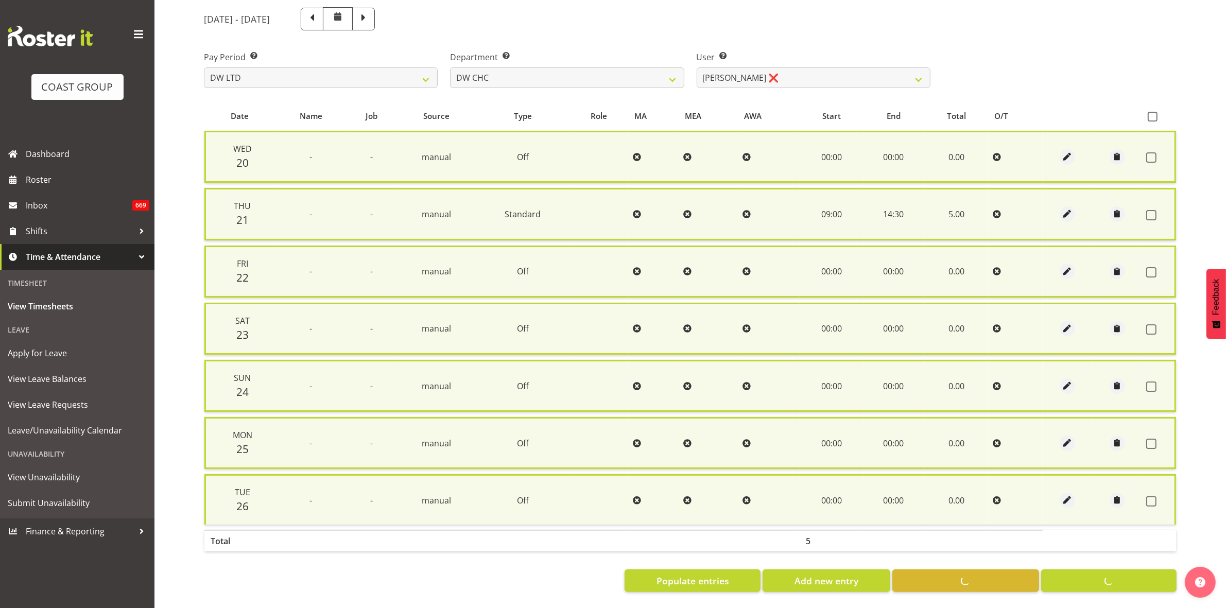
checkbox input "false"
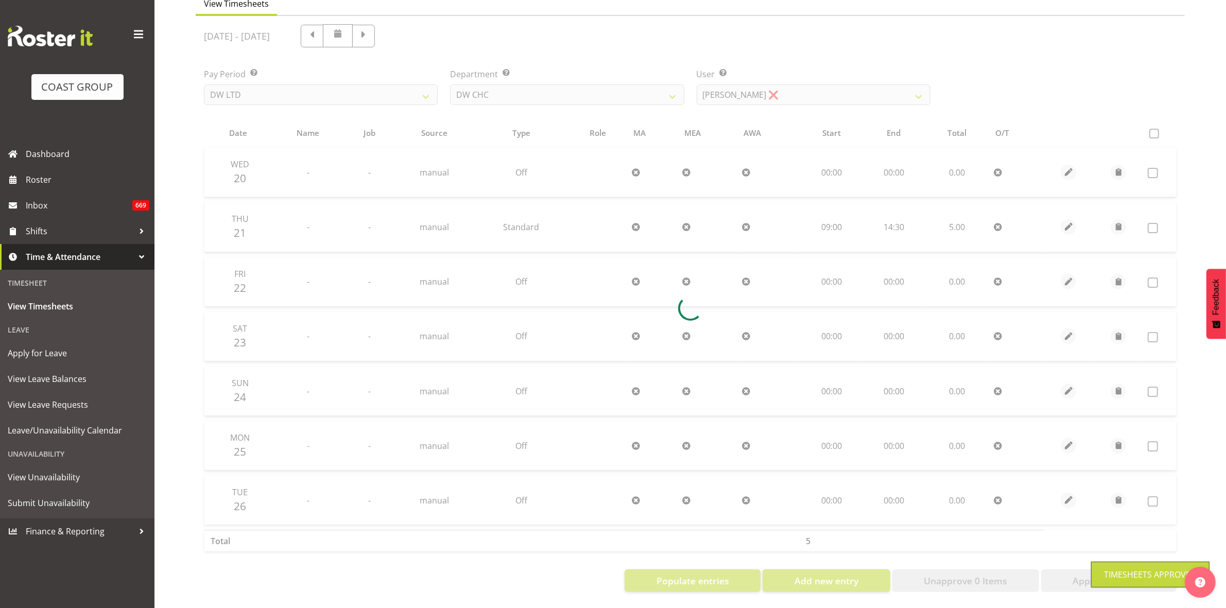
scroll to position [111, 0]
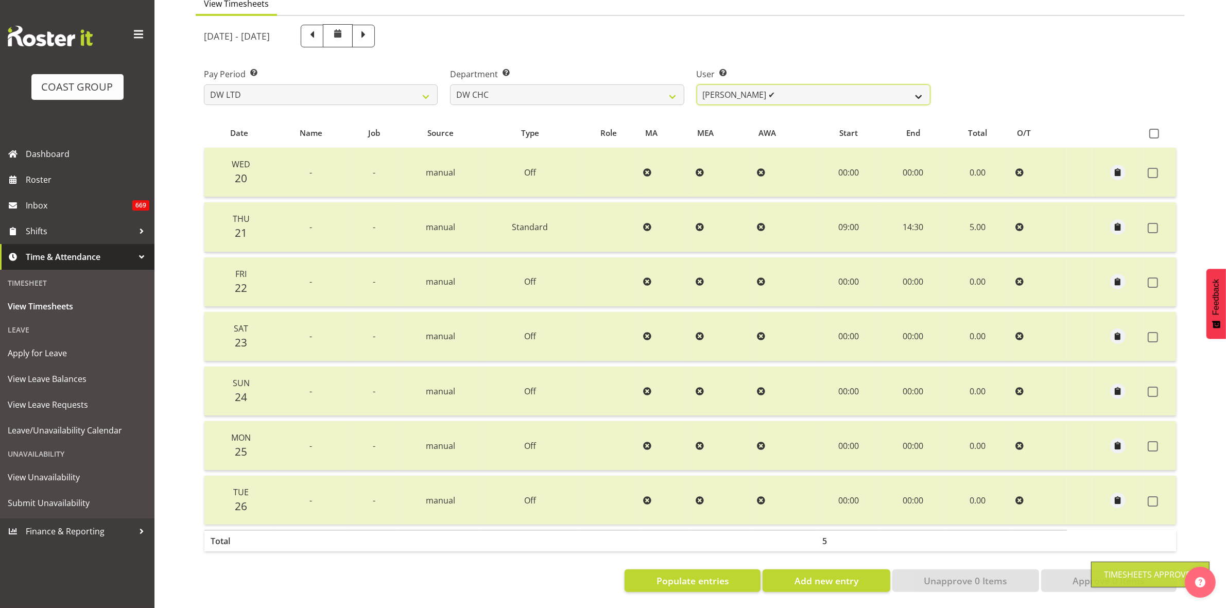
click at [917, 91] on select "[PERSON_NAME] Hills-[PERSON_NAME] ✔ [PERSON_NAME] ✔ [PERSON_NAME] ✔ [PERSON_NAM…" at bounding box center [814, 94] width 234 height 21
select select "3865"
click at [697, 84] on select "[PERSON_NAME] Hills-[PERSON_NAME] ✔ [PERSON_NAME] ✔ [PERSON_NAME] ✔ [PERSON_NAM…" at bounding box center [814, 94] width 234 height 21
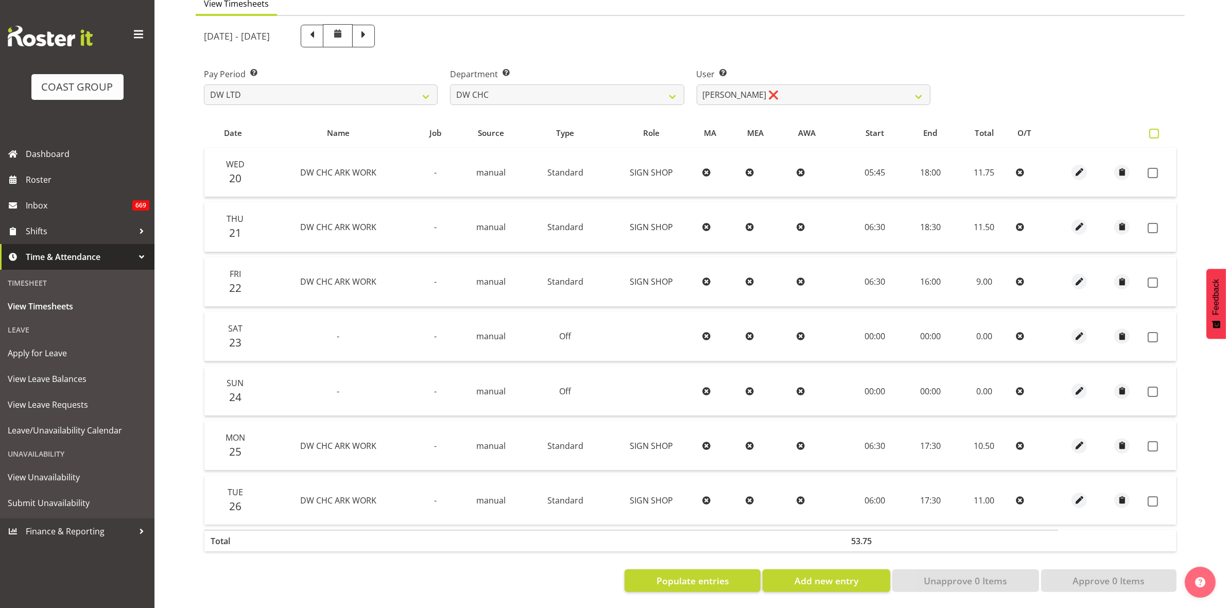
click at [1153, 129] on span at bounding box center [1154, 134] width 10 height 10
click at [1153, 130] on input "checkbox" at bounding box center [1152, 133] width 7 height 7
checkbox input "true"
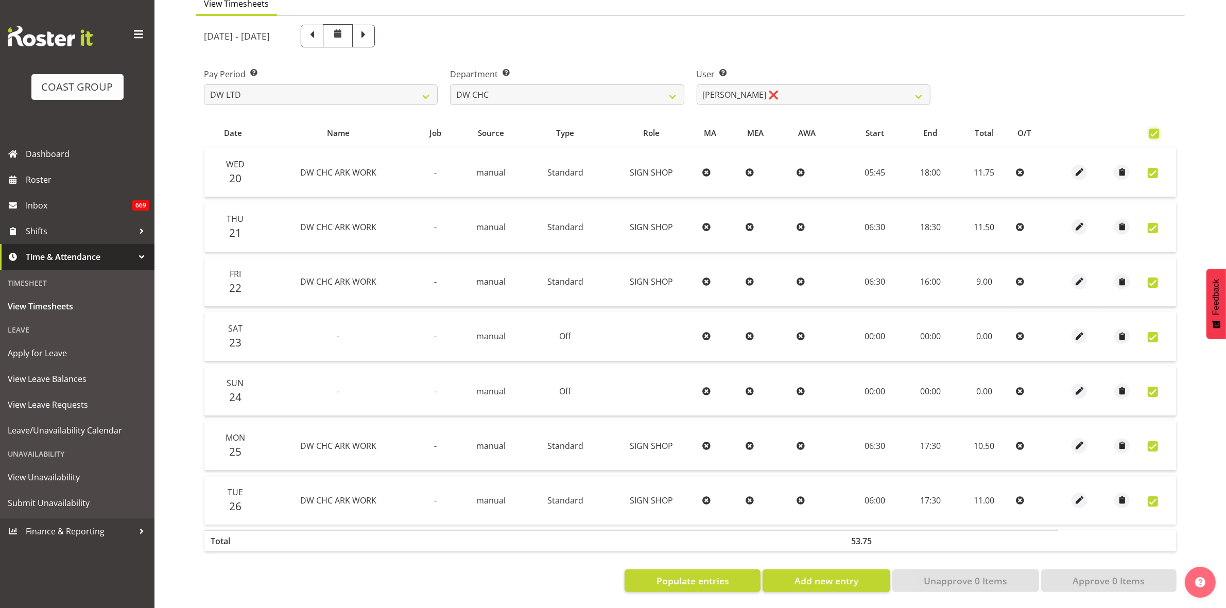
checkbox input "true"
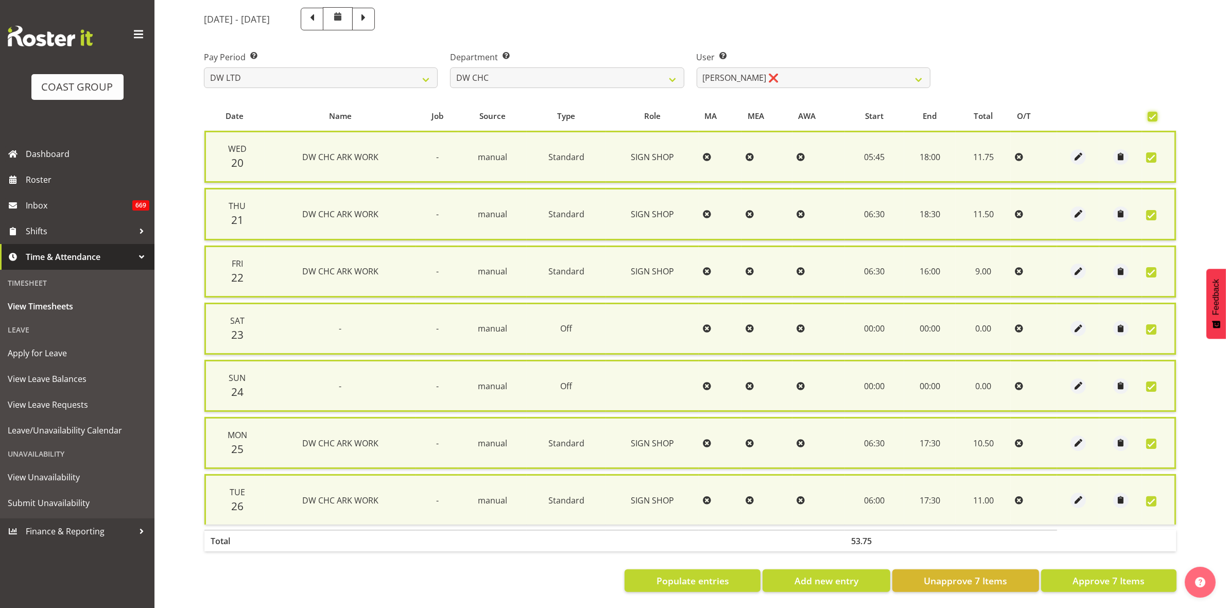
scroll to position [124, 0]
click at [1129, 574] on span "Approve 7 Items" at bounding box center [1108, 580] width 72 height 13
checkbox input "false"
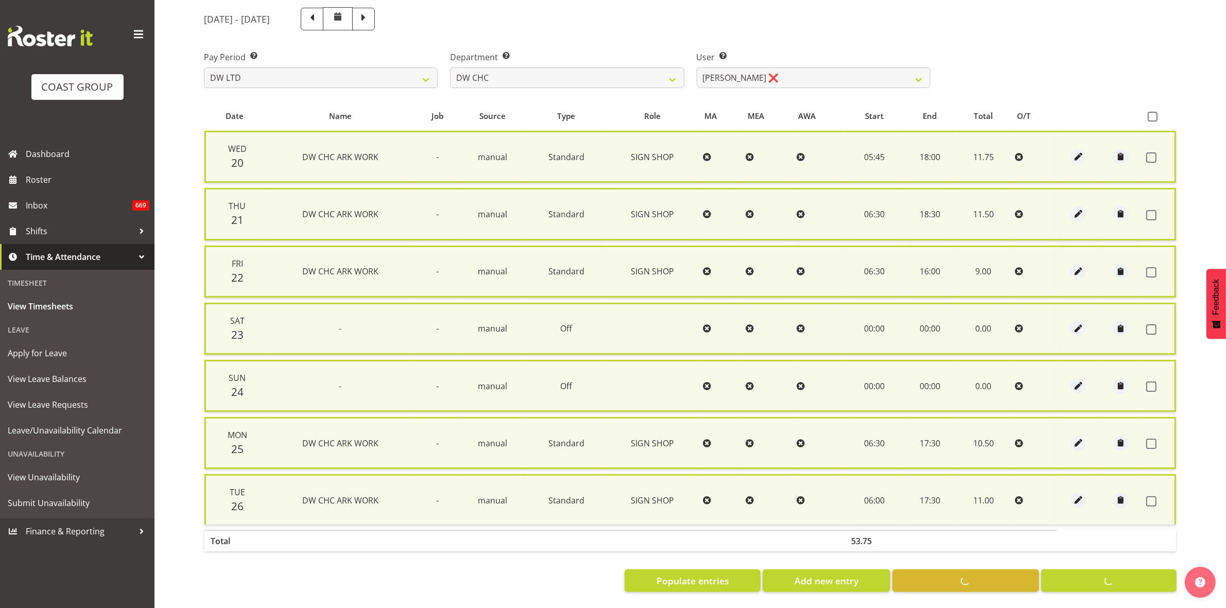
checkbox input "false"
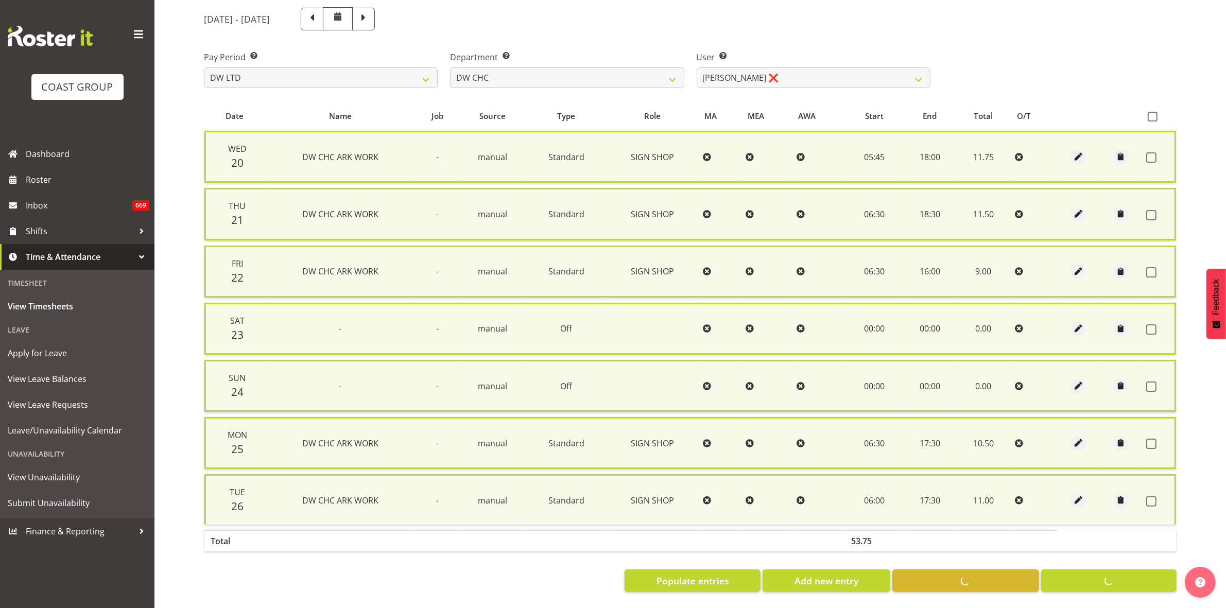
scroll to position [111, 0]
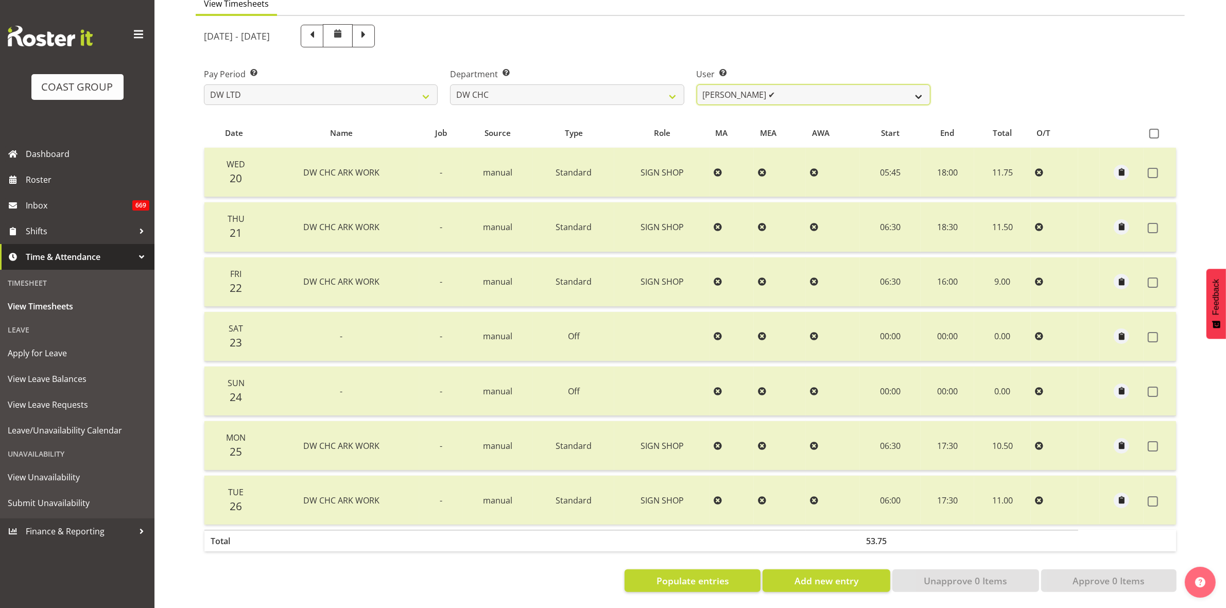
click at [918, 84] on select "[PERSON_NAME] Hills-[PERSON_NAME] ✔ [PERSON_NAME] ✔ [PERSON_NAME] ✔ [PERSON_NAM…" at bounding box center [814, 94] width 234 height 21
select select "1173"
click at [697, 84] on select "[PERSON_NAME] Hills-[PERSON_NAME] ✔ [PERSON_NAME] ✔ [PERSON_NAME] ✔ [PERSON_NAM…" at bounding box center [814, 94] width 234 height 21
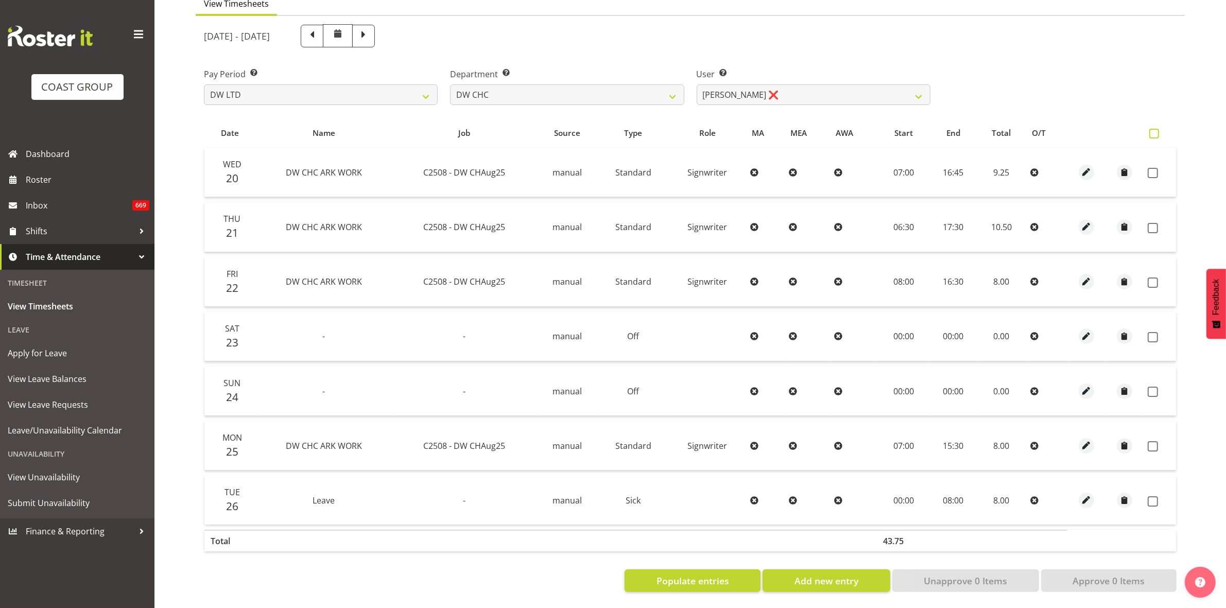
click at [1154, 129] on span at bounding box center [1154, 134] width 10 height 10
click at [1154, 130] on input "checkbox" at bounding box center [1152, 133] width 7 height 7
checkbox input "true"
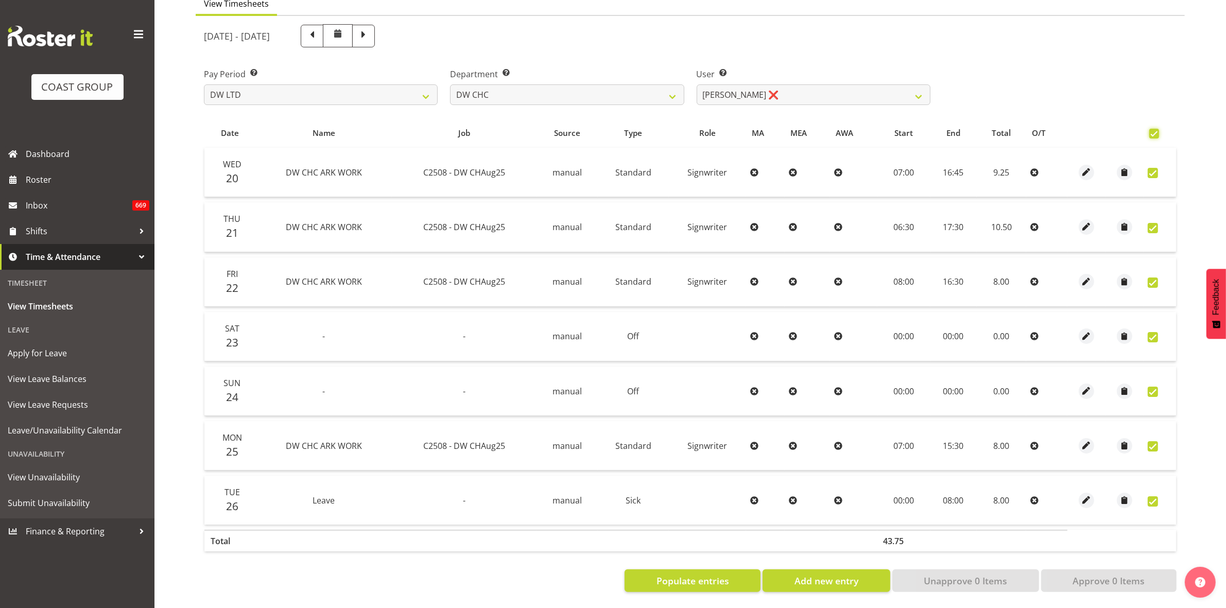
checkbox input "true"
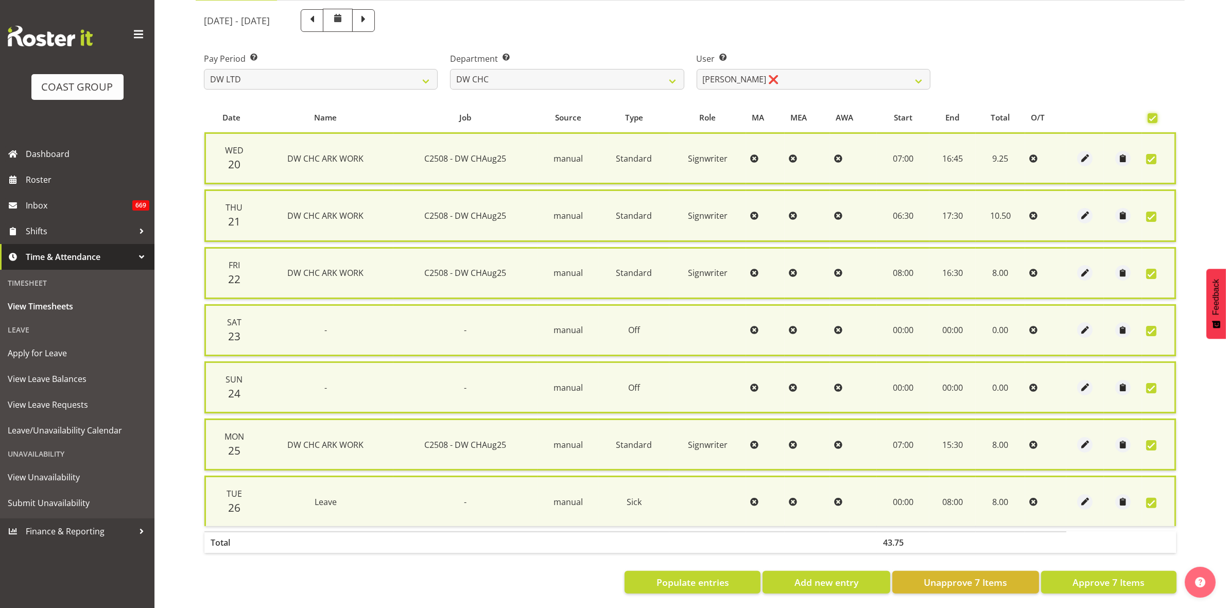
scroll to position [124, 0]
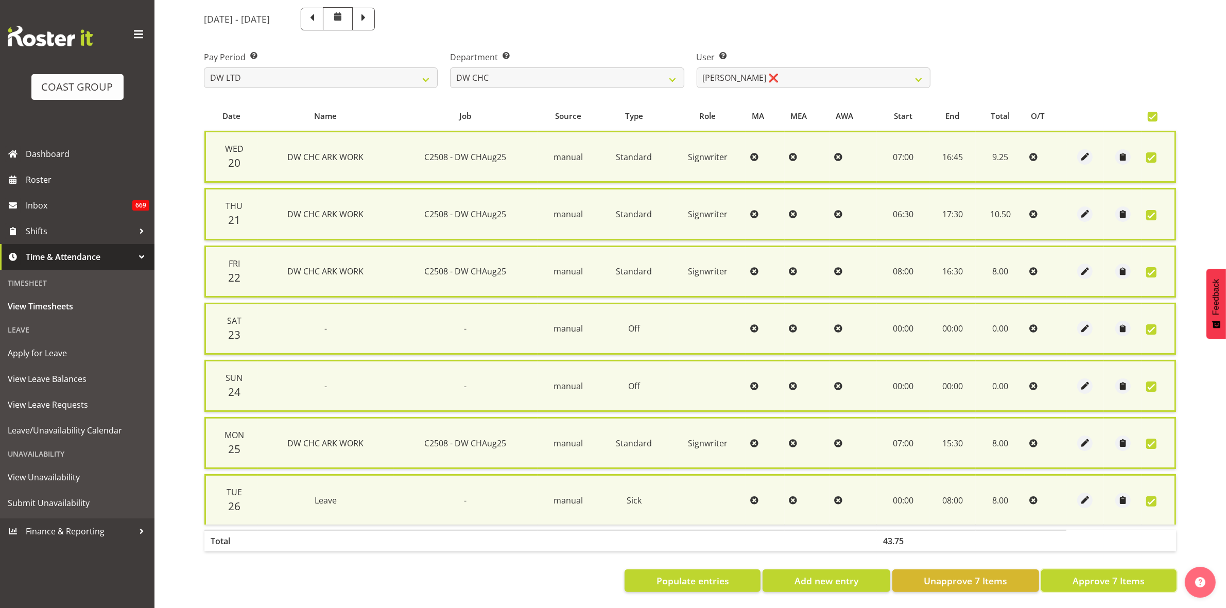
click at [1127, 574] on span "Approve 7 Items" at bounding box center [1108, 580] width 72 height 13
checkbox input "false"
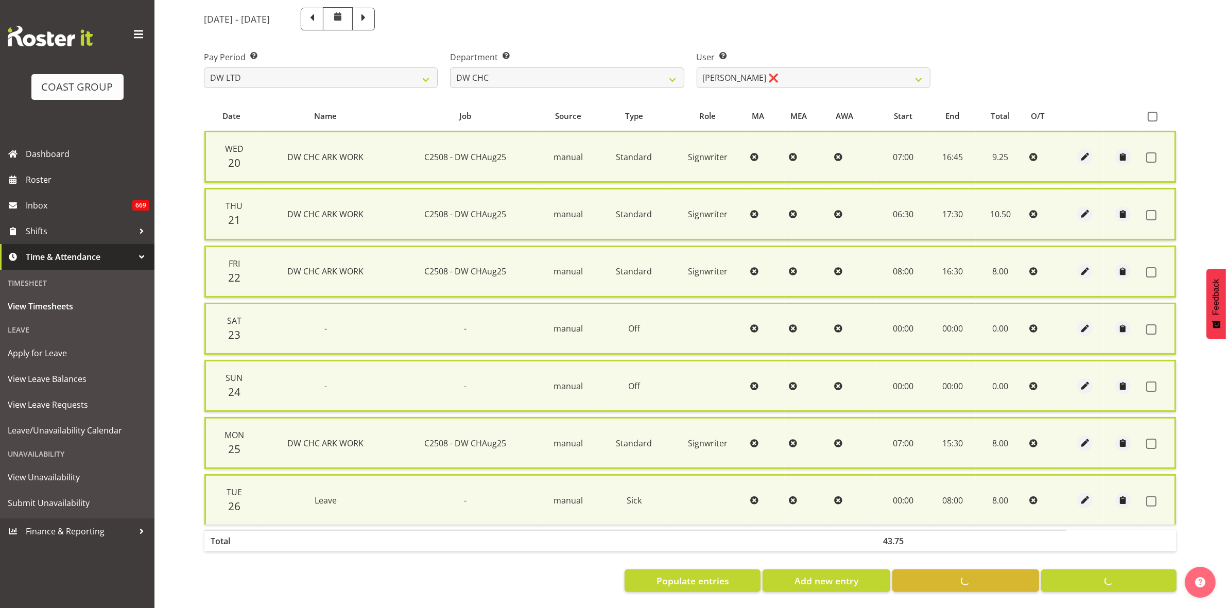
checkbox input "false"
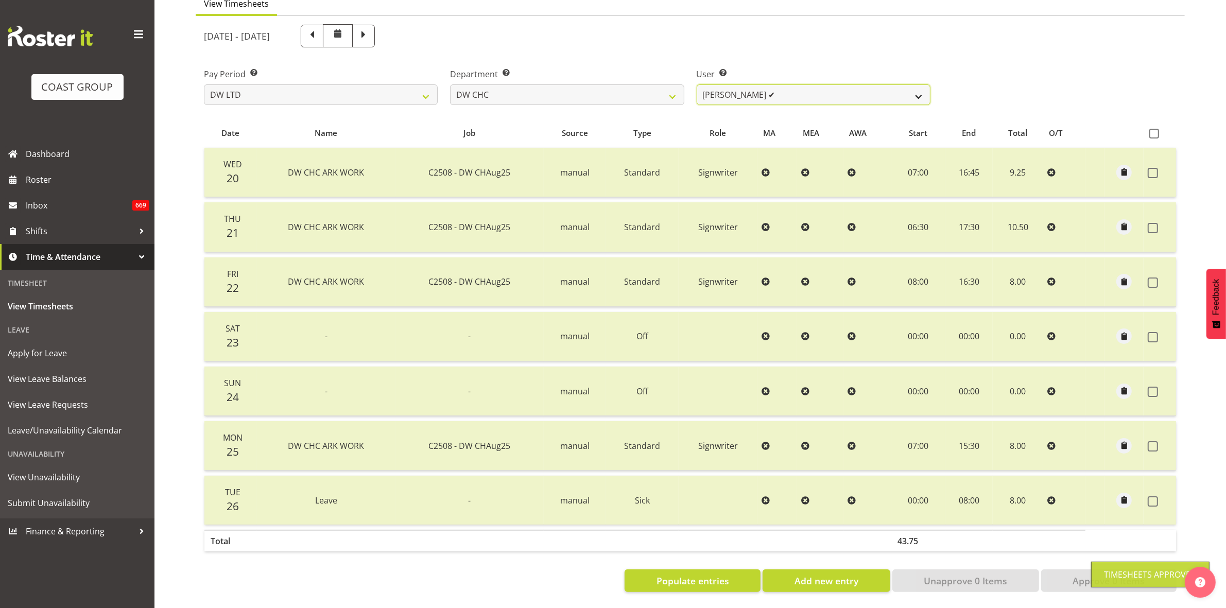
click at [923, 90] on select "[PERSON_NAME] Hills-[PERSON_NAME] ✔ [PERSON_NAME] ✔ [PERSON_NAME] ✔ [PERSON_NAM…" at bounding box center [814, 94] width 234 height 21
select select "9900"
click at [697, 84] on select "[PERSON_NAME] Hills-[PERSON_NAME] ✔ [PERSON_NAME] ✔ [PERSON_NAME] ✔ [PERSON_NAM…" at bounding box center [814, 94] width 234 height 21
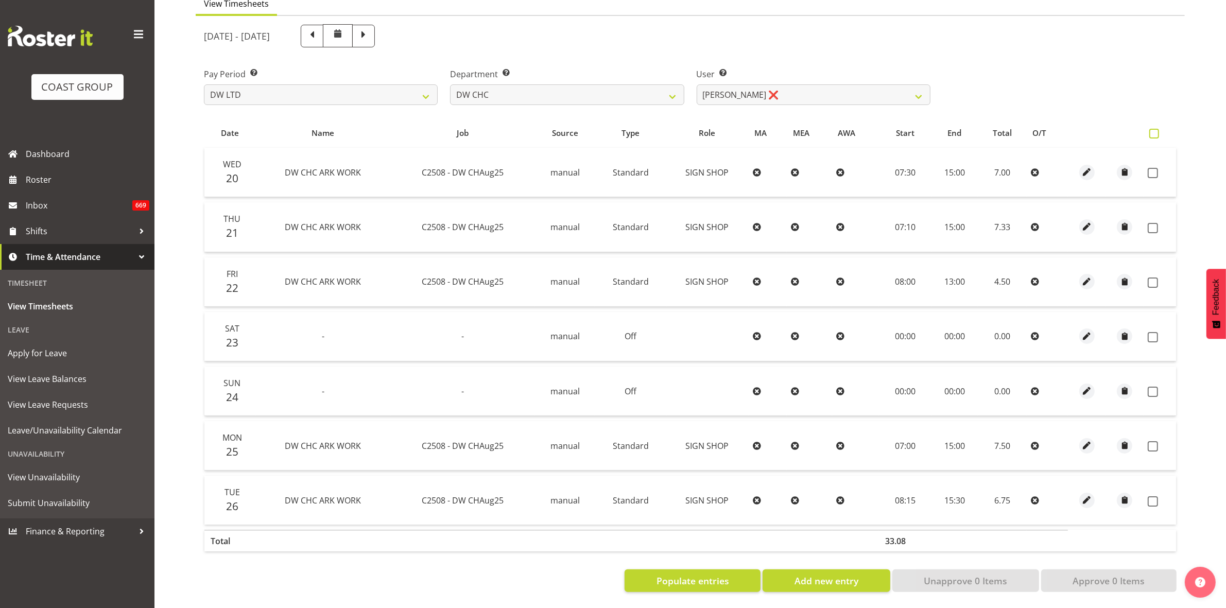
click at [1153, 129] on span at bounding box center [1154, 134] width 10 height 10
click at [1153, 130] on input "checkbox" at bounding box center [1152, 133] width 7 height 7
checkbox input "true"
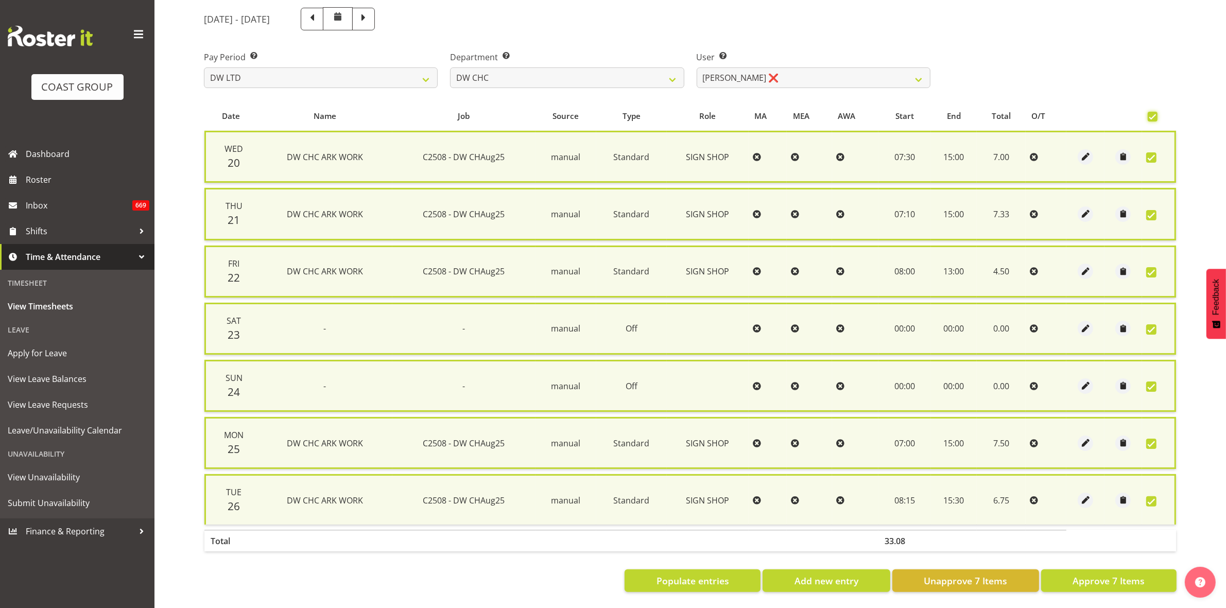
scroll to position [124, 0]
click at [1128, 577] on span "Approve 7 Items" at bounding box center [1108, 580] width 72 height 13
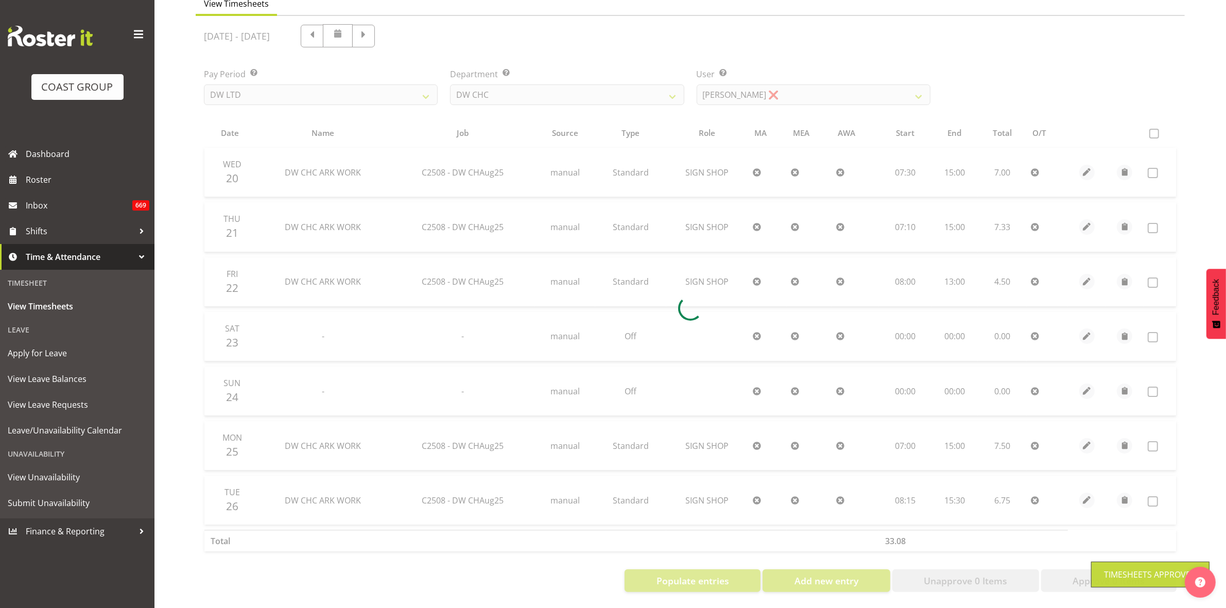
scroll to position [111, 0]
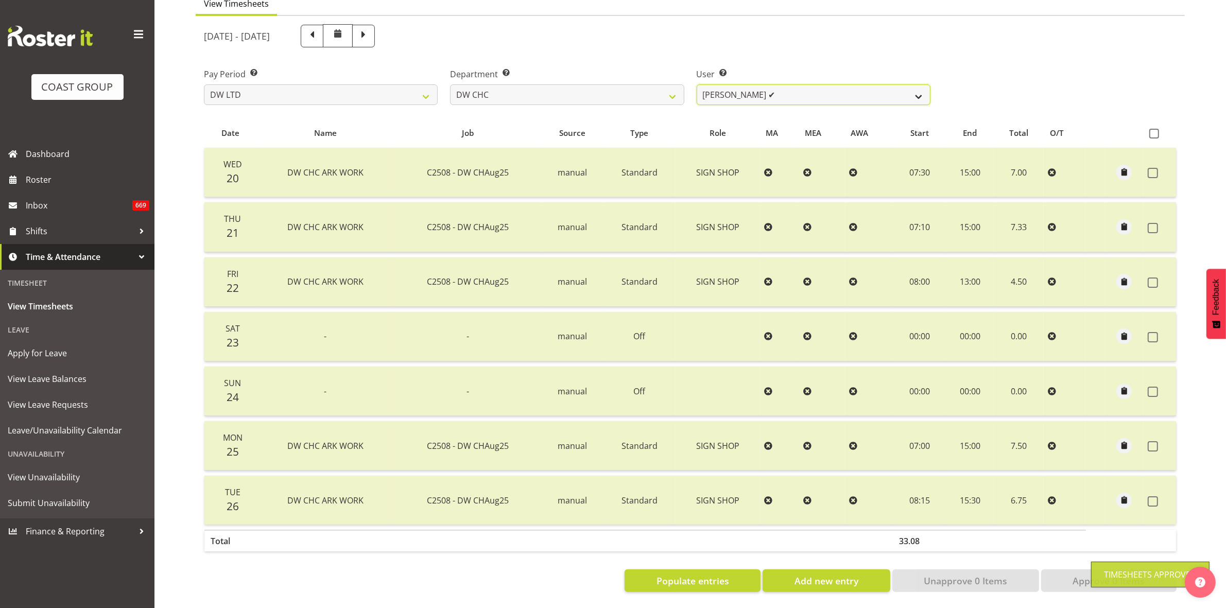
click at [926, 89] on select "[PERSON_NAME] Hills-[PERSON_NAME] ✔ [PERSON_NAME] ✔ [PERSON_NAME] ✔ [PERSON_NAM…" at bounding box center [814, 94] width 234 height 21
click at [697, 84] on select "[PERSON_NAME] Hills-[PERSON_NAME] ✔ [PERSON_NAME] ✔ [PERSON_NAME] ✔ [PERSON_NAM…" at bounding box center [814, 94] width 234 height 21
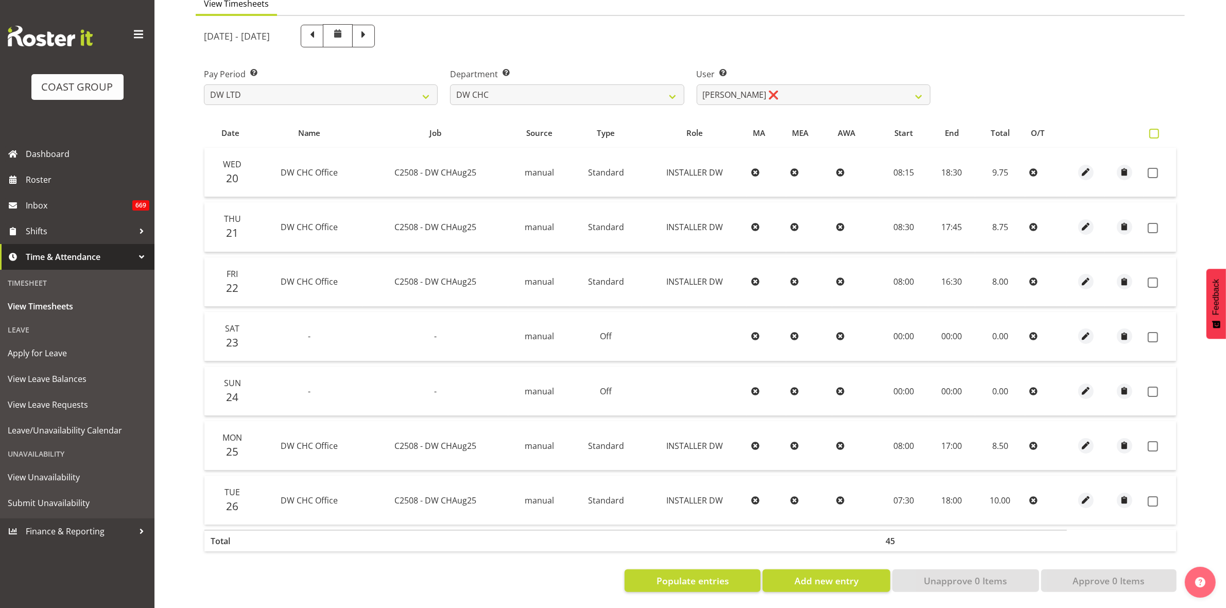
click at [1151, 129] on span at bounding box center [1154, 134] width 10 height 10
click at [1151, 130] on input "checkbox" at bounding box center [1152, 133] width 7 height 7
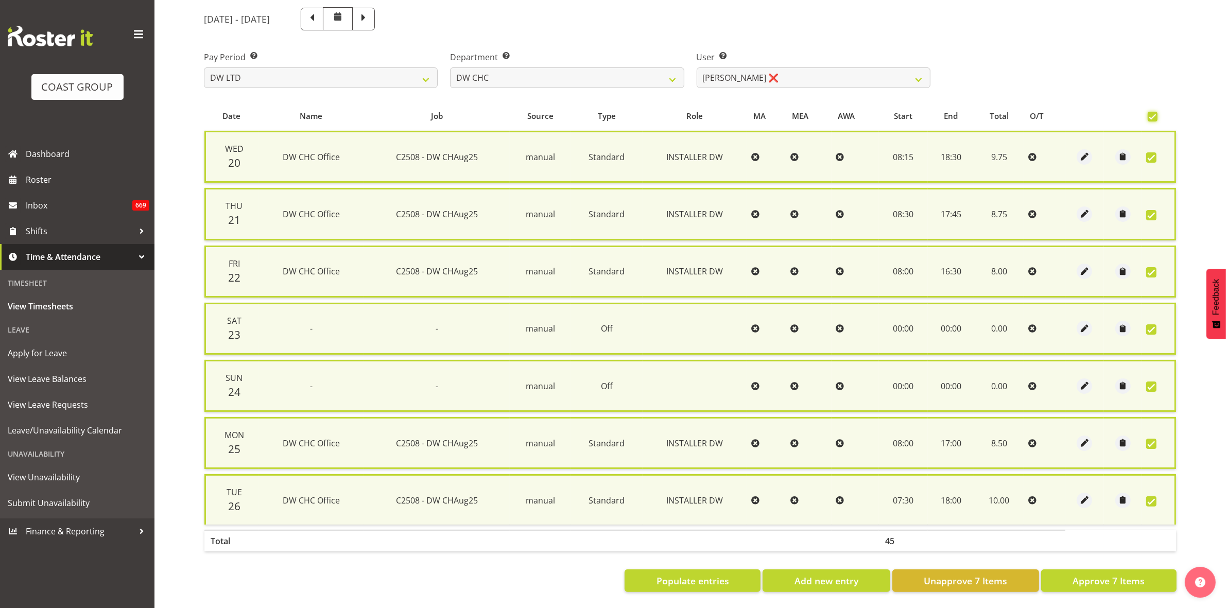
scroll to position [124, 0]
click at [1099, 578] on button "Approve 7 Items" at bounding box center [1108, 580] width 135 height 23
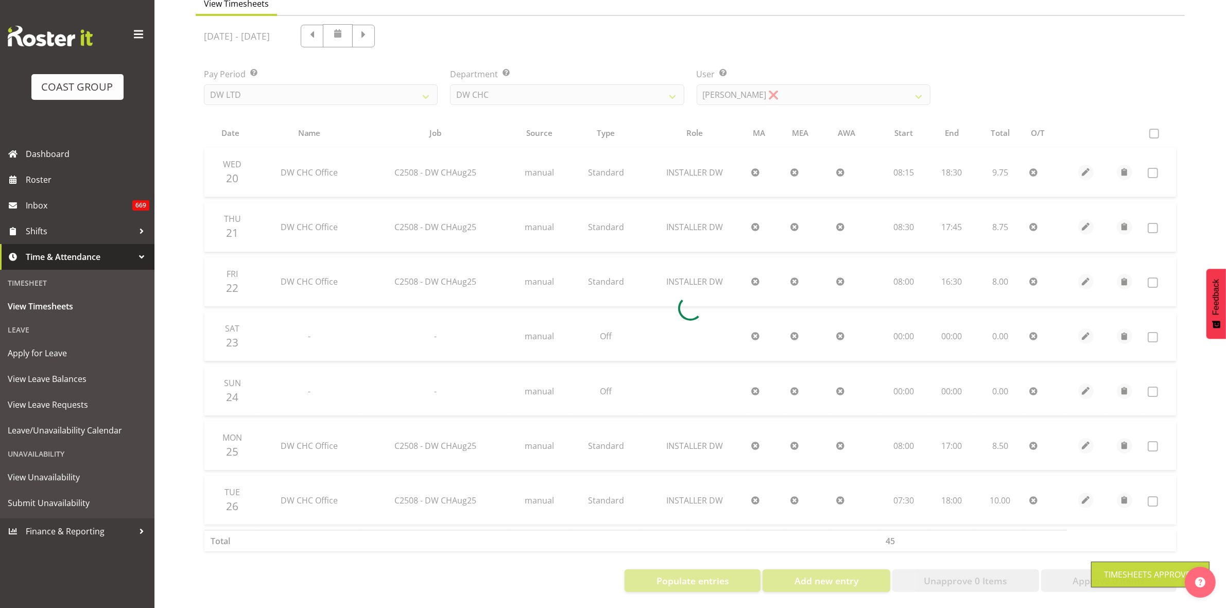
scroll to position [111, 0]
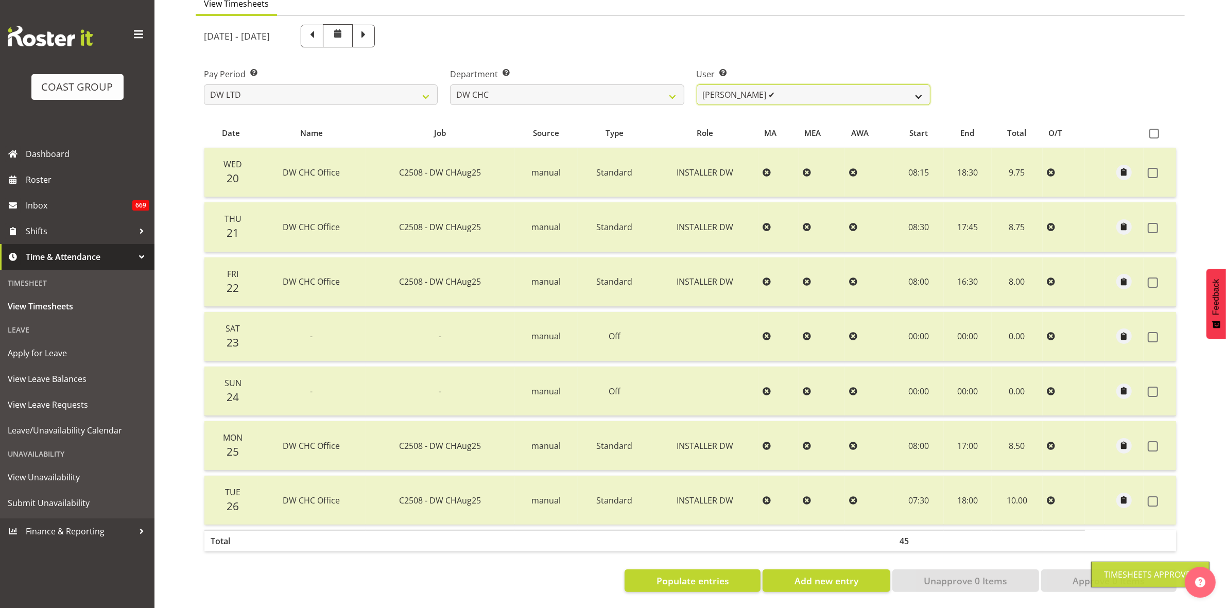
click at [922, 89] on select "[PERSON_NAME] Hills-[PERSON_NAME] ✔ [PERSON_NAME] ✔ [PERSON_NAME] ✔ [PERSON_NAM…" at bounding box center [814, 94] width 234 height 21
click at [697, 84] on select "[PERSON_NAME] Hills-[PERSON_NAME] ✔ [PERSON_NAME] ✔ [PERSON_NAME] ✔ [PERSON_NAM…" at bounding box center [814, 94] width 234 height 21
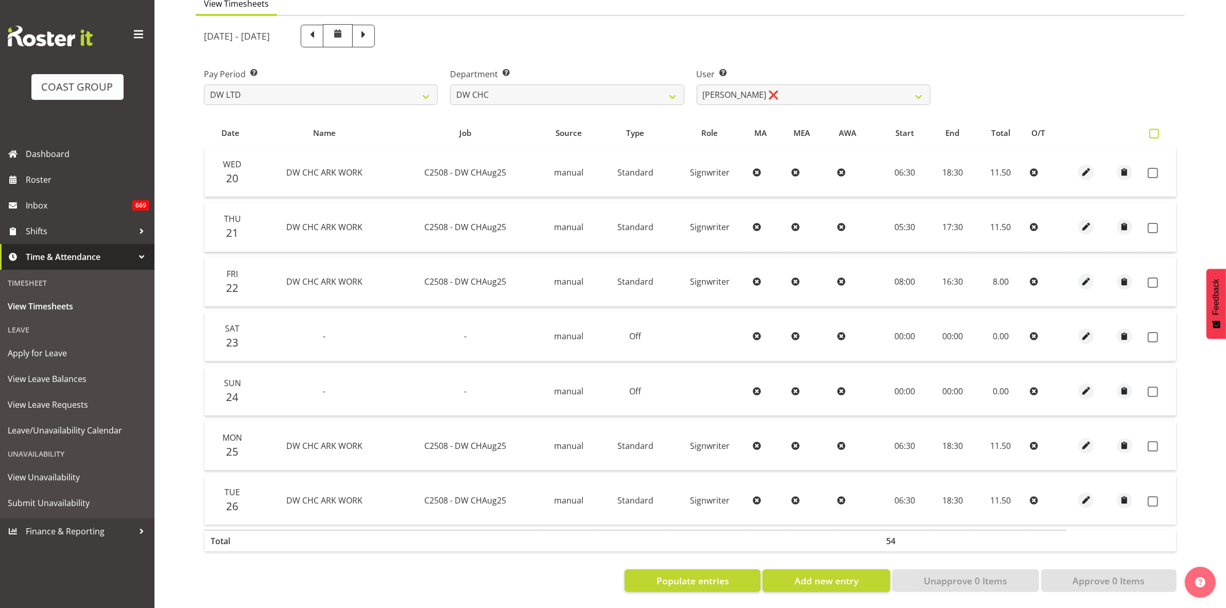
click at [1154, 129] on span at bounding box center [1154, 134] width 10 height 10
click at [1154, 130] on input "checkbox" at bounding box center [1152, 133] width 7 height 7
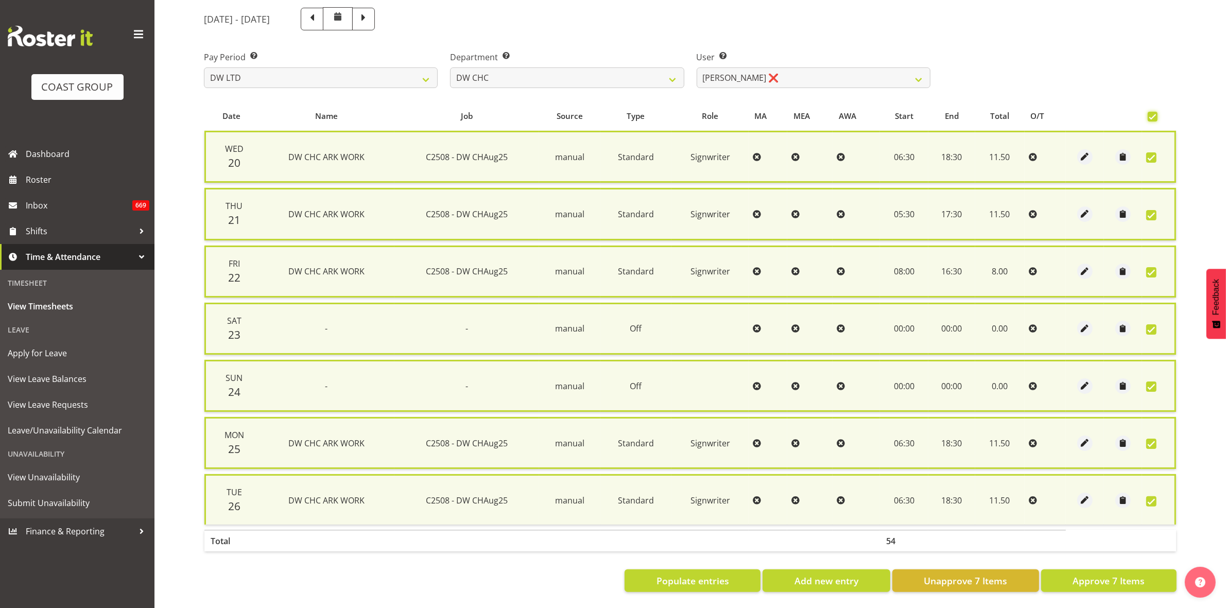
scroll to position [124, 0]
click at [1106, 574] on span "Approve 7 Items" at bounding box center [1108, 580] width 72 height 13
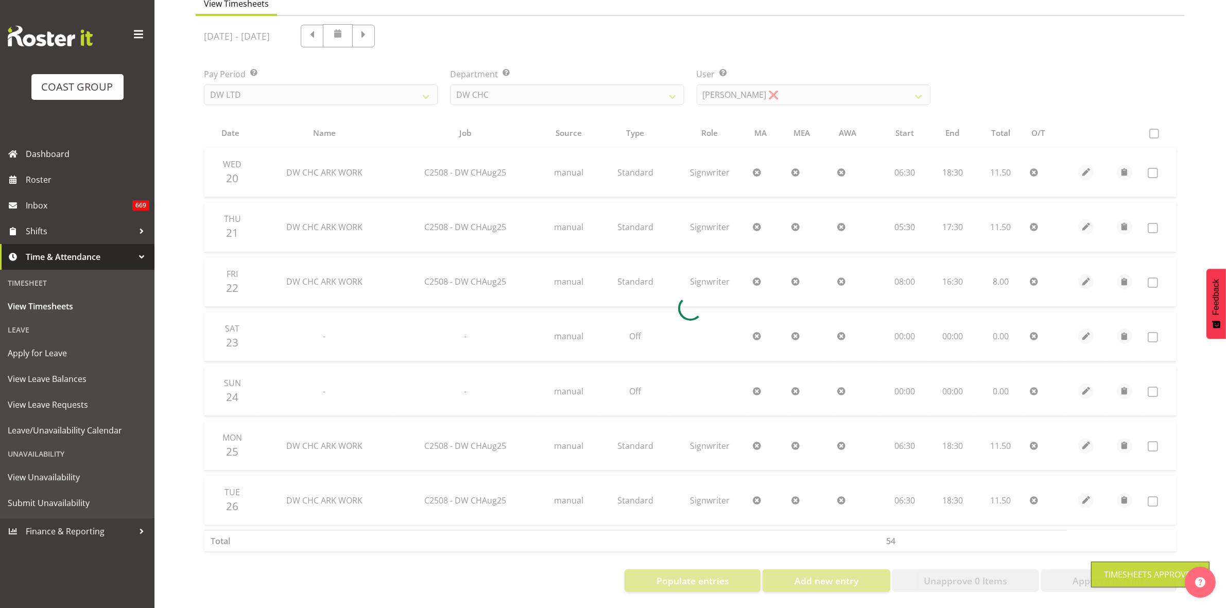
scroll to position [111, 0]
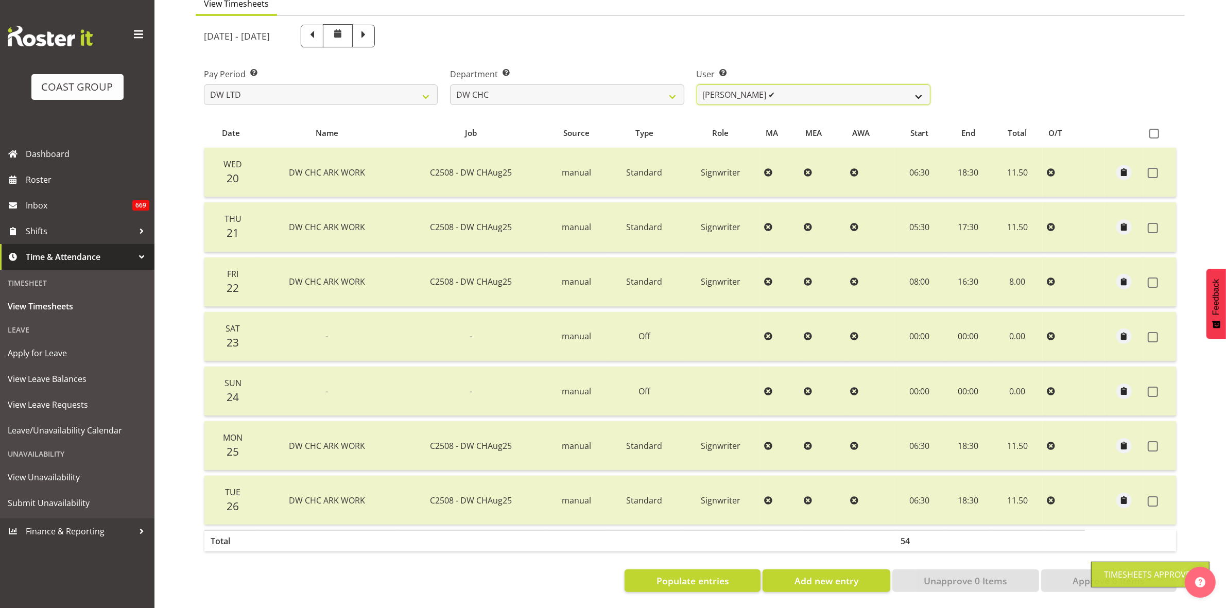
click at [917, 85] on select "[PERSON_NAME] Hills-[PERSON_NAME] ✔ [PERSON_NAME] ✔ [PERSON_NAME] ✔ [PERSON_NAM…" at bounding box center [814, 94] width 234 height 21
click at [697, 84] on select "[PERSON_NAME] Hills-[PERSON_NAME] ✔ [PERSON_NAME] ✔ [PERSON_NAME] ✔ [PERSON_NAM…" at bounding box center [814, 94] width 234 height 21
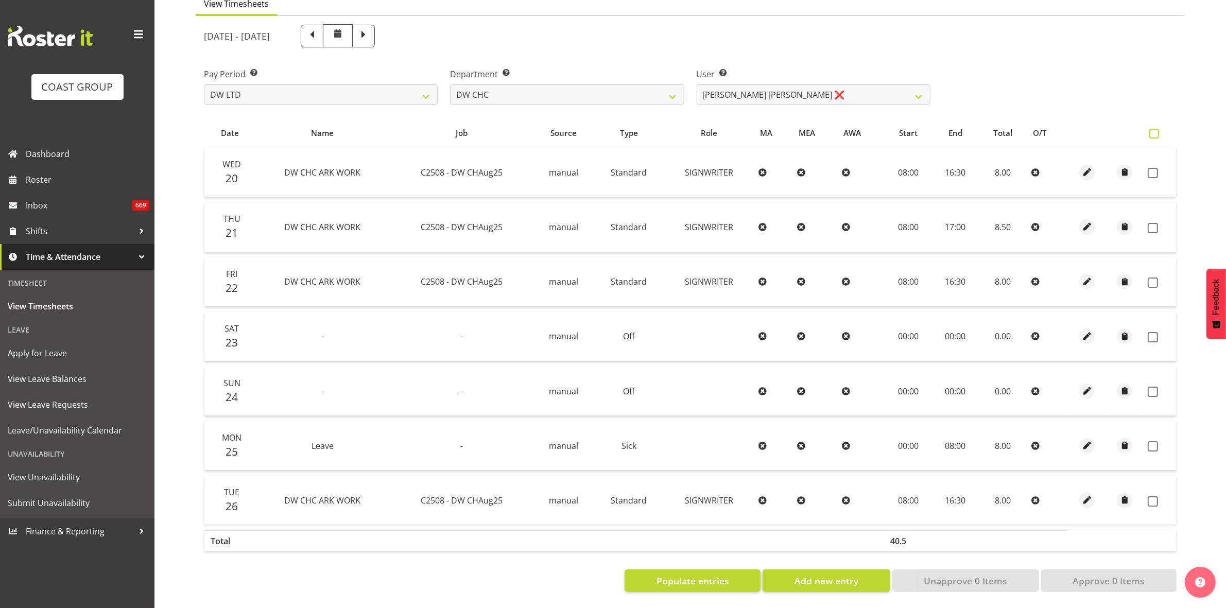
click at [1151, 129] on span at bounding box center [1154, 134] width 10 height 10
click at [1151, 130] on input "checkbox" at bounding box center [1152, 133] width 7 height 7
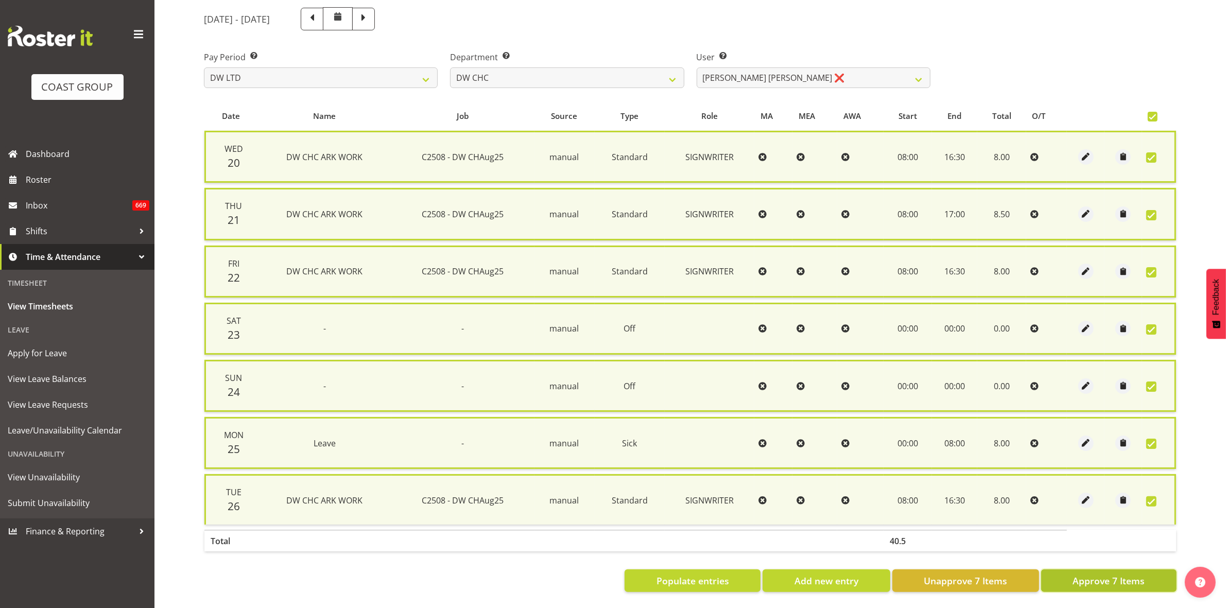
click at [1121, 574] on span "Approve 7 Items" at bounding box center [1108, 580] width 72 height 13
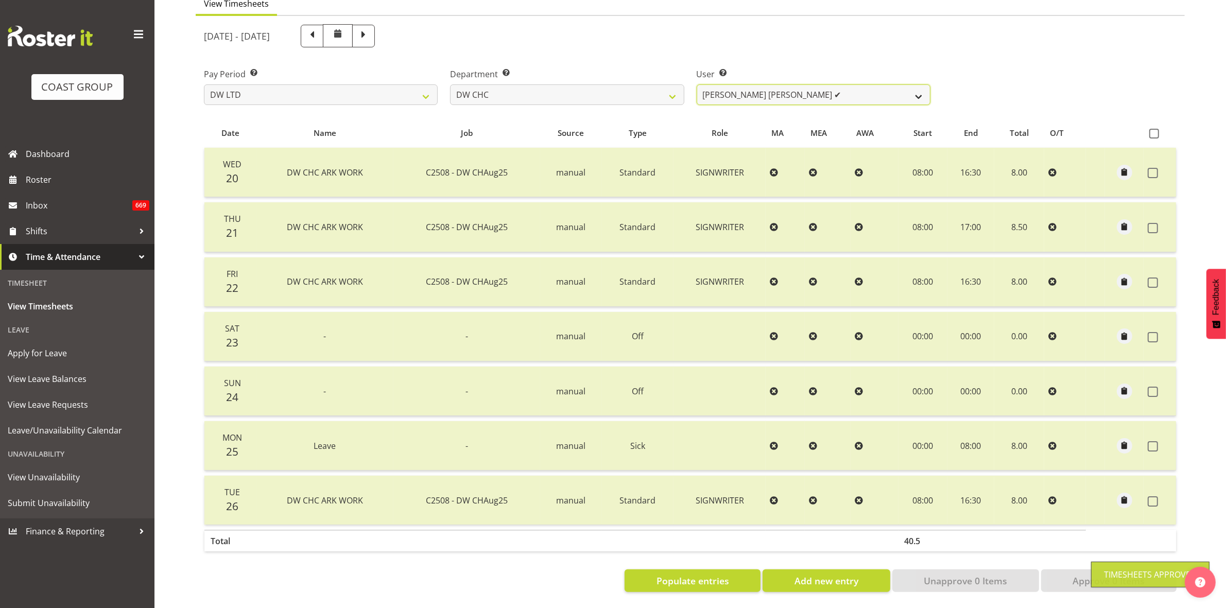
click at [920, 86] on select "[PERSON_NAME] Hills-[PERSON_NAME] ✔ [PERSON_NAME] ✔ [PERSON_NAME] ✔ [PERSON_NAM…" at bounding box center [814, 94] width 234 height 21
click at [697, 84] on select "[PERSON_NAME] Hills-[PERSON_NAME] ✔ [PERSON_NAME] ✔ [PERSON_NAME] ✔ [PERSON_NAM…" at bounding box center [814, 94] width 234 height 21
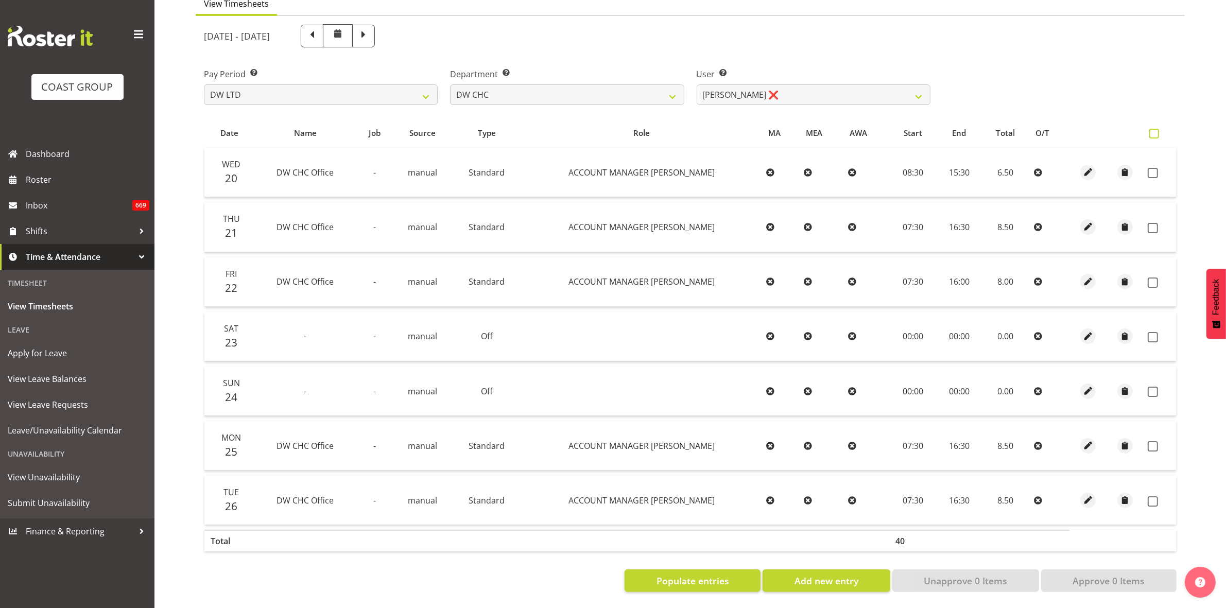
click at [1151, 129] on span at bounding box center [1154, 134] width 10 height 10
click at [1151, 130] on input "checkbox" at bounding box center [1152, 133] width 7 height 7
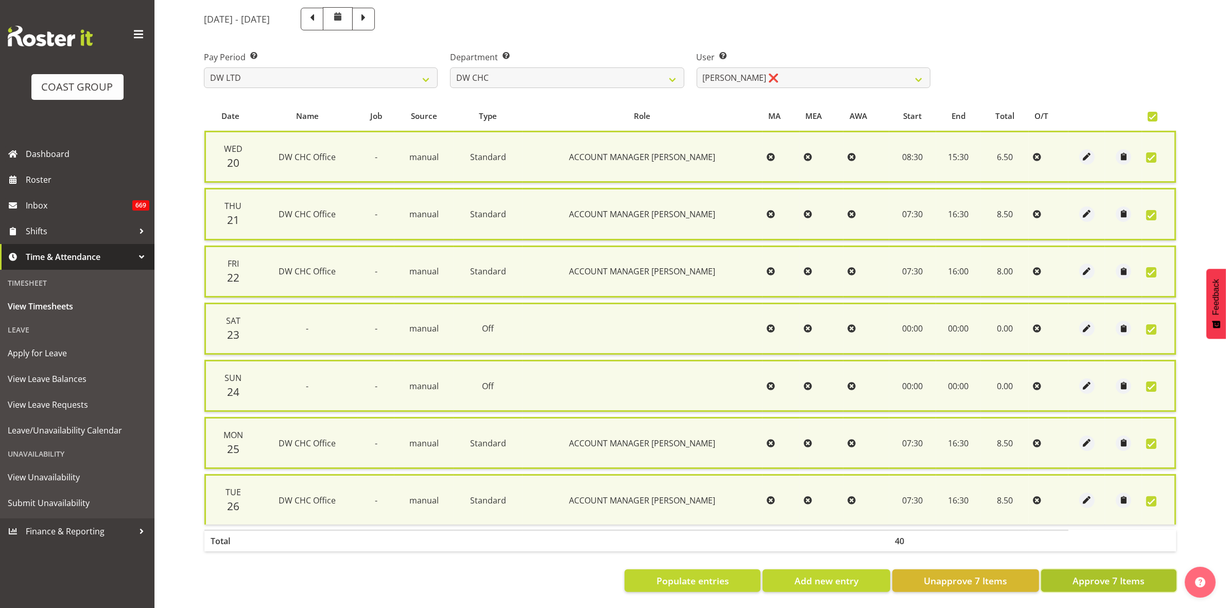
click at [1123, 575] on span "Approve 7 Items" at bounding box center [1108, 580] width 72 height 13
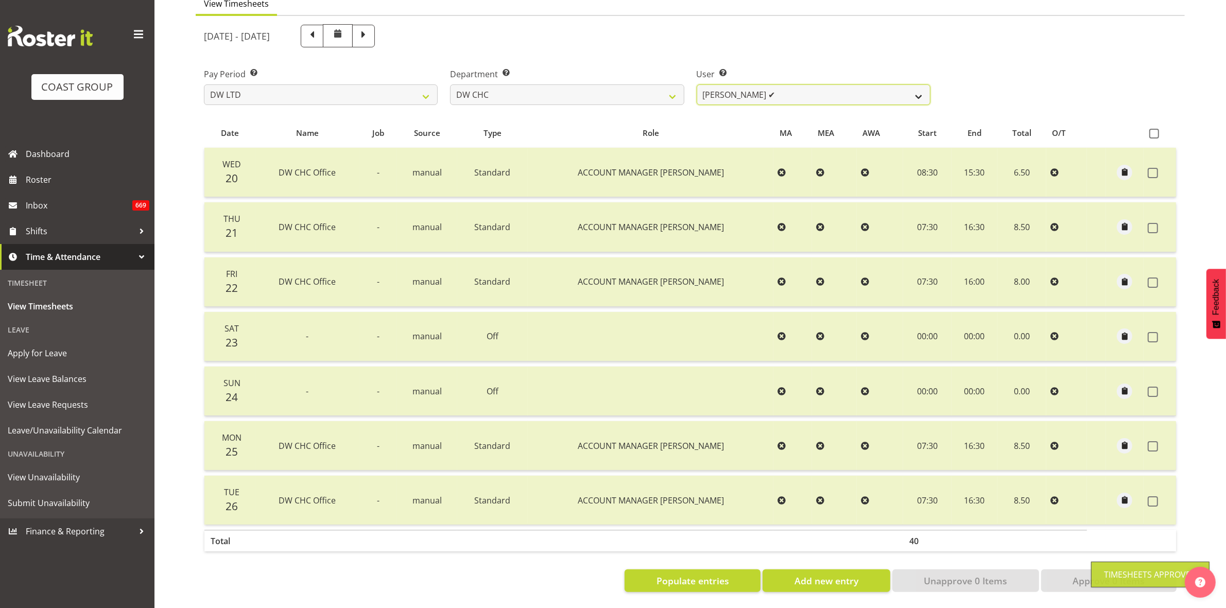
click at [922, 90] on select "[PERSON_NAME] Hills-[PERSON_NAME] ✔ [PERSON_NAME] ✔ [PERSON_NAME] ✔ [PERSON_NAM…" at bounding box center [814, 94] width 234 height 21
click at [697, 84] on select "[PERSON_NAME] Hills-[PERSON_NAME] ✔ [PERSON_NAME] ✔ [PERSON_NAME] ✔ [PERSON_NAM…" at bounding box center [814, 94] width 234 height 21
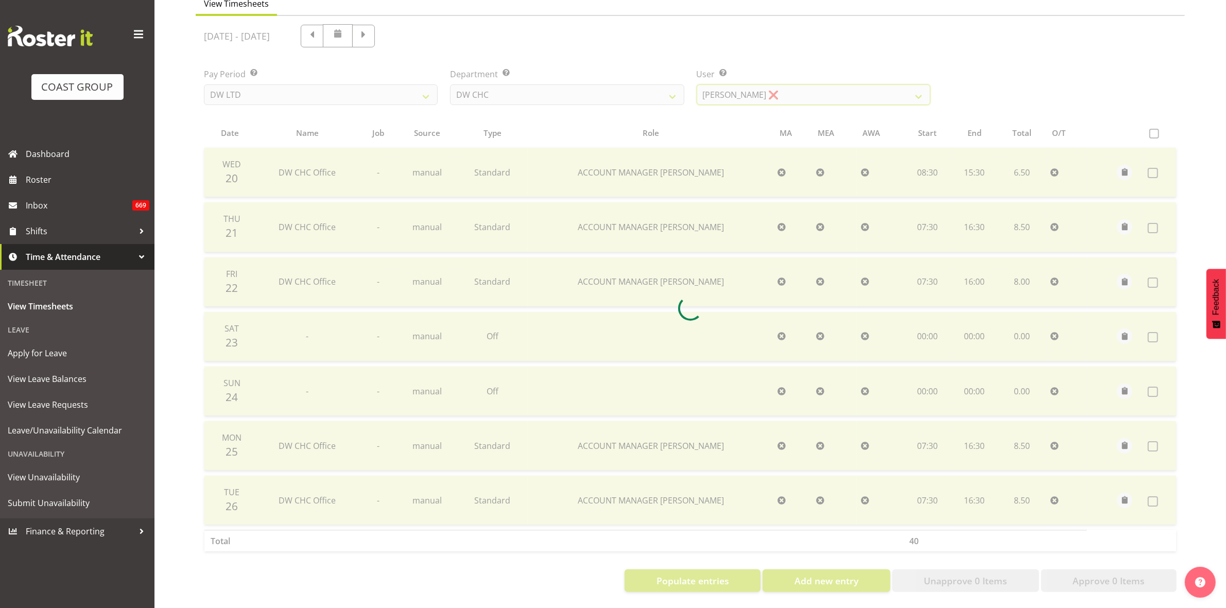
scroll to position [0, 0]
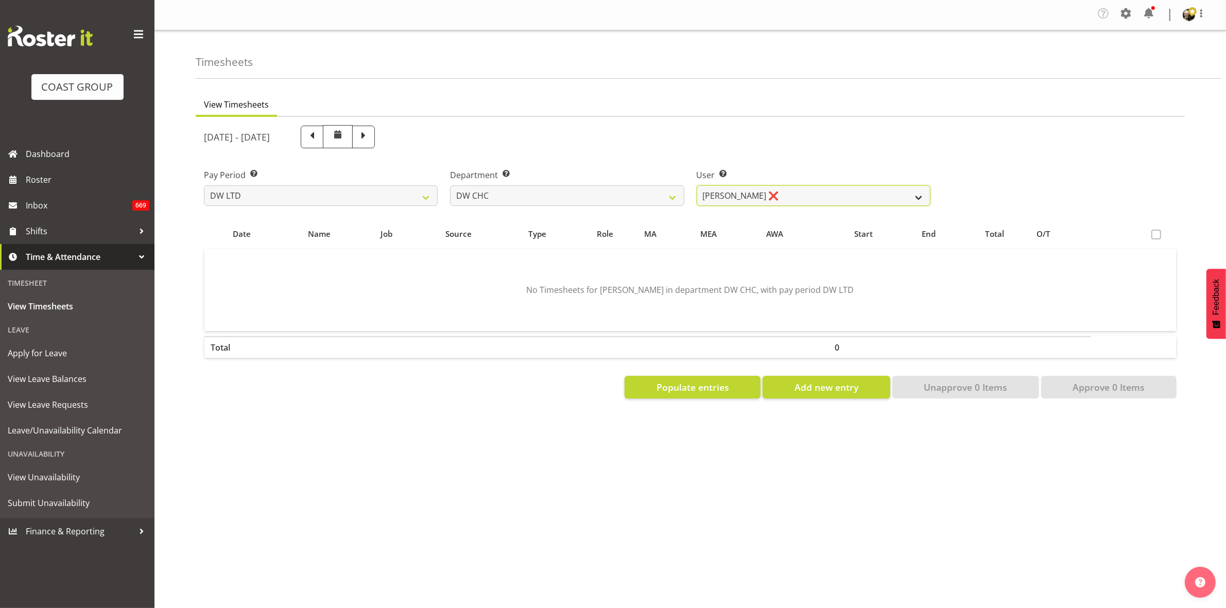
click at [917, 197] on select "[PERSON_NAME] Hills-[PERSON_NAME] ✔ [PERSON_NAME] ✔ [PERSON_NAME] ✔ [PERSON_NAM…" at bounding box center [814, 195] width 234 height 21
click at [697, 185] on select "[PERSON_NAME] Hills-[PERSON_NAME] ✔ [PERSON_NAME] ✔ [PERSON_NAME] ✔ [PERSON_NAM…" at bounding box center [814, 195] width 234 height 21
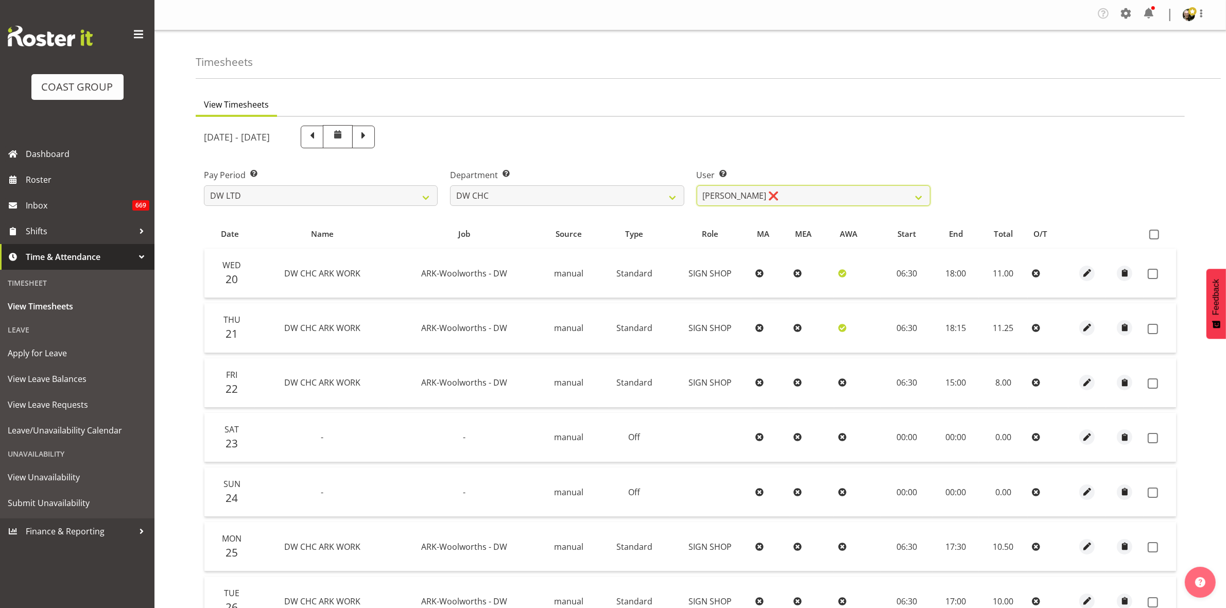
scroll to position [111, 0]
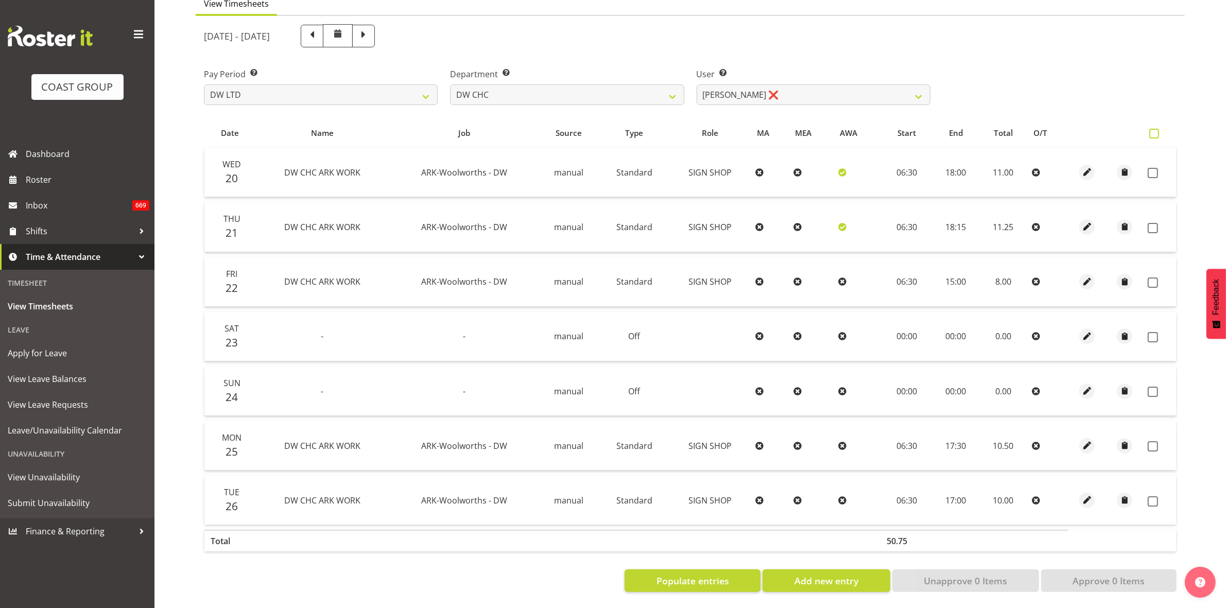
click at [1151, 129] on span at bounding box center [1154, 134] width 10 height 10
click at [1151, 130] on input "checkbox" at bounding box center [1152, 133] width 7 height 7
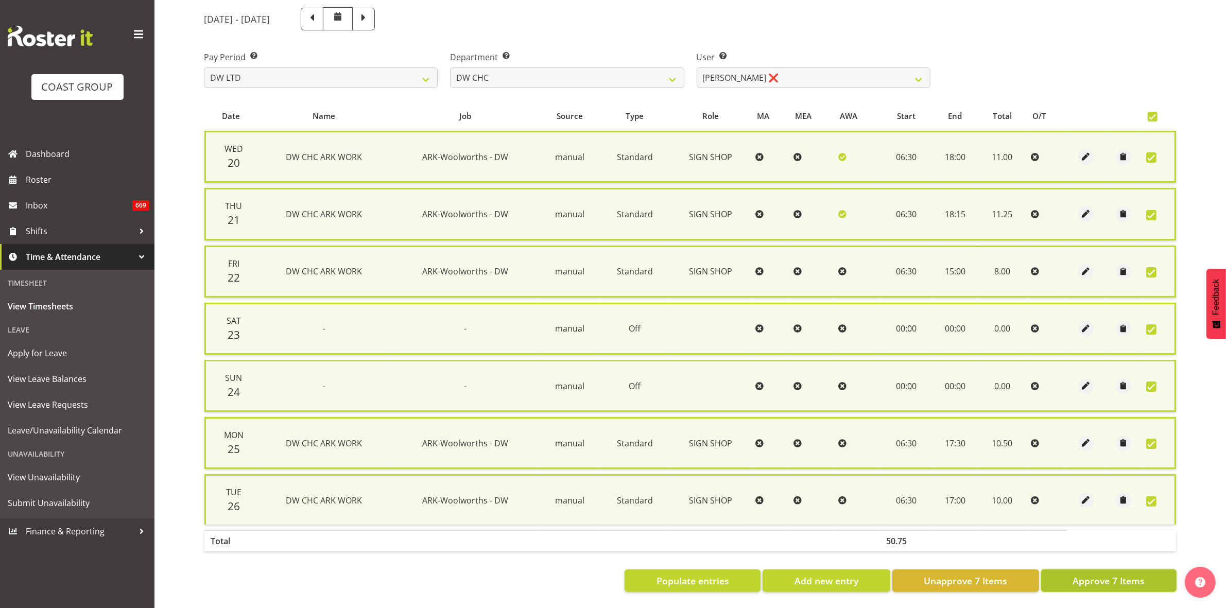
click at [1090, 574] on span "Approve 7 Items" at bounding box center [1108, 580] width 72 height 13
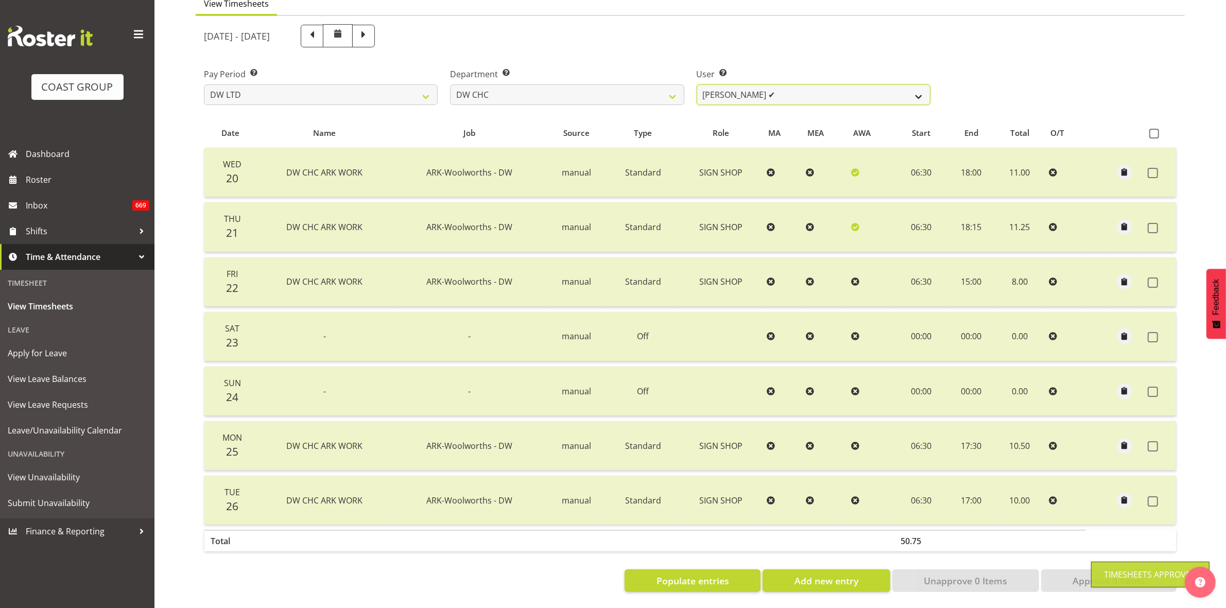
click at [923, 88] on select "[PERSON_NAME] Hills-[PERSON_NAME] ✔ [PERSON_NAME] ✔ [PERSON_NAME] ✔ [PERSON_NAM…" at bounding box center [814, 94] width 234 height 21
click at [673, 85] on select "[PERSON_NAME] [PERSON_NAME] ACCOUNTS/OFFICE DW CHC DW CHC DESIGN DW CHC PRODUCT…" at bounding box center [567, 94] width 234 height 21
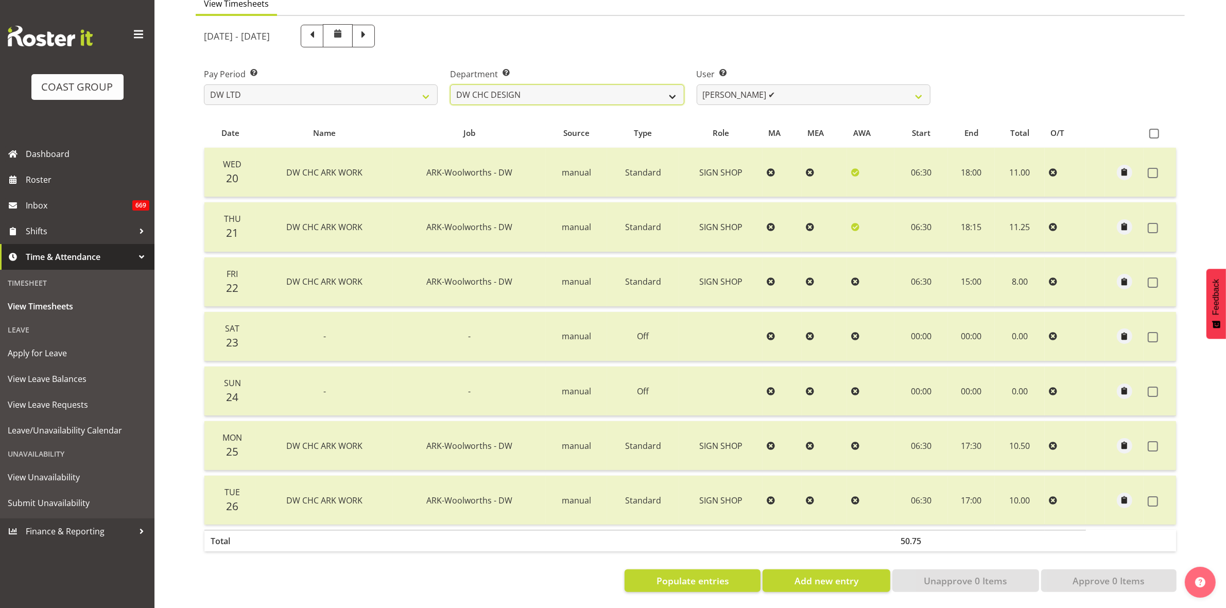
click at [450, 84] on select "[PERSON_NAME] [PERSON_NAME] ACCOUNTS/OFFICE DW CHC DW CHC DESIGN DW CHC PRODUCT…" at bounding box center [567, 94] width 234 height 21
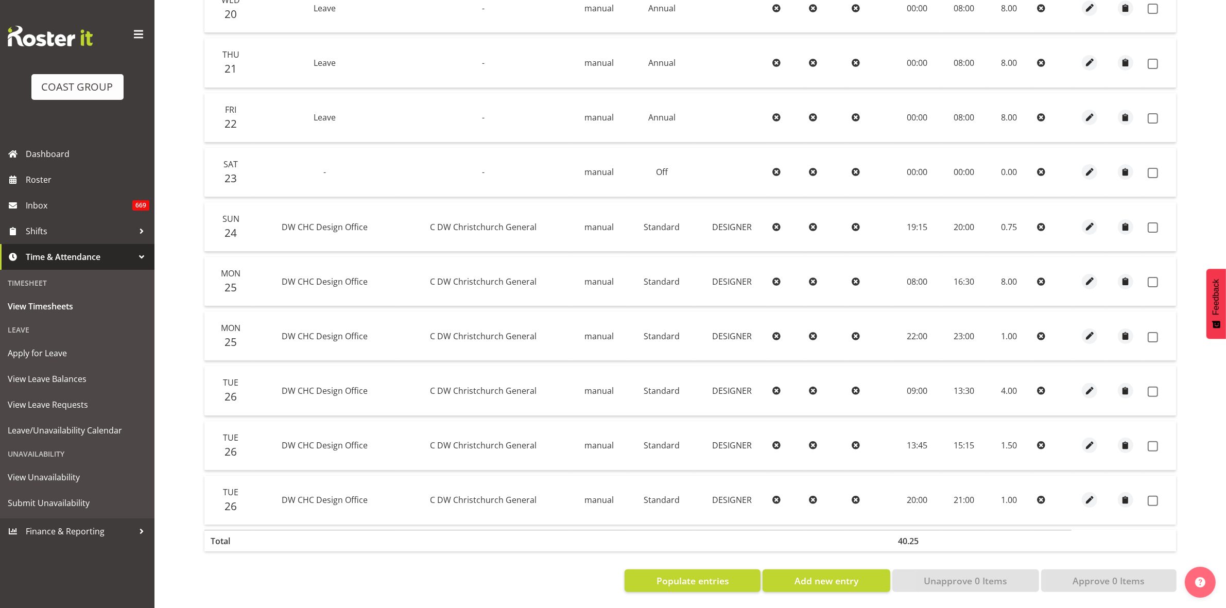
scroll to position [147, 0]
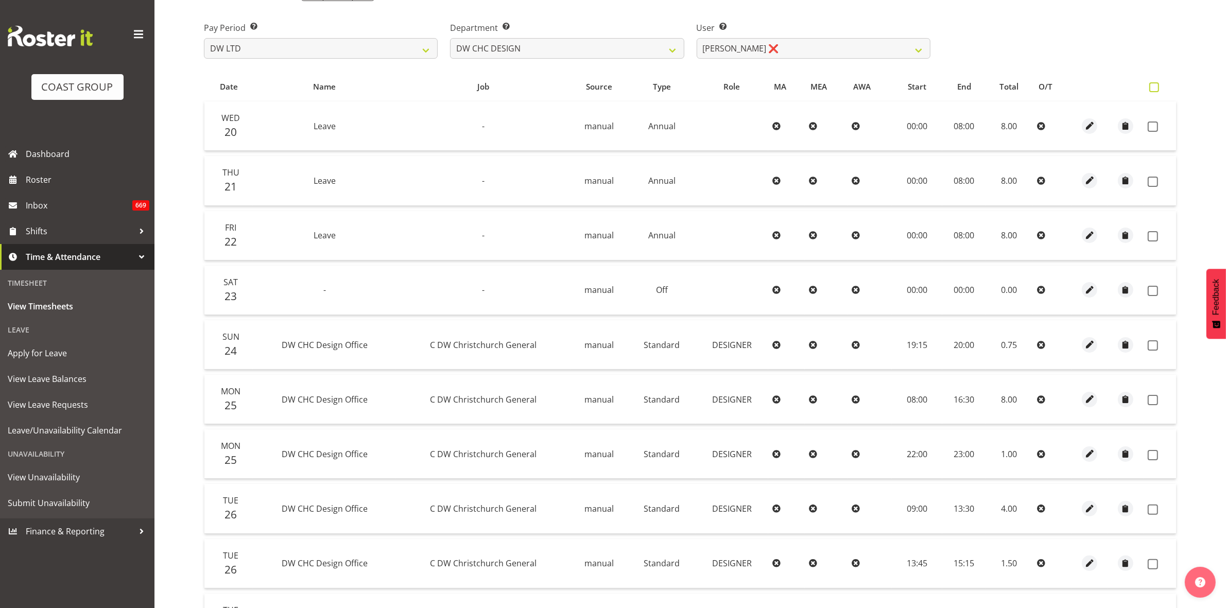
click at [1156, 88] on span at bounding box center [1154, 87] width 10 height 10
click at [1156, 88] on input "checkbox" at bounding box center [1152, 87] width 7 height 7
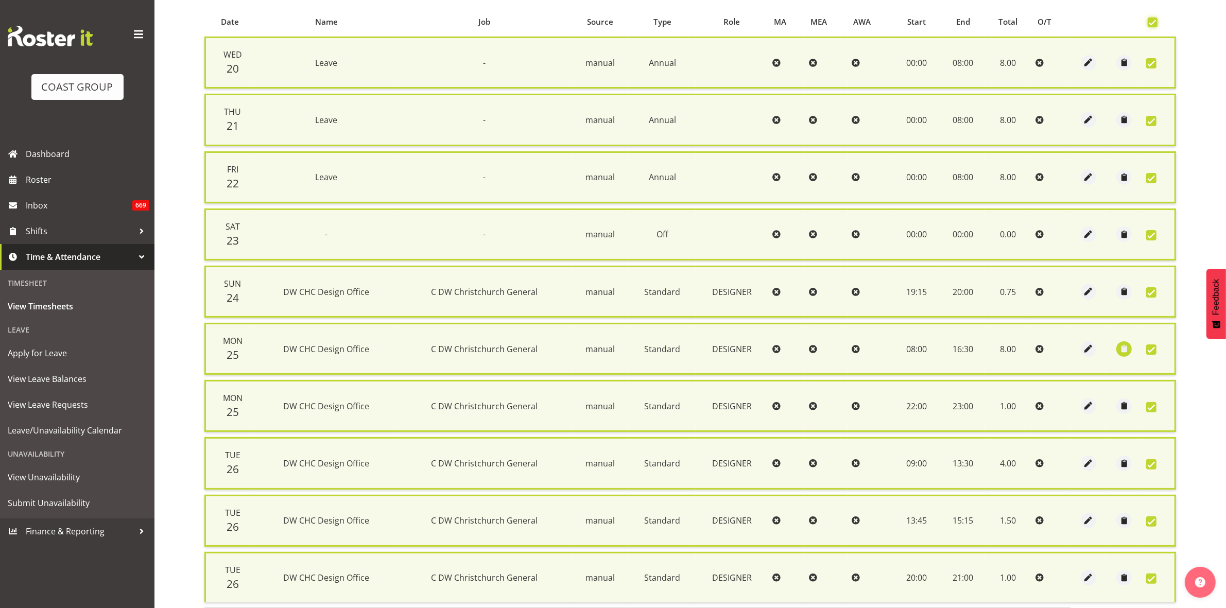
scroll to position [294, 0]
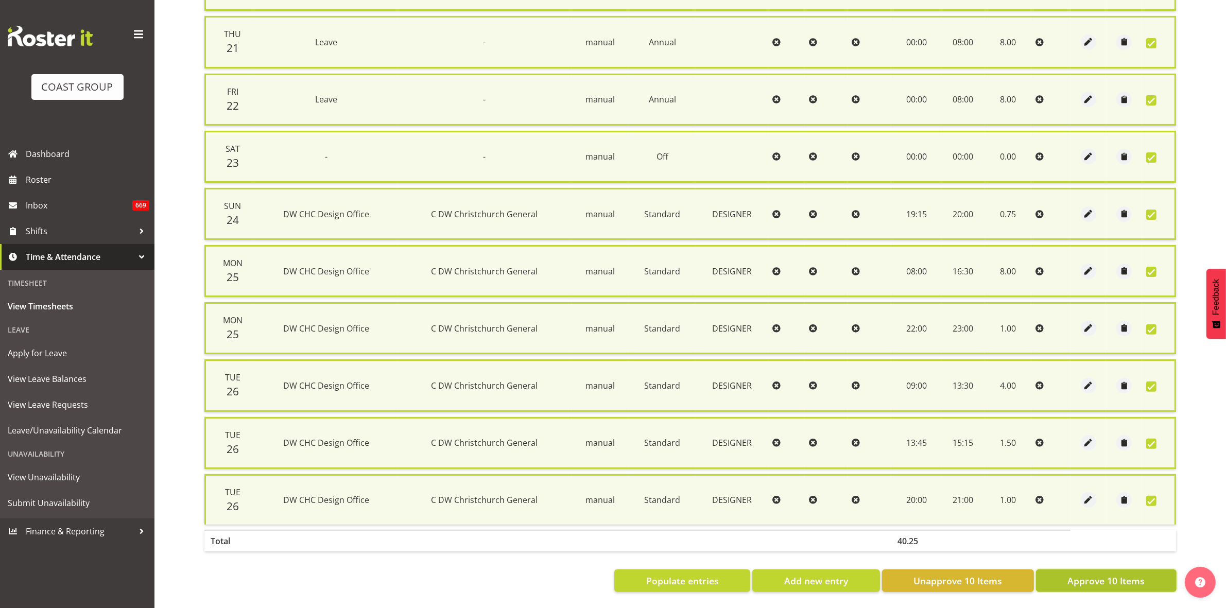
click at [1101, 577] on span "Approve 10 Items" at bounding box center [1105, 580] width 77 height 13
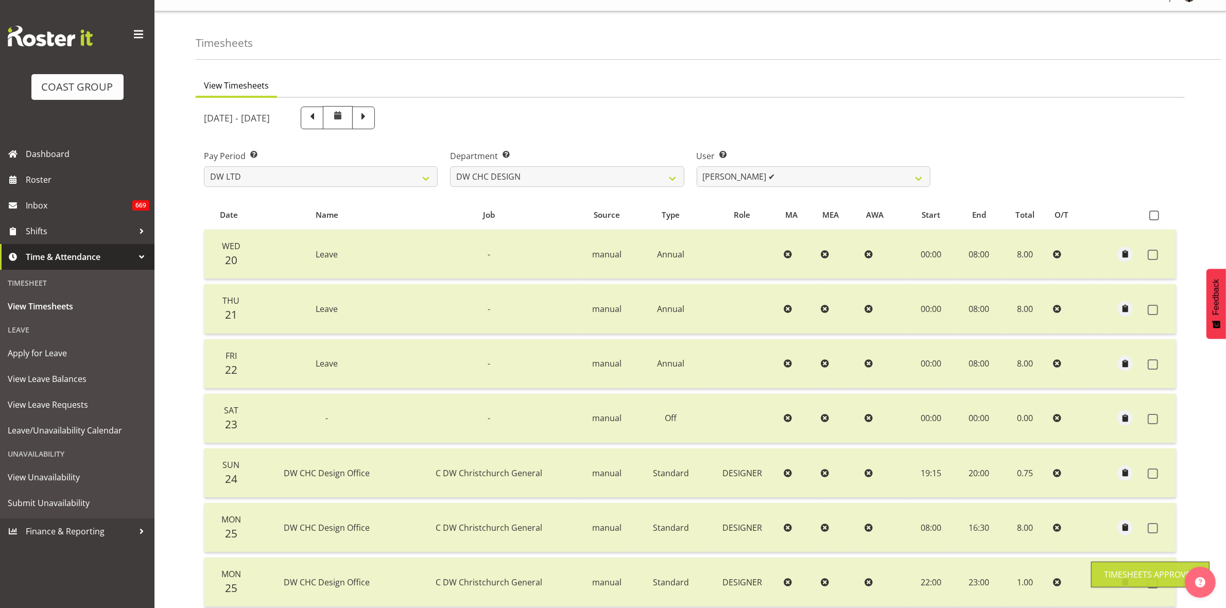
scroll to position [19, 0]
click at [923, 180] on select "[PERSON_NAME] ✔ [PERSON_NAME] ❌ [PERSON_NAME] ❌" at bounding box center [814, 177] width 234 height 21
click at [697, 167] on select "[PERSON_NAME] ✔ [PERSON_NAME] ❌ [PERSON_NAME] ❌" at bounding box center [814, 177] width 234 height 21
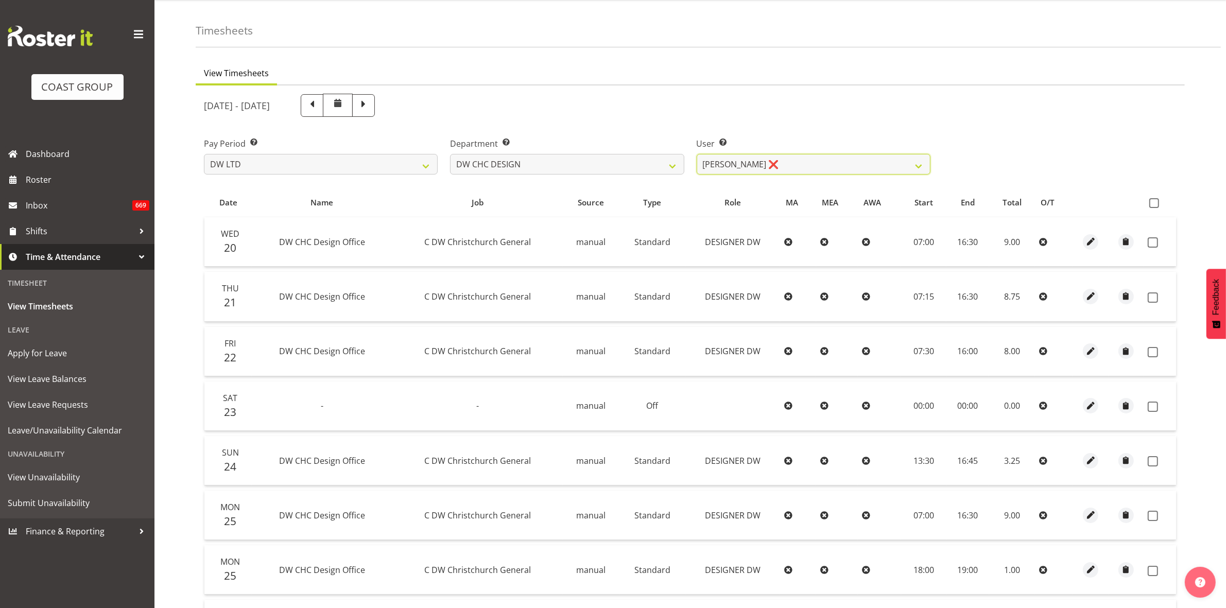
scroll to position [27, 0]
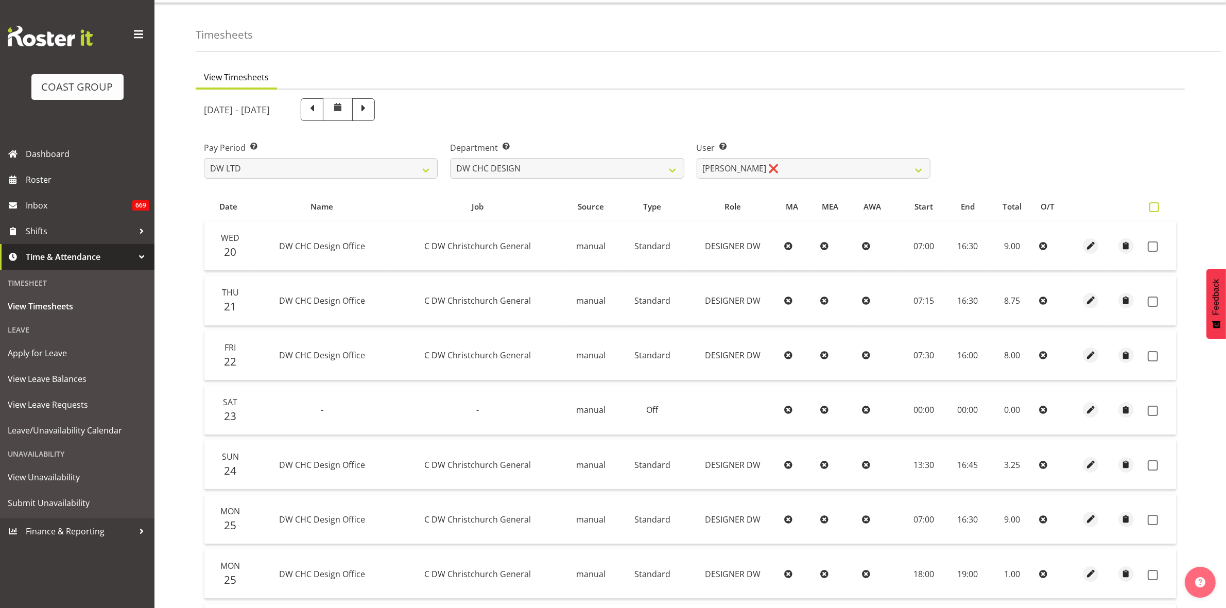
click at [1157, 204] on span at bounding box center [1154, 207] width 10 height 10
click at [1156, 204] on input "checkbox" at bounding box center [1152, 207] width 7 height 7
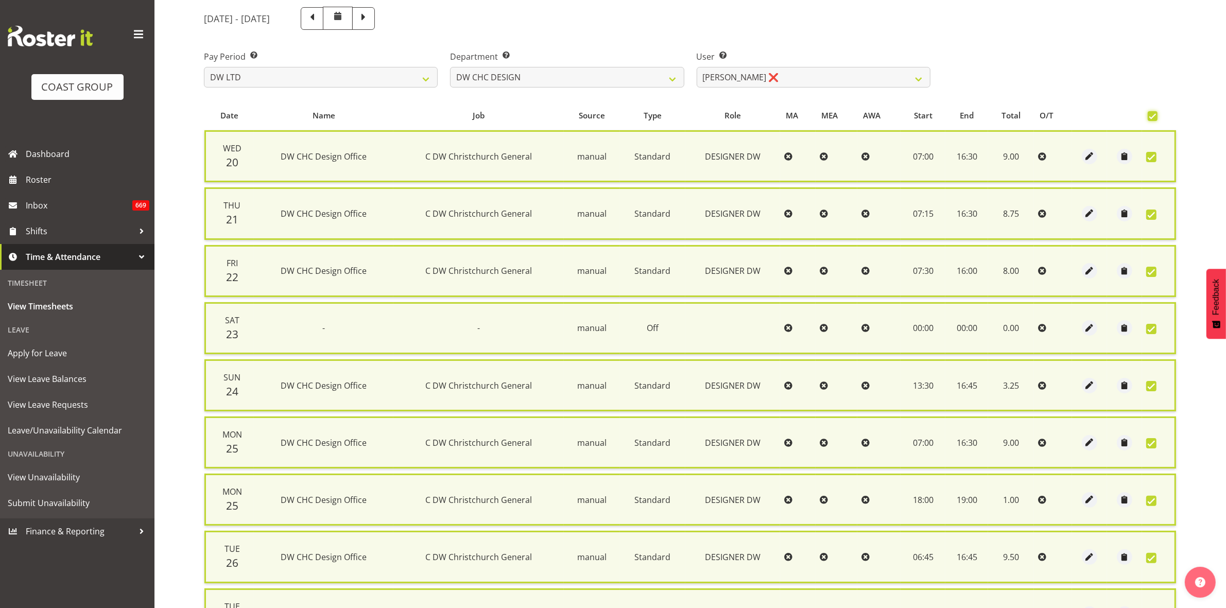
scroll to position [220, 0]
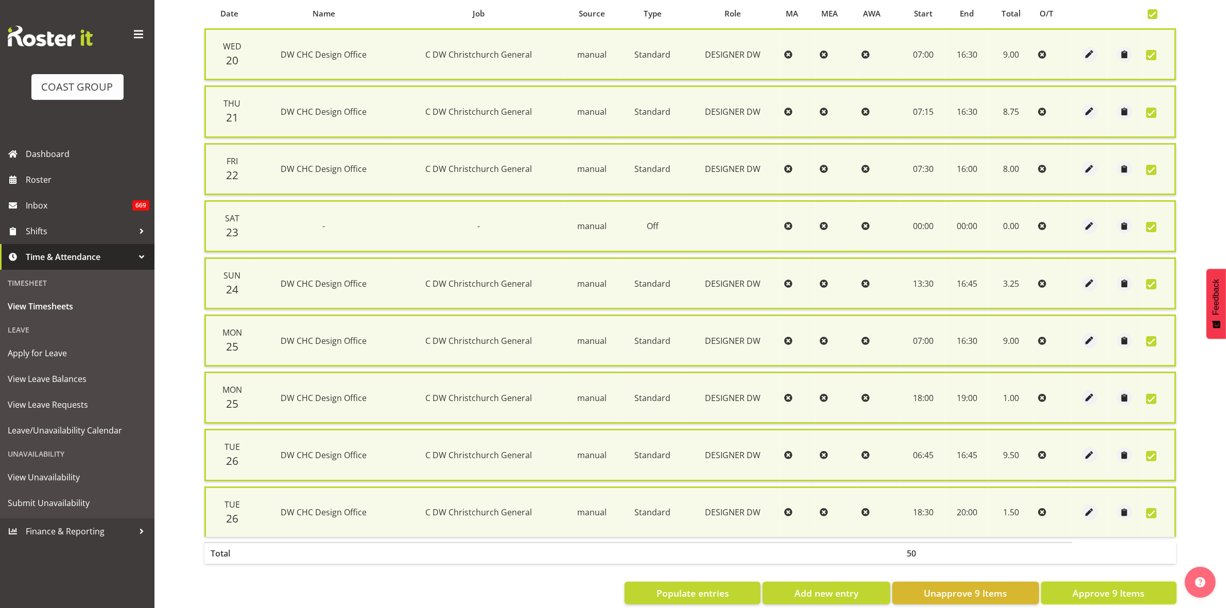
click at [1113, 586] on span "Approve 9 Items" at bounding box center [1108, 592] width 72 height 13
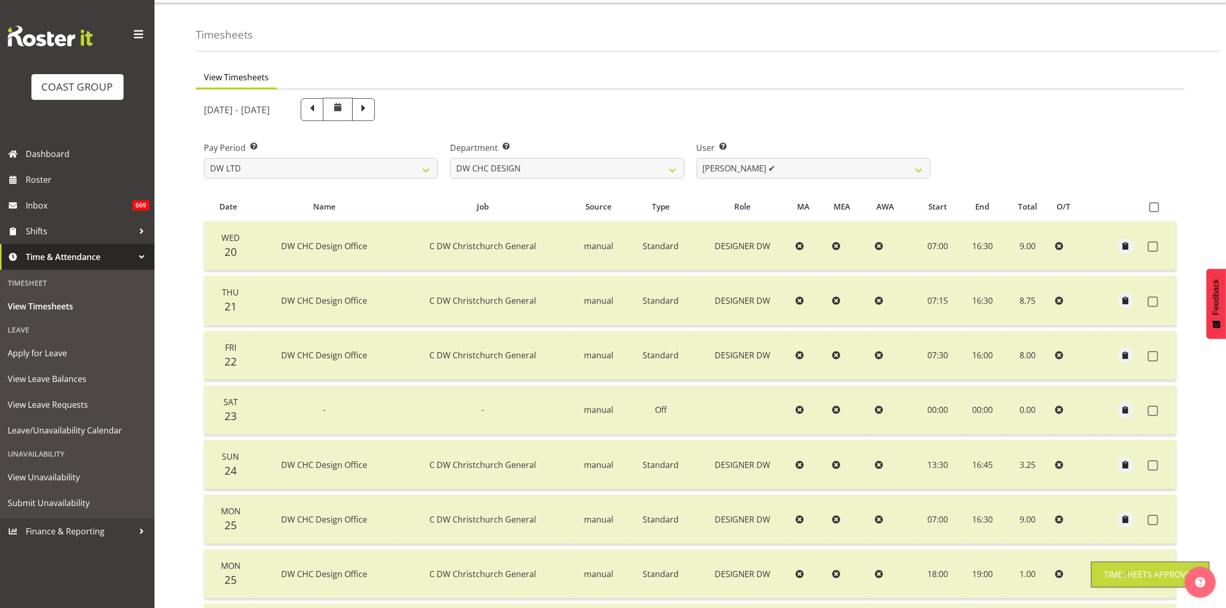
scroll to position [0, 0]
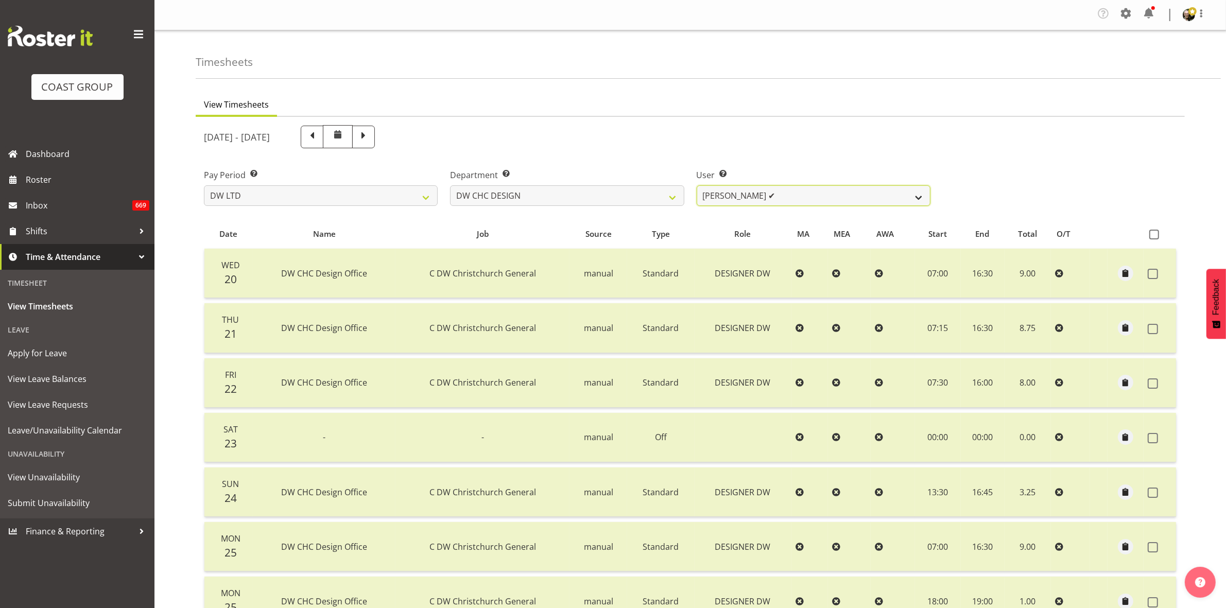
click at [920, 196] on select "[PERSON_NAME] ✔ [PERSON_NAME] ✔ [PERSON_NAME] ❌" at bounding box center [814, 195] width 234 height 21
click at [697, 185] on select "[PERSON_NAME] ✔ [PERSON_NAME] ✔ [PERSON_NAME] ❌" at bounding box center [814, 195] width 234 height 21
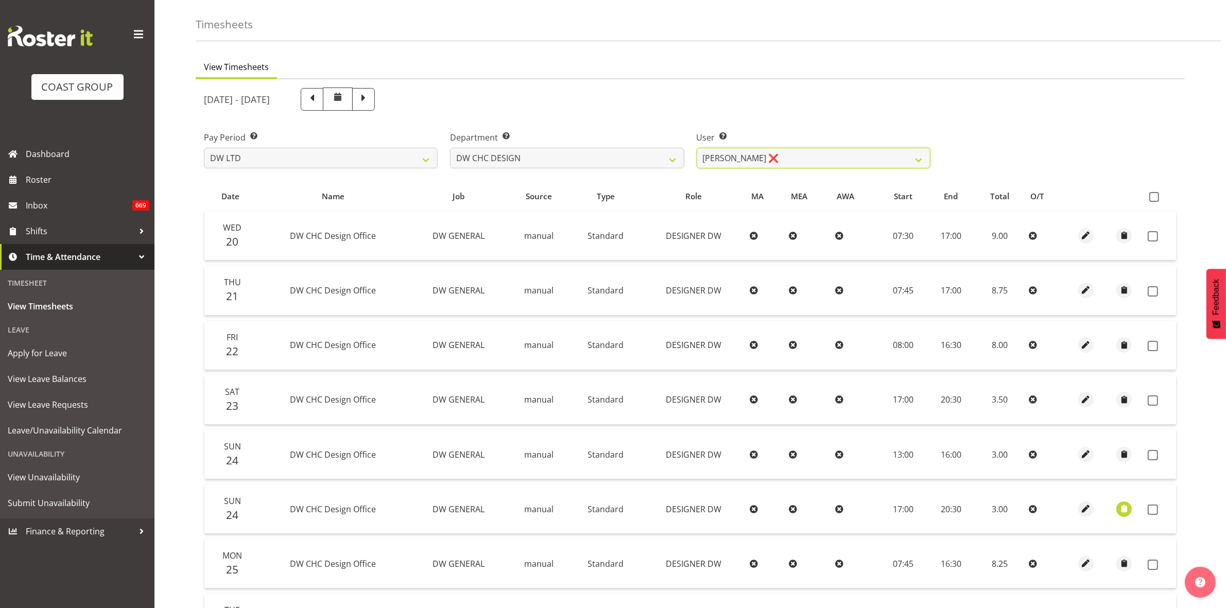
scroll to position [37, 0]
click at [1153, 197] on span at bounding box center [1154, 198] width 10 height 10
click at [1153, 197] on input "checkbox" at bounding box center [1152, 197] width 7 height 7
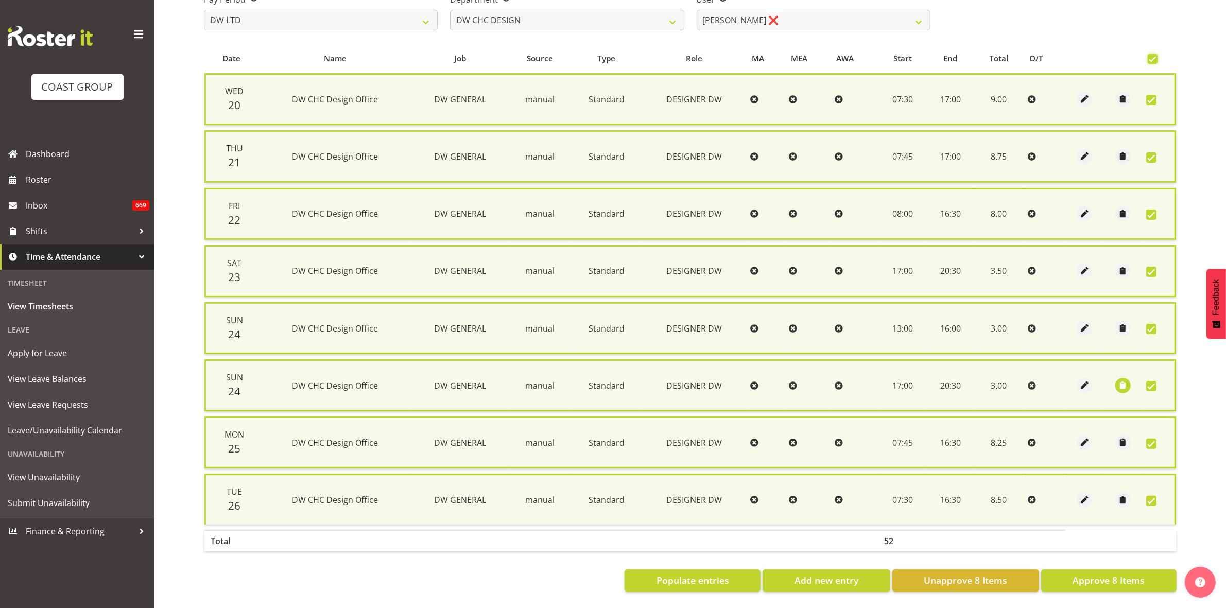
scroll to position [181, 0]
click at [1129, 573] on span "Approve 8 Items" at bounding box center [1108, 579] width 72 height 13
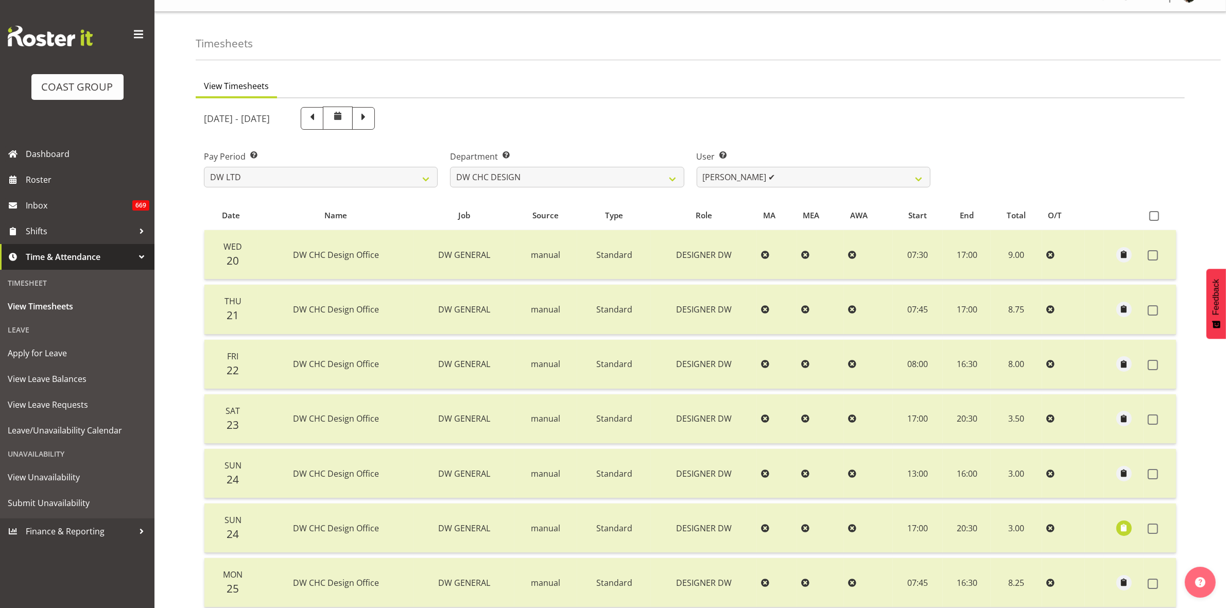
scroll to position [0, 0]
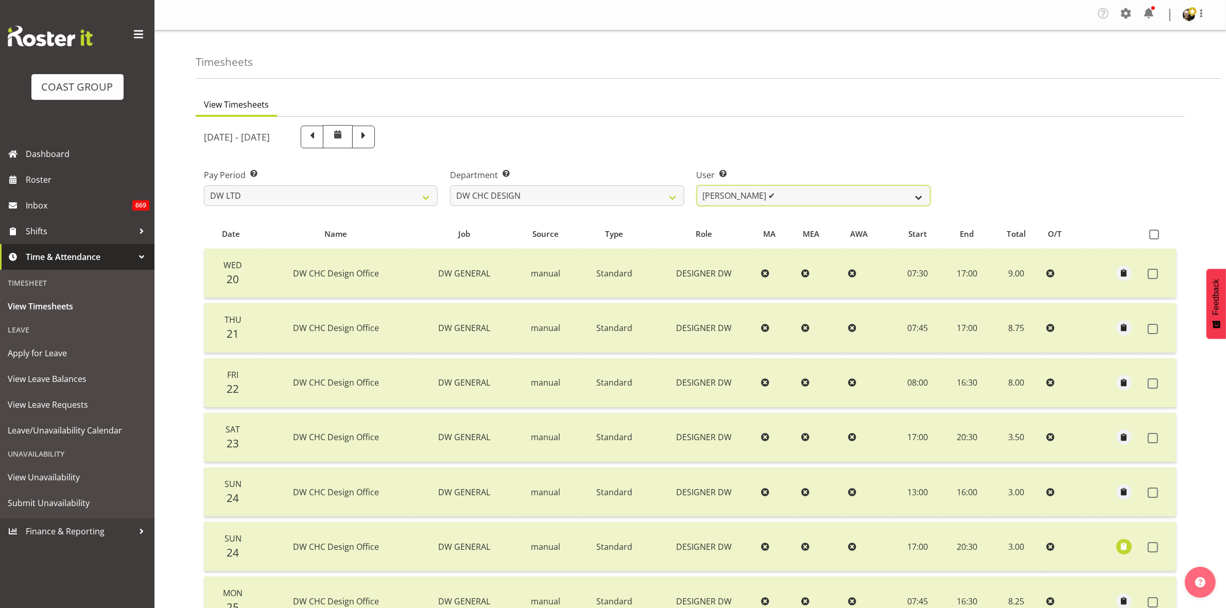
click at [915, 196] on select "[PERSON_NAME] ✔ [PERSON_NAME] ✔ [PERSON_NAME] ✔" at bounding box center [814, 195] width 234 height 21
click at [670, 191] on select "[PERSON_NAME] [PERSON_NAME] ACCOUNTS/OFFICE DW CHC DW CHC DESIGN DW CHC PRODUCT…" at bounding box center [567, 195] width 234 height 21
click at [450, 185] on select "[PERSON_NAME] [PERSON_NAME] ACCOUNTS/OFFICE DW CHC DW CHC DESIGN DW CHC PRODUCT…" at bounding box center [567, 195] width 234 height 21
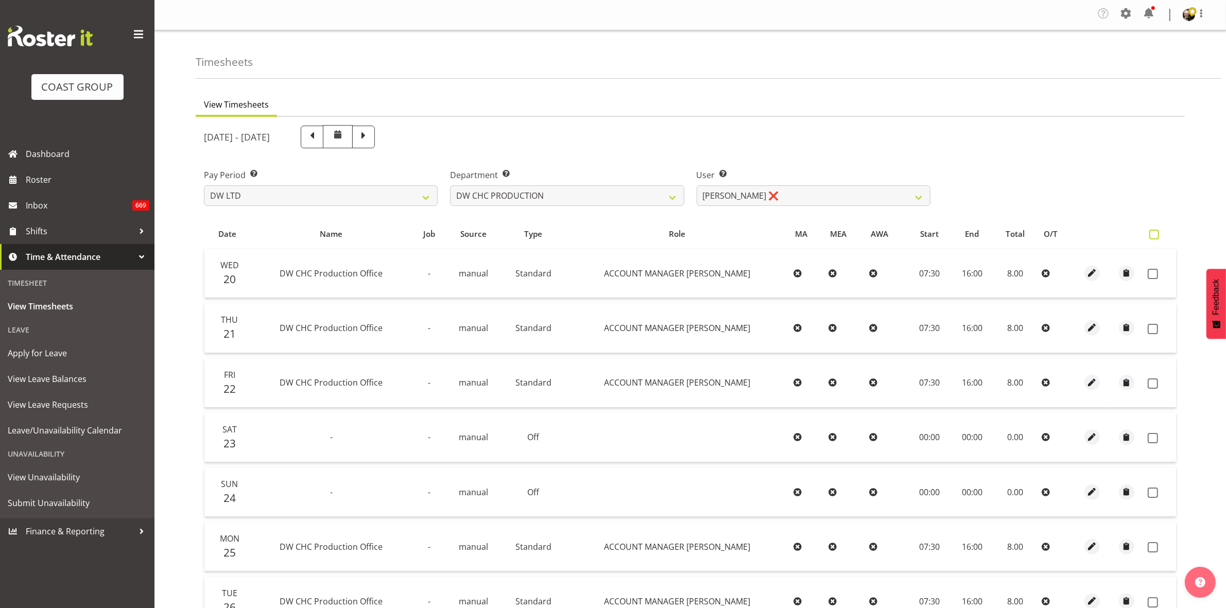
click at [1152, 236] on span at bounding box center [1154, 235] width 10 height 10
click at [1152, 236] on input "checkbox" at bounding box center [1152, 234] width 7 height 7
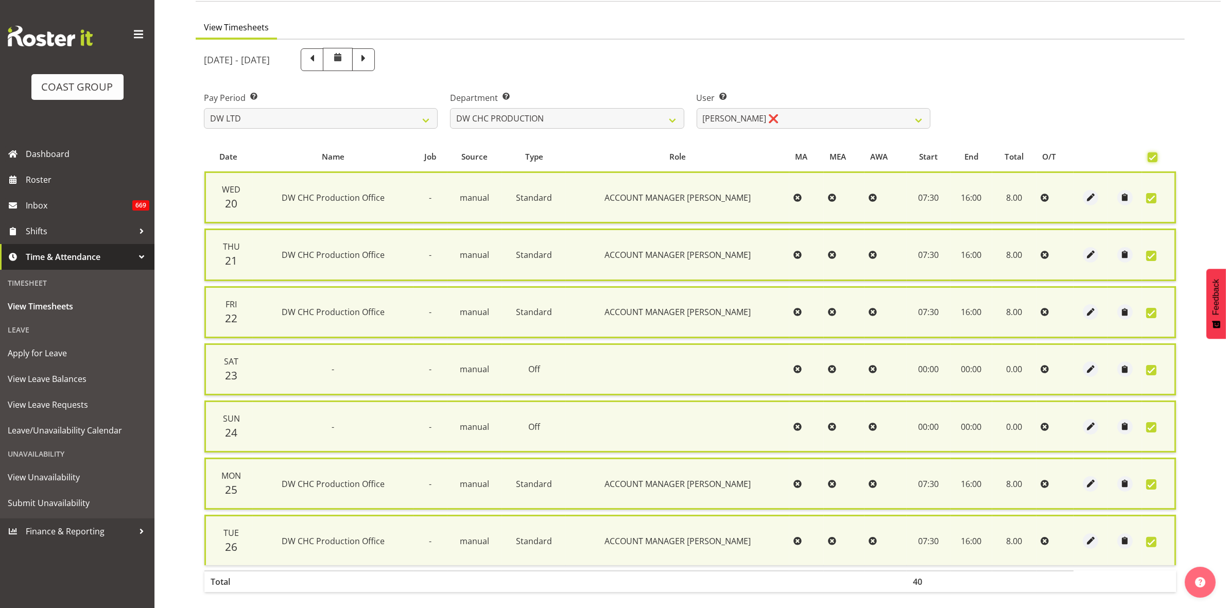
scroll to position [124, 0]
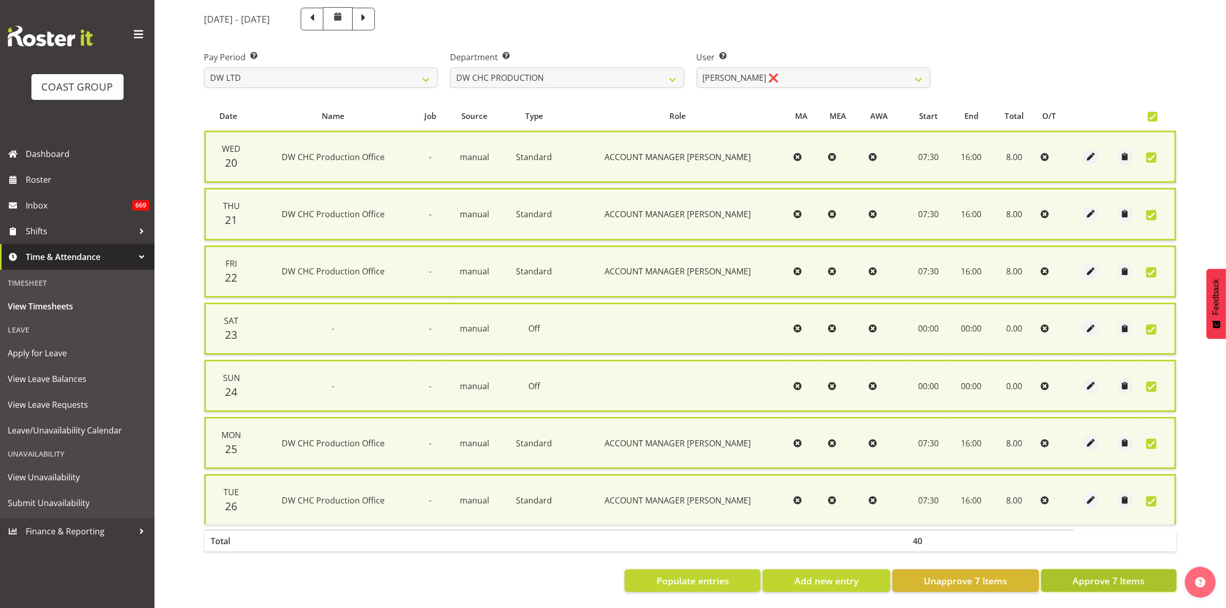
click at [1103, 574] on span "Approve 7 Items" at bounding box center [1108, 580] width 72 height 13
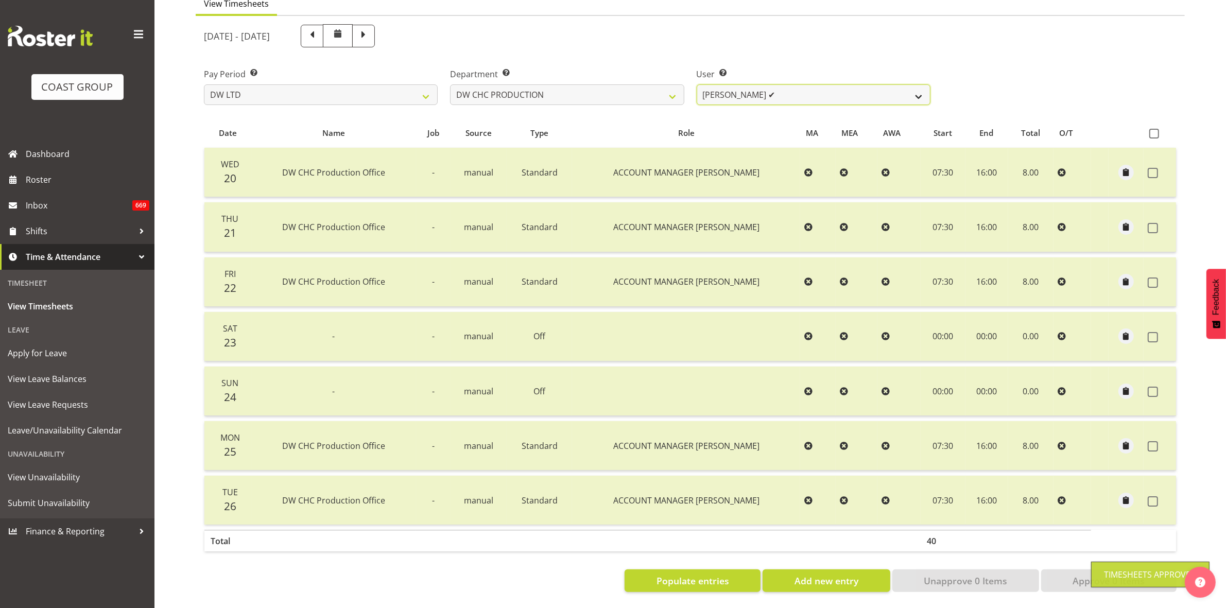
click at [917, 86] on select "[PERSON_NAME] ✔" at bounding box center [814, 94] width 234 height 21
click at [675, 86] on select "[PERSON_NAME] [PERSON_NAME] ACCOUNTS/OFFICE DW CHC DW CHC DESIGN DW CHC PRODUCT…" at bounding box center [567, 94] width 234 height 21
click at [450, 84] on select "[PERSON_NAME] [PERSON_NAME] ACCOUNTS/OFFICE DW CHC DW CHC DESIGN DW CHC PRODUCT…" at bounding box center [567, 94] width 234 height 21
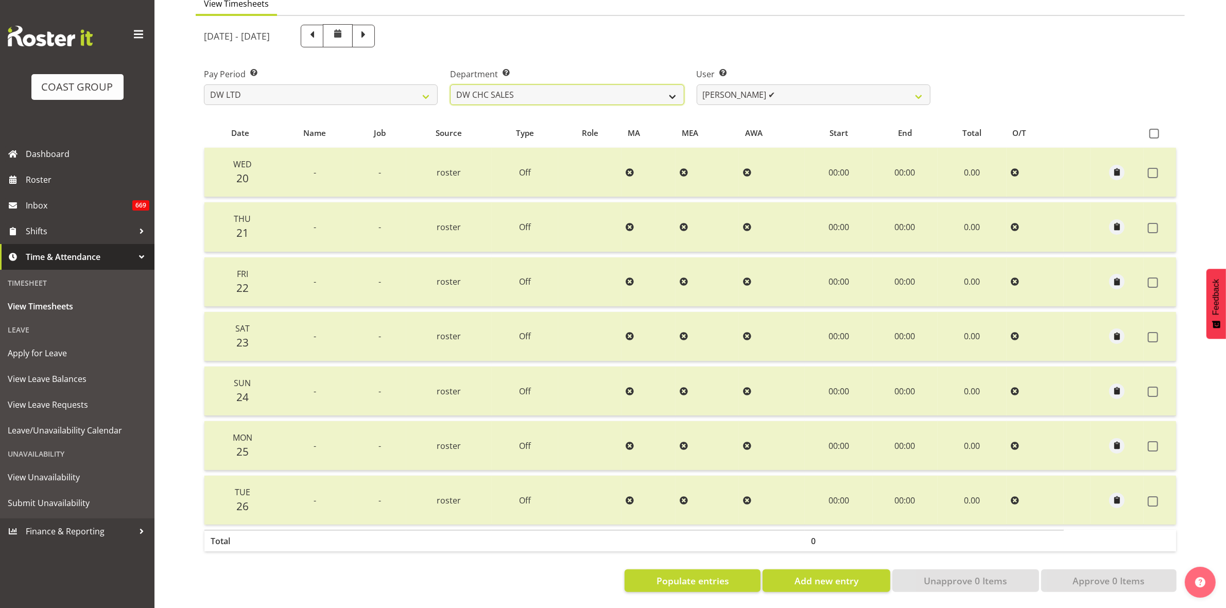
click at [675, 86] on select "[PERSON_NAME] [PERSON_NAME] ACCOUNTS/OFFICE DW CHC DW CHC DESIGN DW CHC PRODUCT…" at bounding box center [567, 94] width 234 height 21
click at [450, 84] on select "[PERSON_NAME] [PERSON_NAME] ACCOUNTS/OFFICE DW CHC DW CHC DESIGN DW CHC PRODUCT…" at bounding box center [567, 94] width 234 height 21
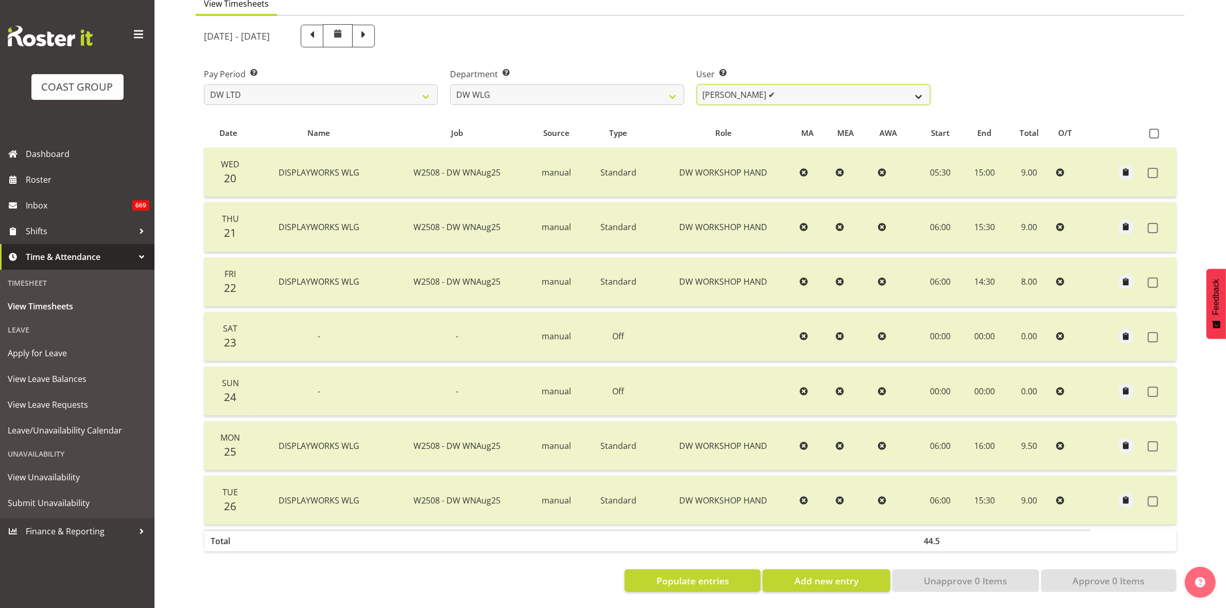
click at [922, 89] on select "[PERSON_NAME] ✔ [PERSON_NAME] ✔ [PERSON_NAME] ✔ [PERSON_NAME] ✔ [PERSON_NAME] ✔…" at bounding box center [814, 94] width 234 height 21
click at [675, 85] on select "[PERSON_NAME] [PERSON_NAME] ACCOUNTS/OFFICE DW CHC DW CHC DESIGN DW CHC PRODUCT…" at bounding box center [567, 94] width 234 height 21
click at [450, 84] on select "[PERSON_NAME] [PERSON_NAME] ACCOUNTS/OFFICE DW CHC DW CHC DESIGN DW CHC PRODUCT…" at bounding box center [567, 94] width 234 height 21
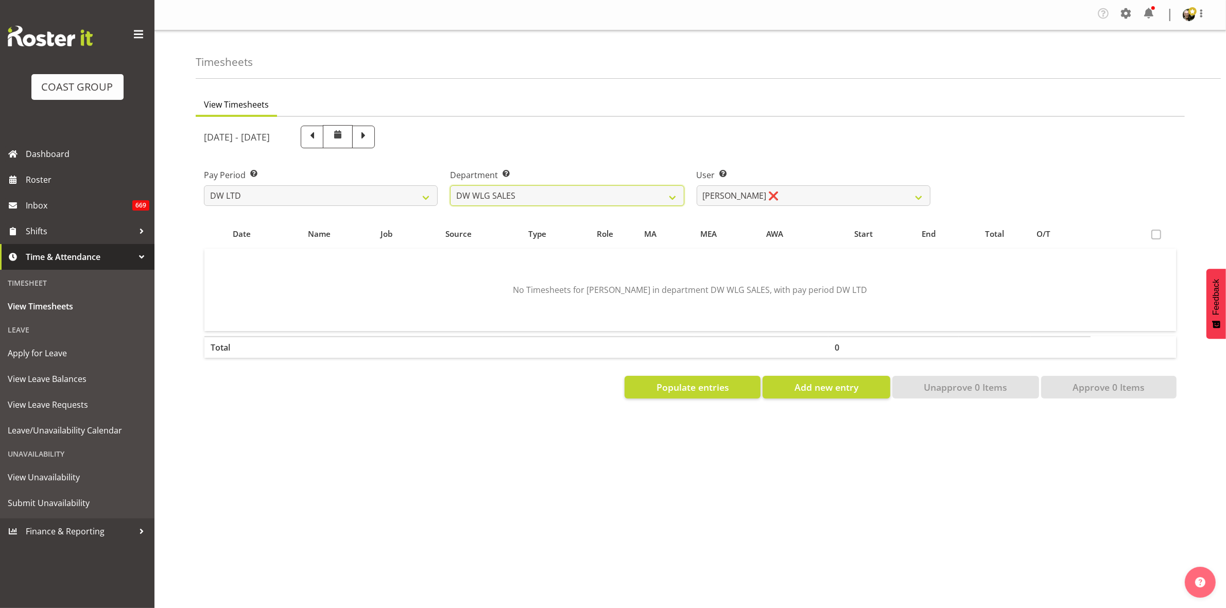
scroll to position [0, 0]
click at [717, 389] on span "Populate entries" at bounding box center [692, 386] width 73 height 13
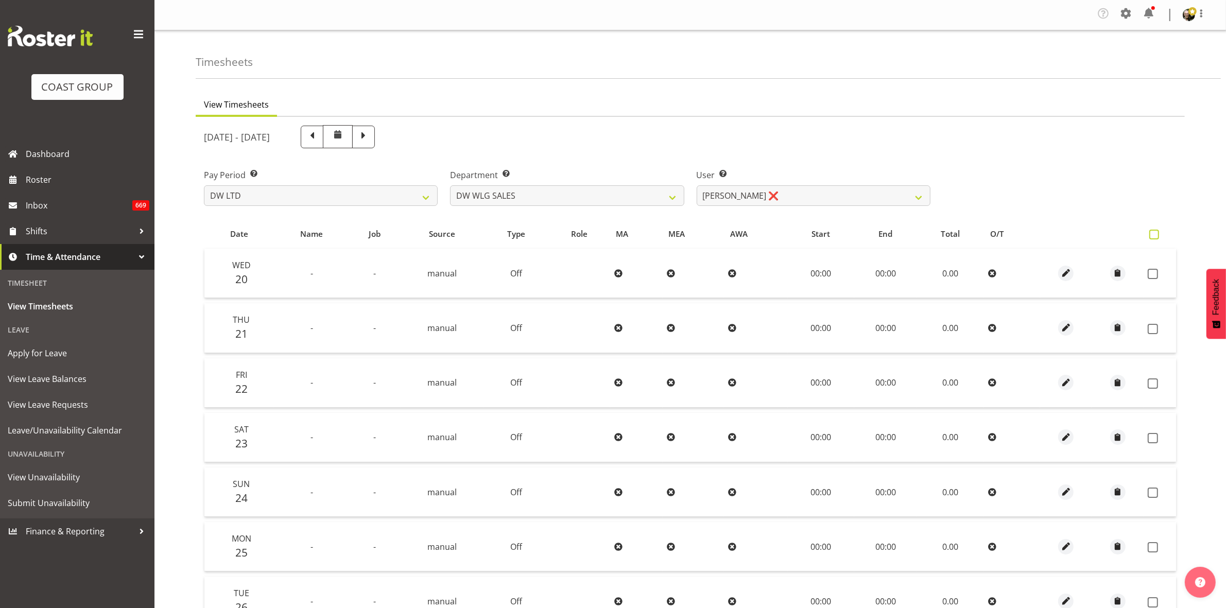
click at [1157, 232] on span at bounding box center [1154, 235] width 10 height 10
click at [1156, 232] on input "checkbox" at bounding box center [1152, 234] width 7 height 7
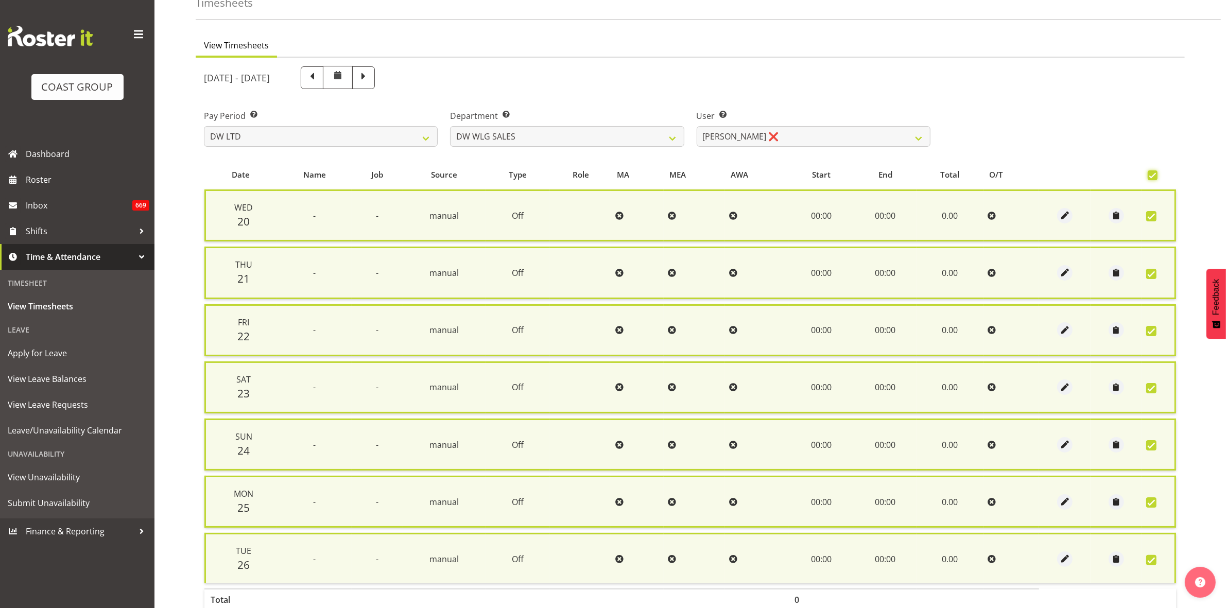
scroll to position [124, 0]
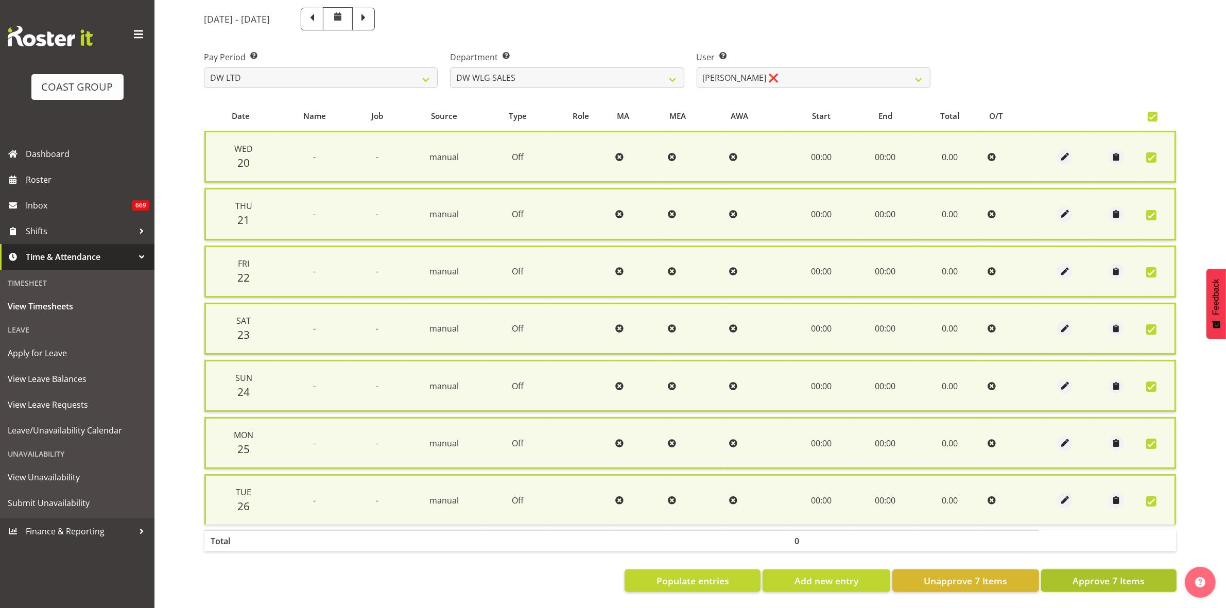
click at [1123, 574] on span "Approve 7 Items" at bounding box center [1108, 580] width 72 height 13
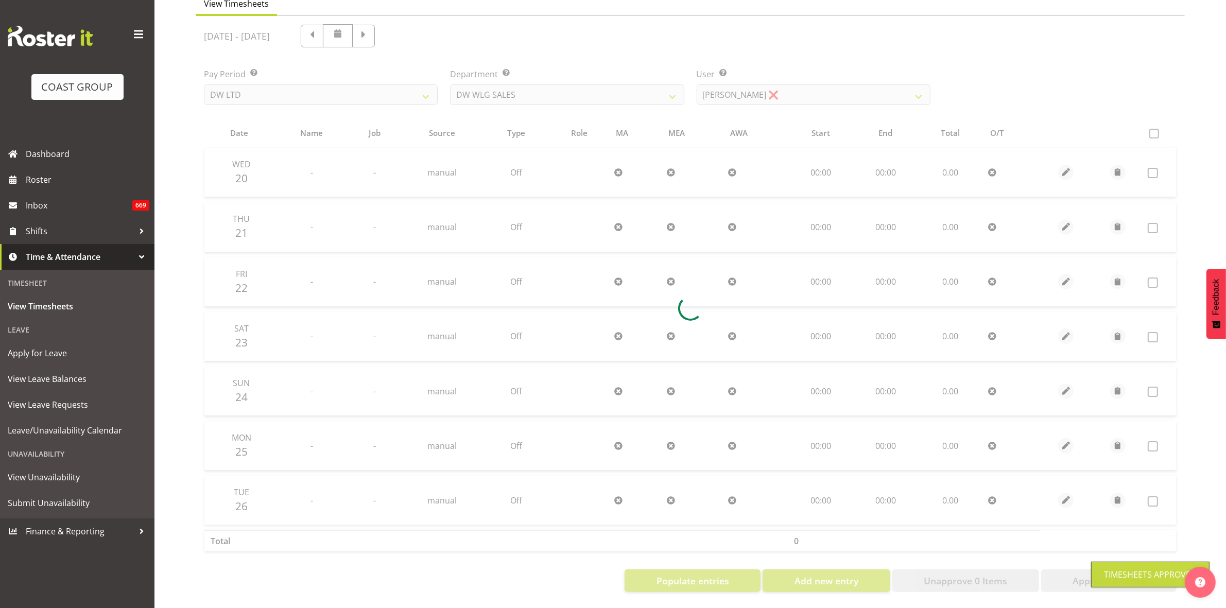
scroll to position [111, 0]
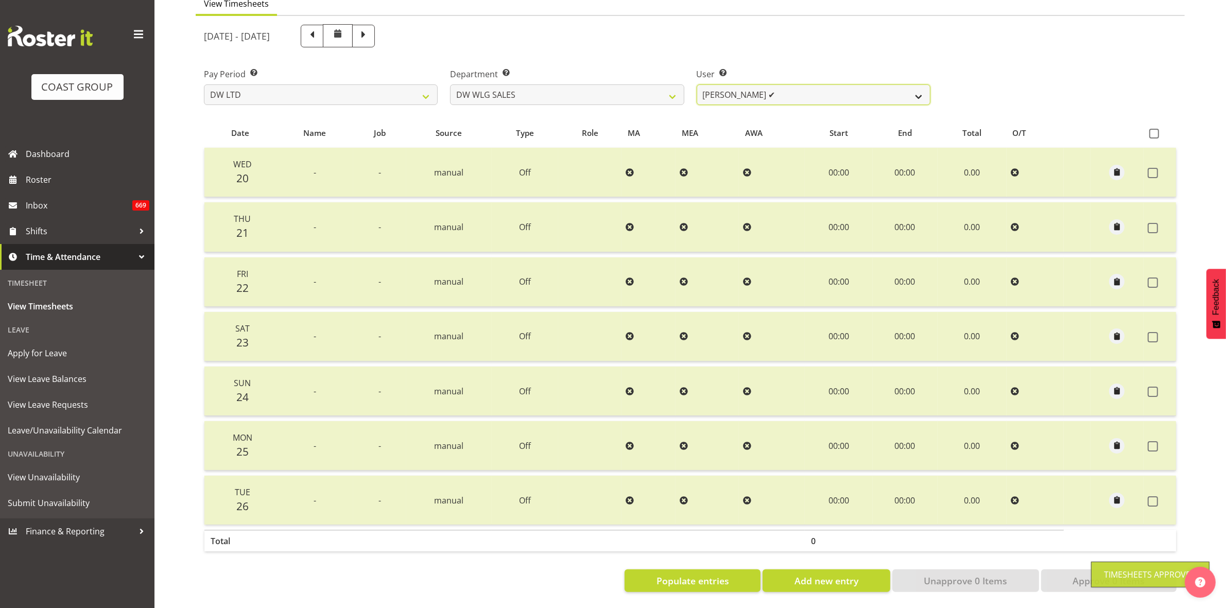
click at [919, 85] on select "[PERSON_NAME] ✔" at bounding box center [814, 94] width 234 height 21
click at [1054, 82] on div "Pay Period Select which pay period you would like to view. SLP LTD EHS LTD DW L…" at bounding box center [690, 83] width 985 height 58
click at [920, 85] on select "[PERSON_NAME] ✔" at bounding box center [814, 94] width 234 height 21
click at [920, 84] on select "[PERSON_NAME] ✔" at bounding box center [814, 94] width 234 height 21
